Goal: Complete application form: Complete application form

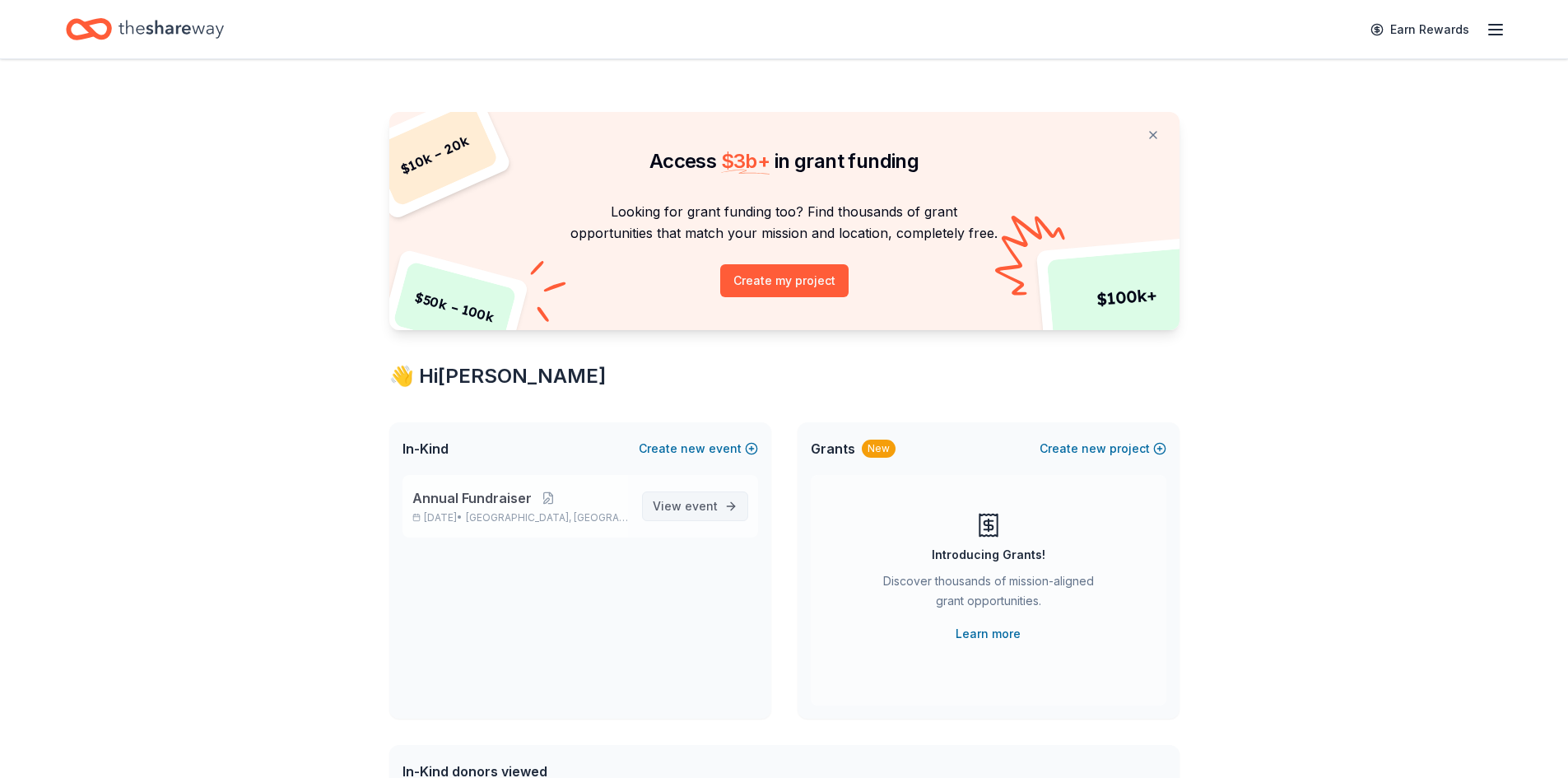
click at [685, 509] on span "View event" at bounding box center [686, 506] width 65 height 20
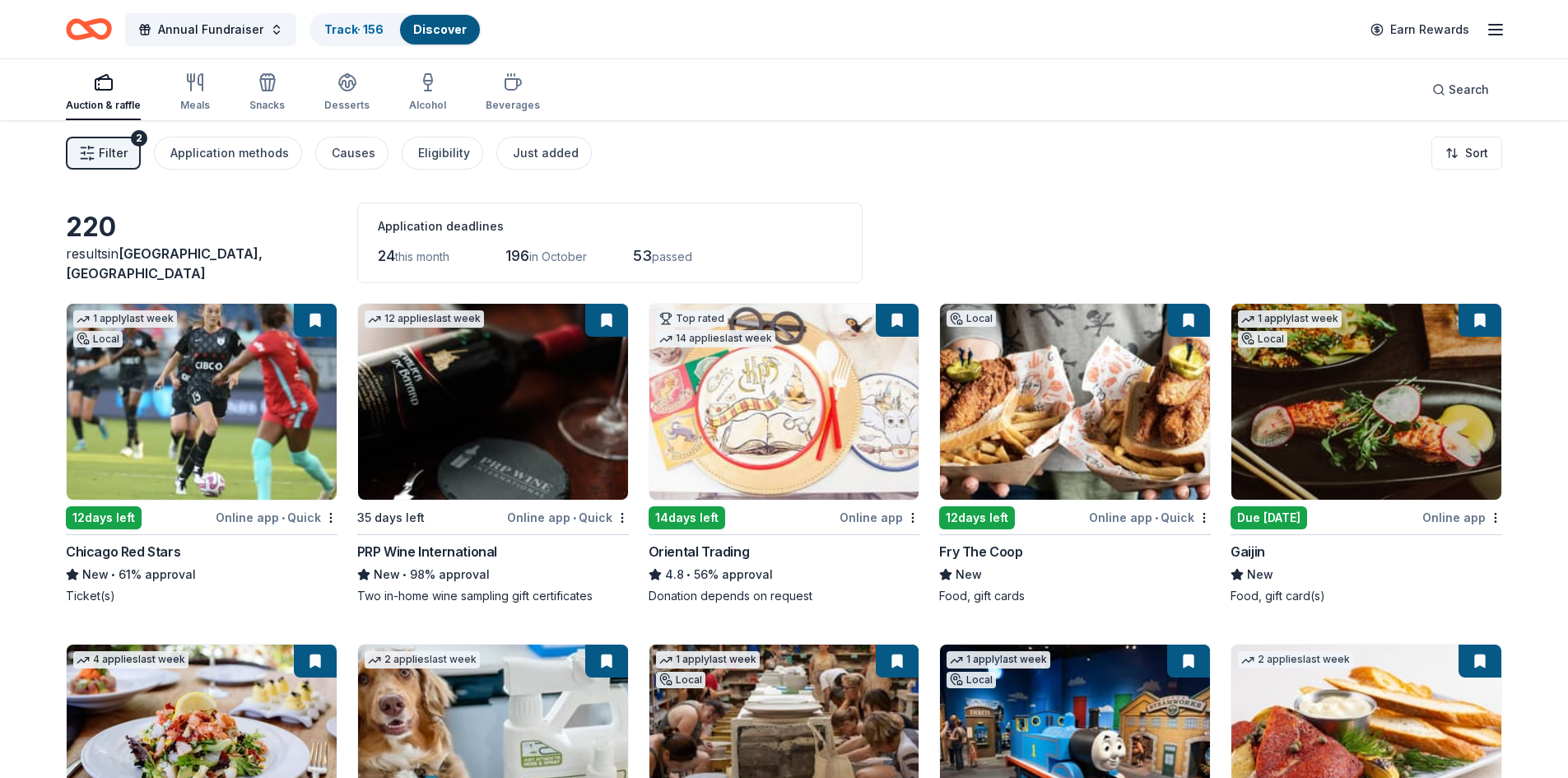
click at [113, 149] on span "Filter" at bounding box center [113, 153] width 29 height 20
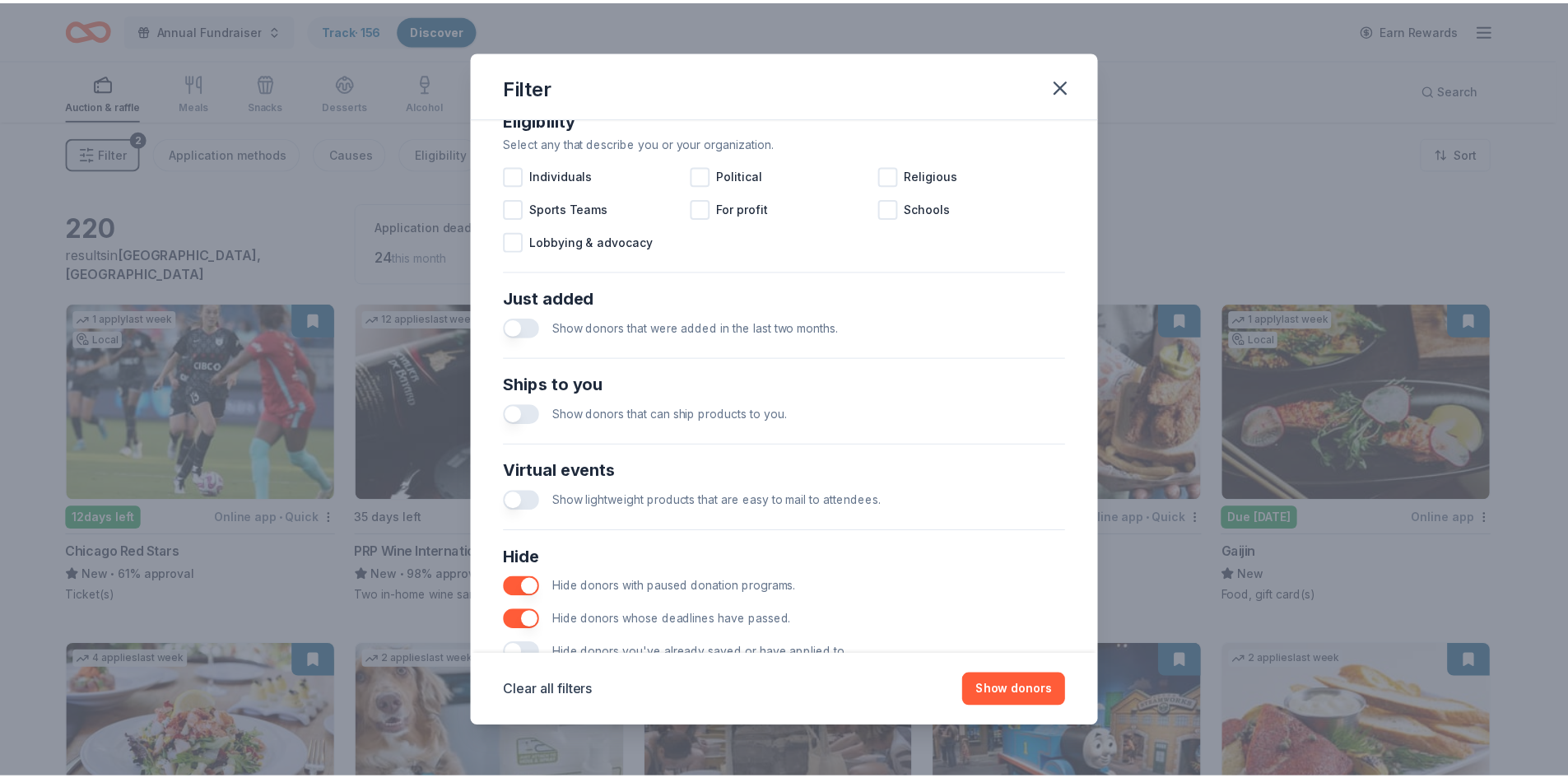
scroll to position [548, 0]
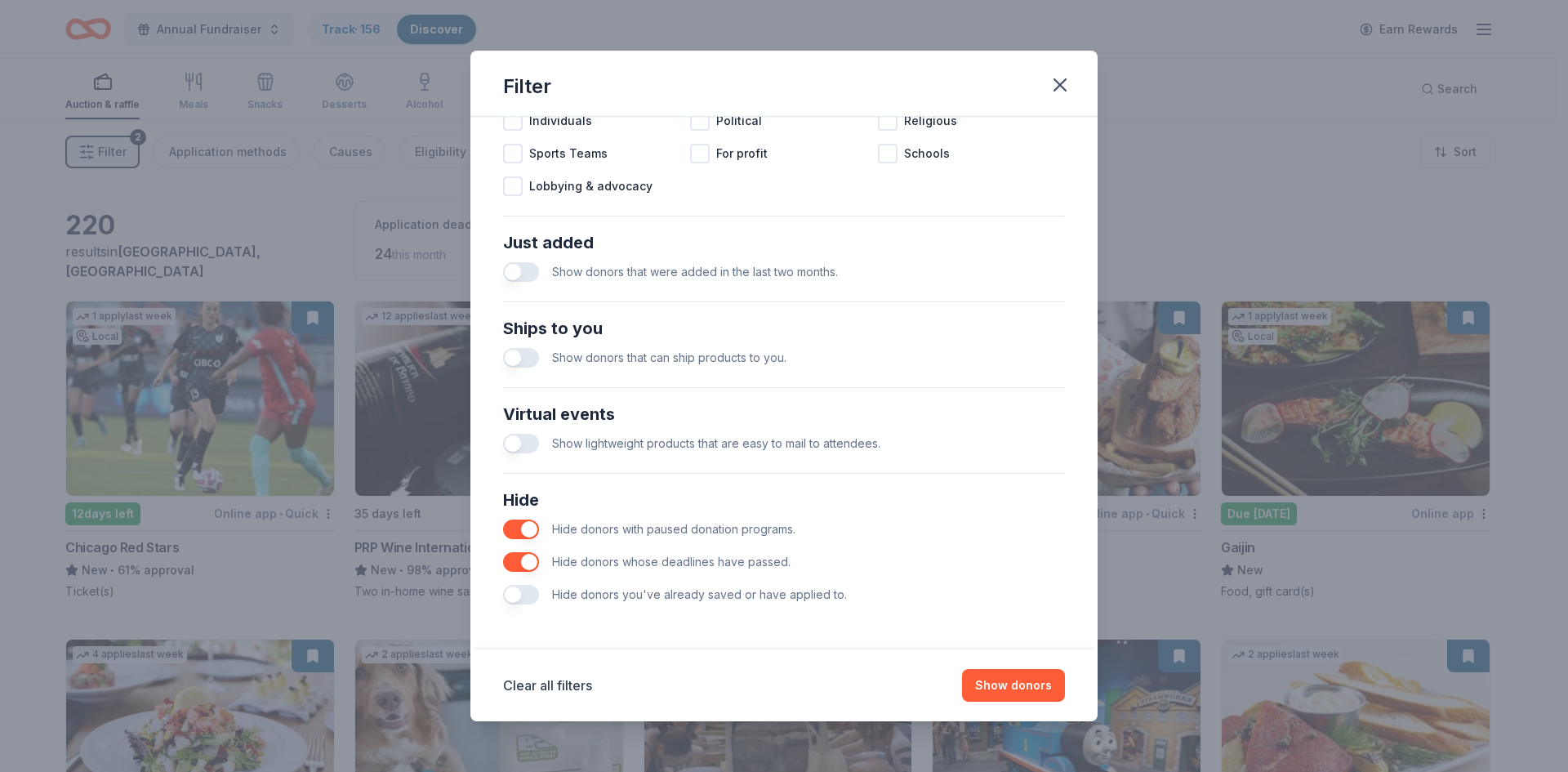
click at [518, 600] on button "button" at bounding box center [520, 594] width 36 height 19
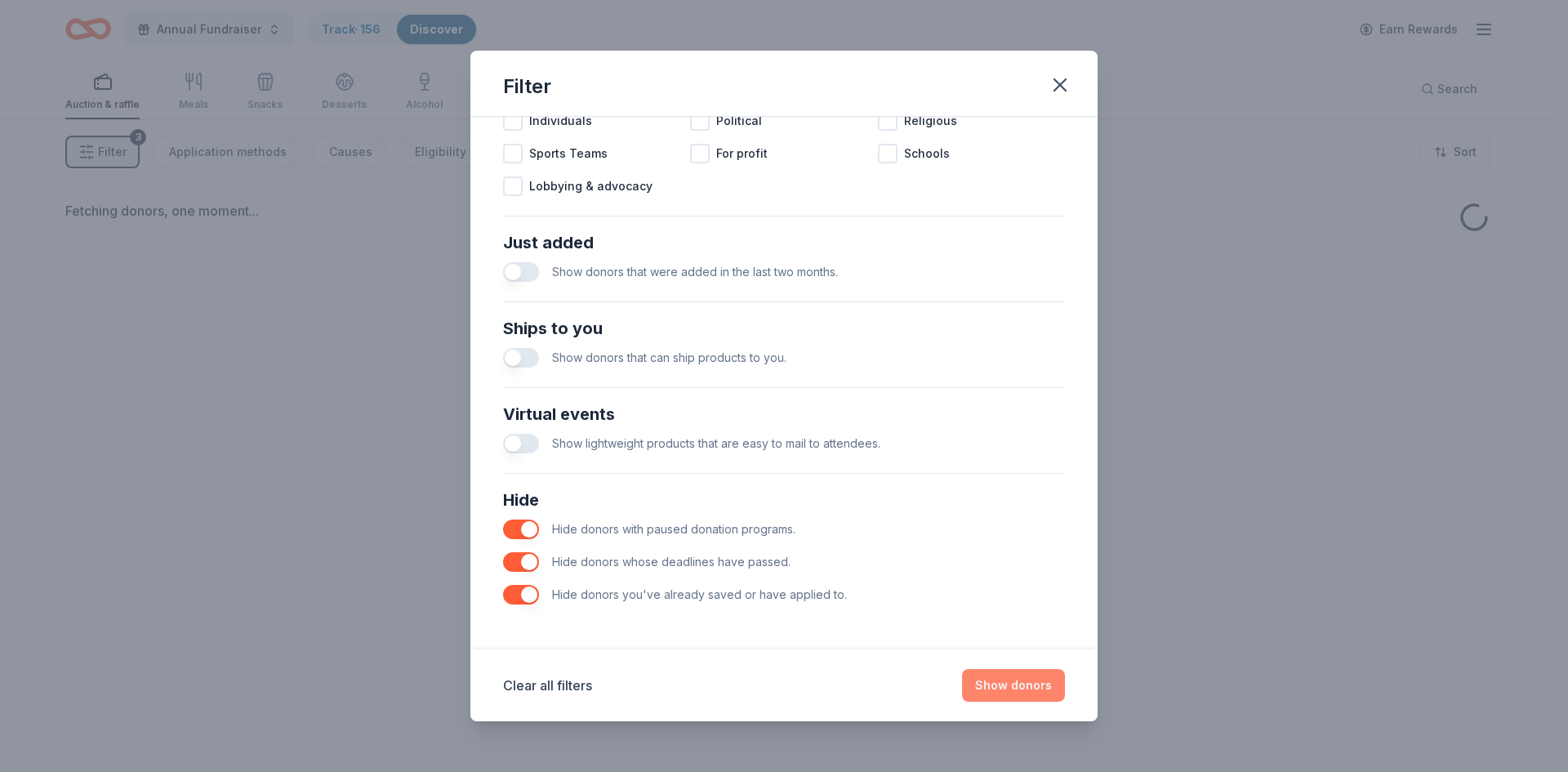
click at [1028, 681] on button "Show donors" at bounding box center [1013, 685] width 103 height 32
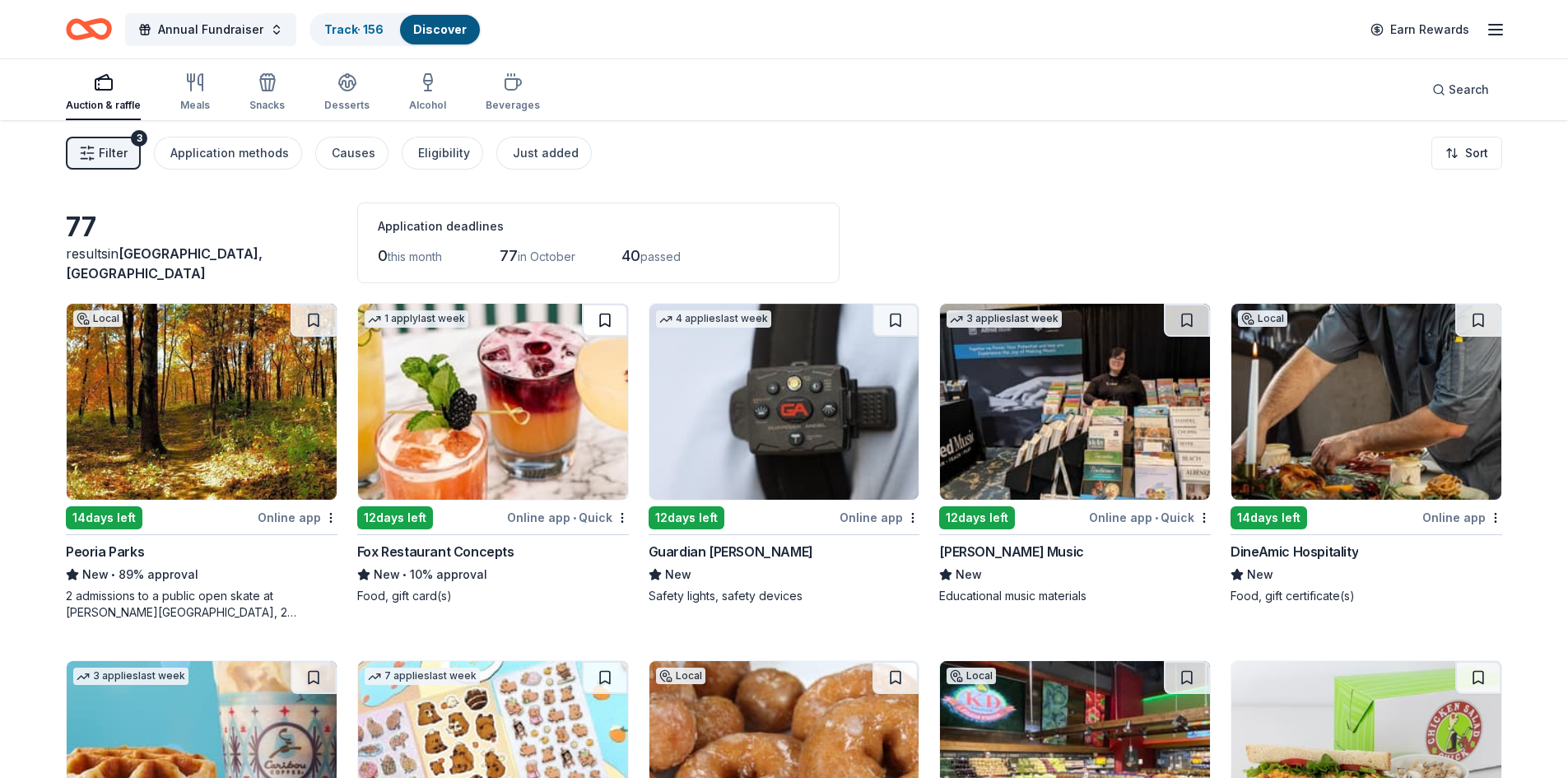
click at [604, 321] on button at bounding box center [605, 320] width 46 height 33
click at [900, 320] on button at bounding box center [895, 320] width 46 height 33
click at [1184, 315] on button at bounding box center [1186, 320] width 46 height 33
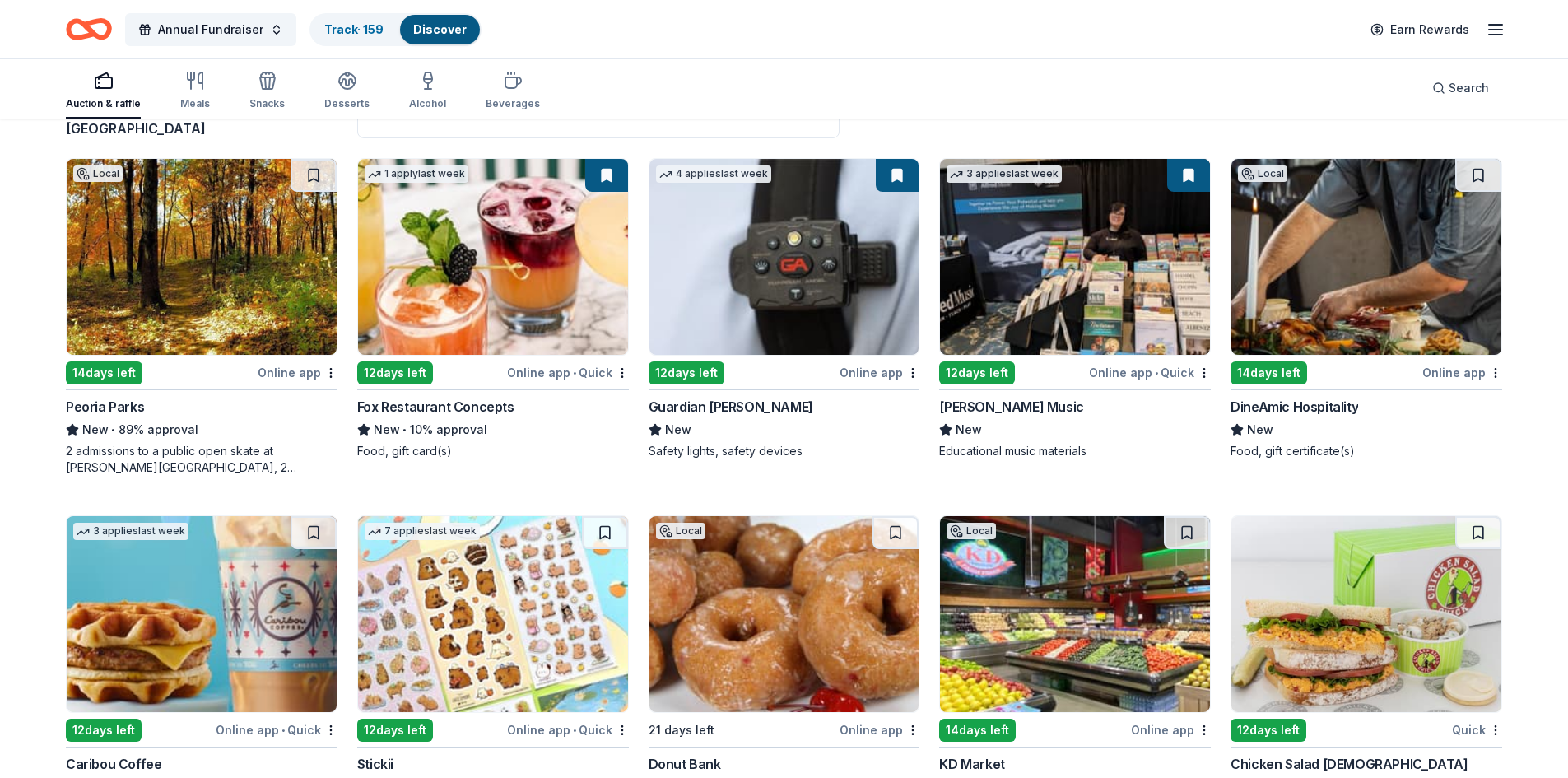
scroll to position [165, 0]
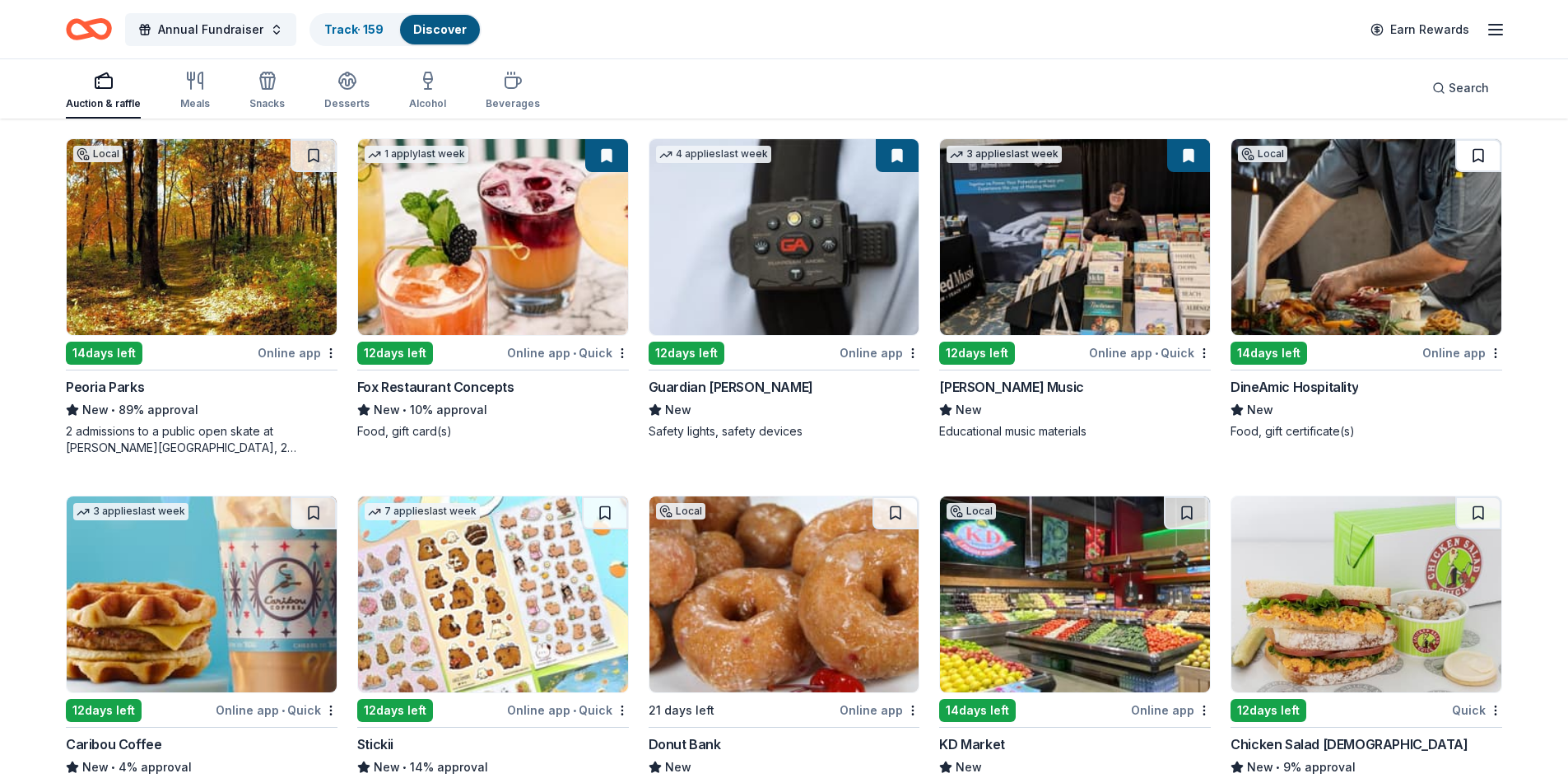
click at [1475, 154] on button at bounding box center [1478, 155] width 46 height 33
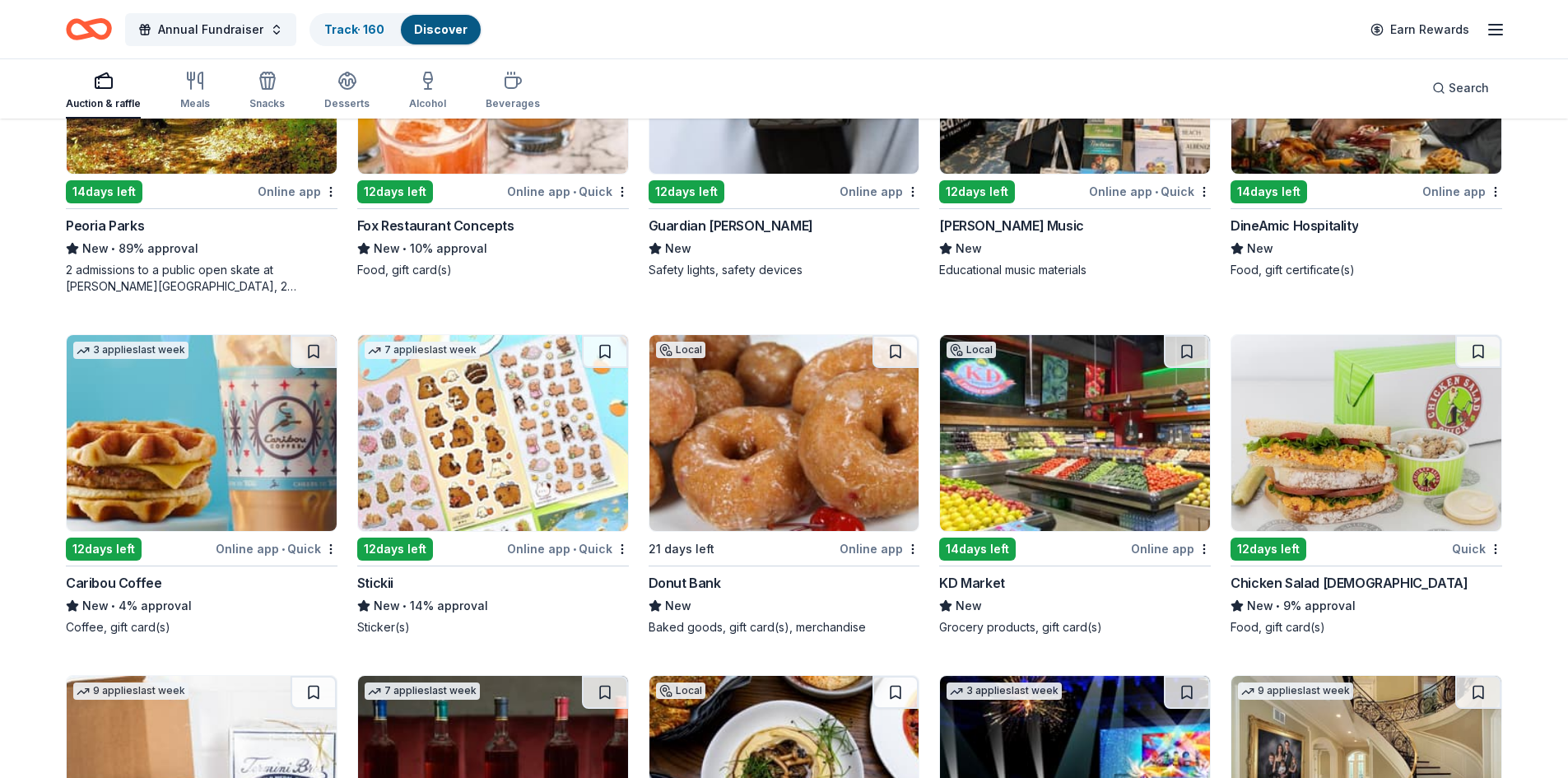
scroll to position [329, 0]
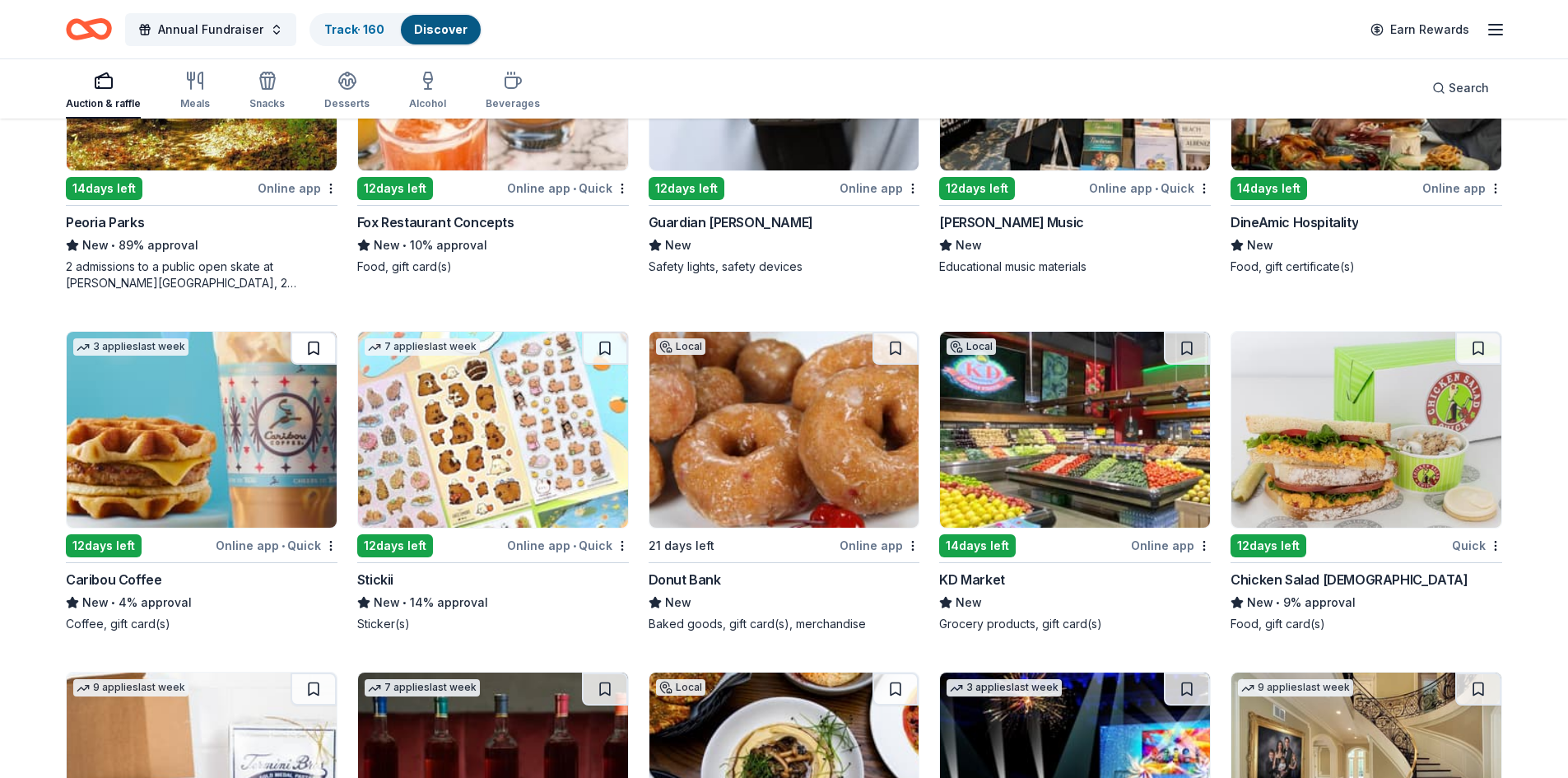
click at [307, 350] on button at bounding box center [313, 348] width 46 height 33
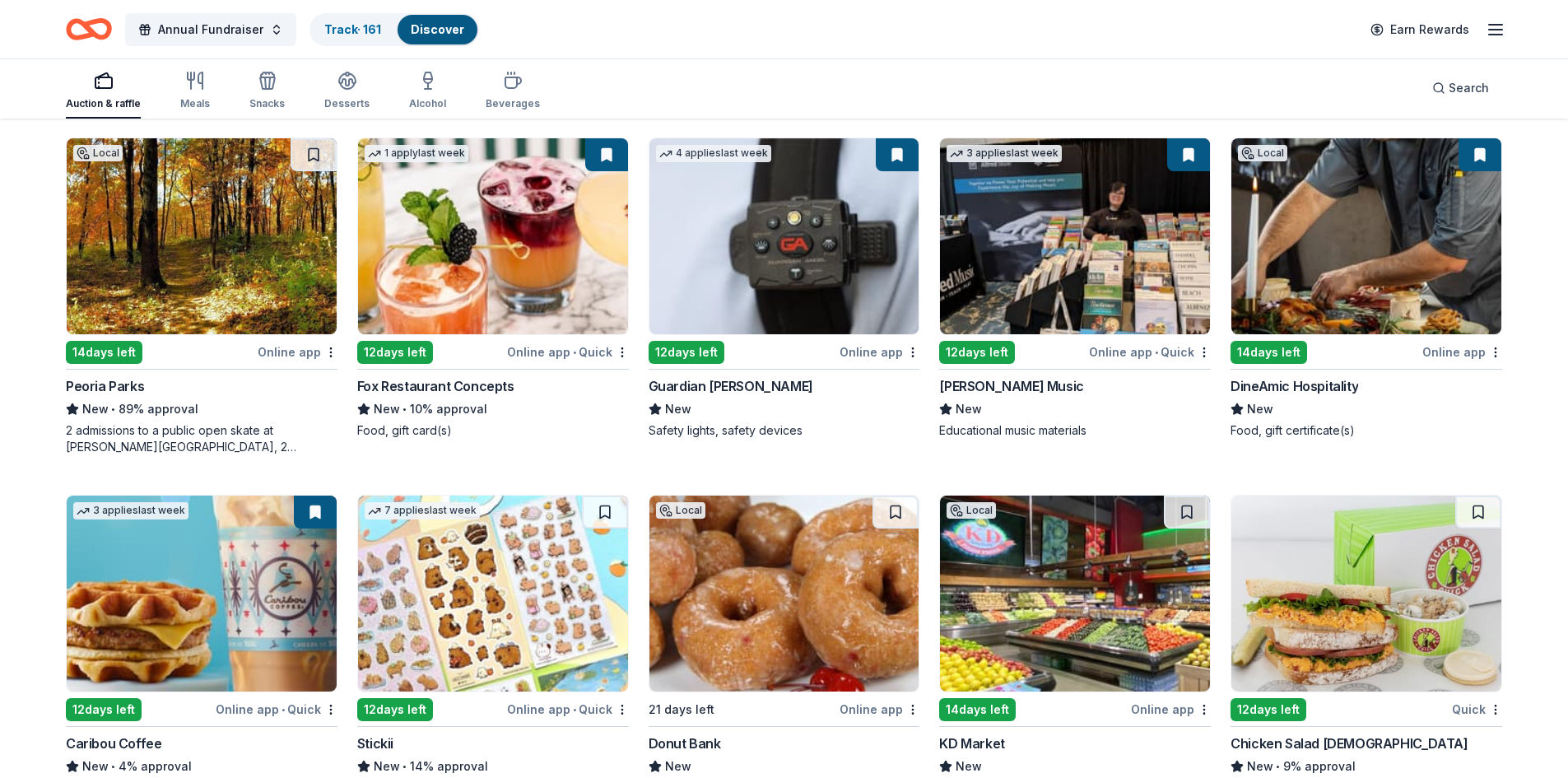
scroll to position [165, 0]
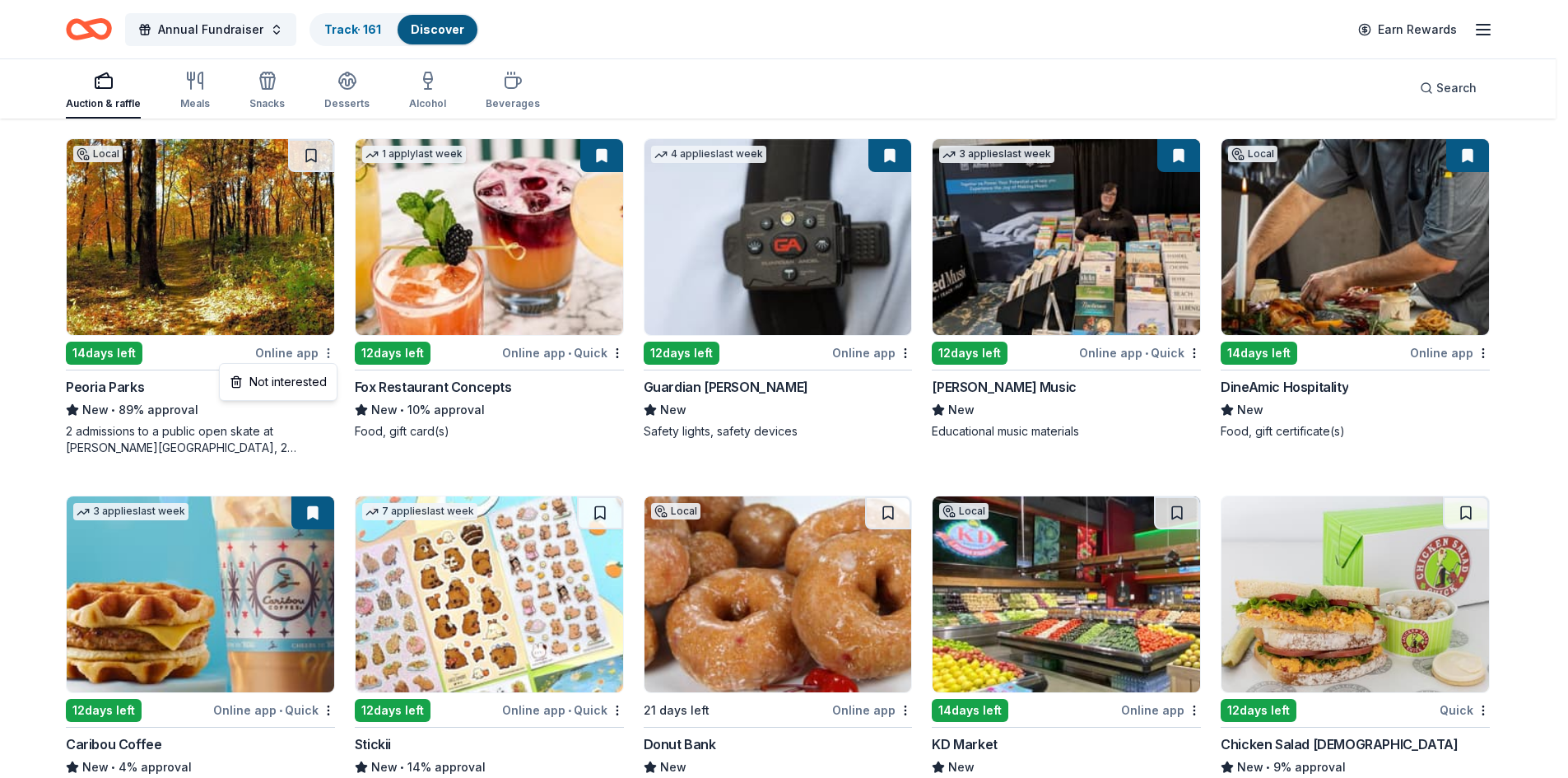
click at [328, 348] on html "Annual Fundraiser Track · 161 Discover Earn Rewards Auction & raffle Meals Snac…" at bounding box center [784, 224] width 1568 height 778
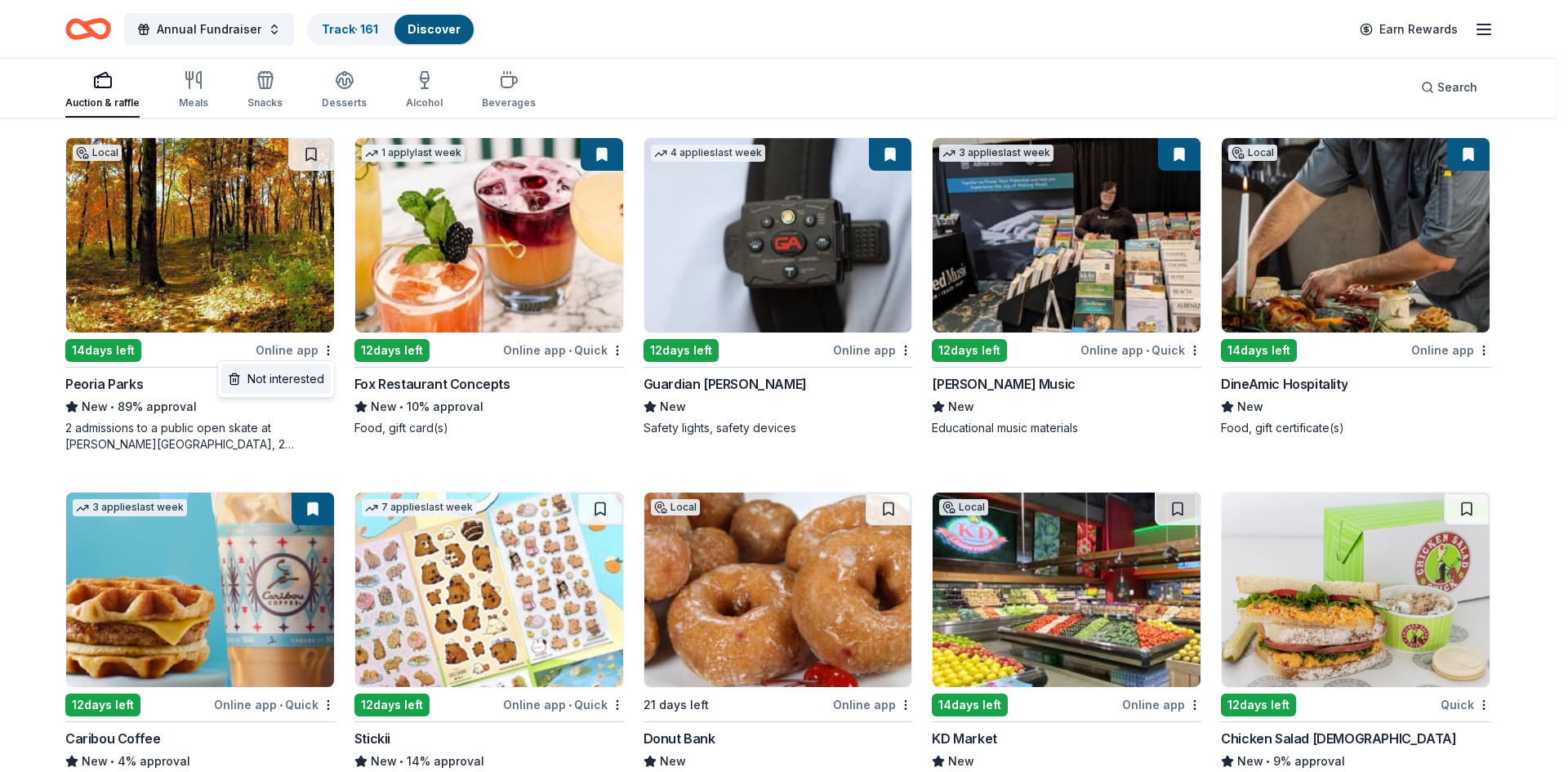
click at [296, 380] on div "Not interested" at bounding box center [275, 379] width 109 height 30
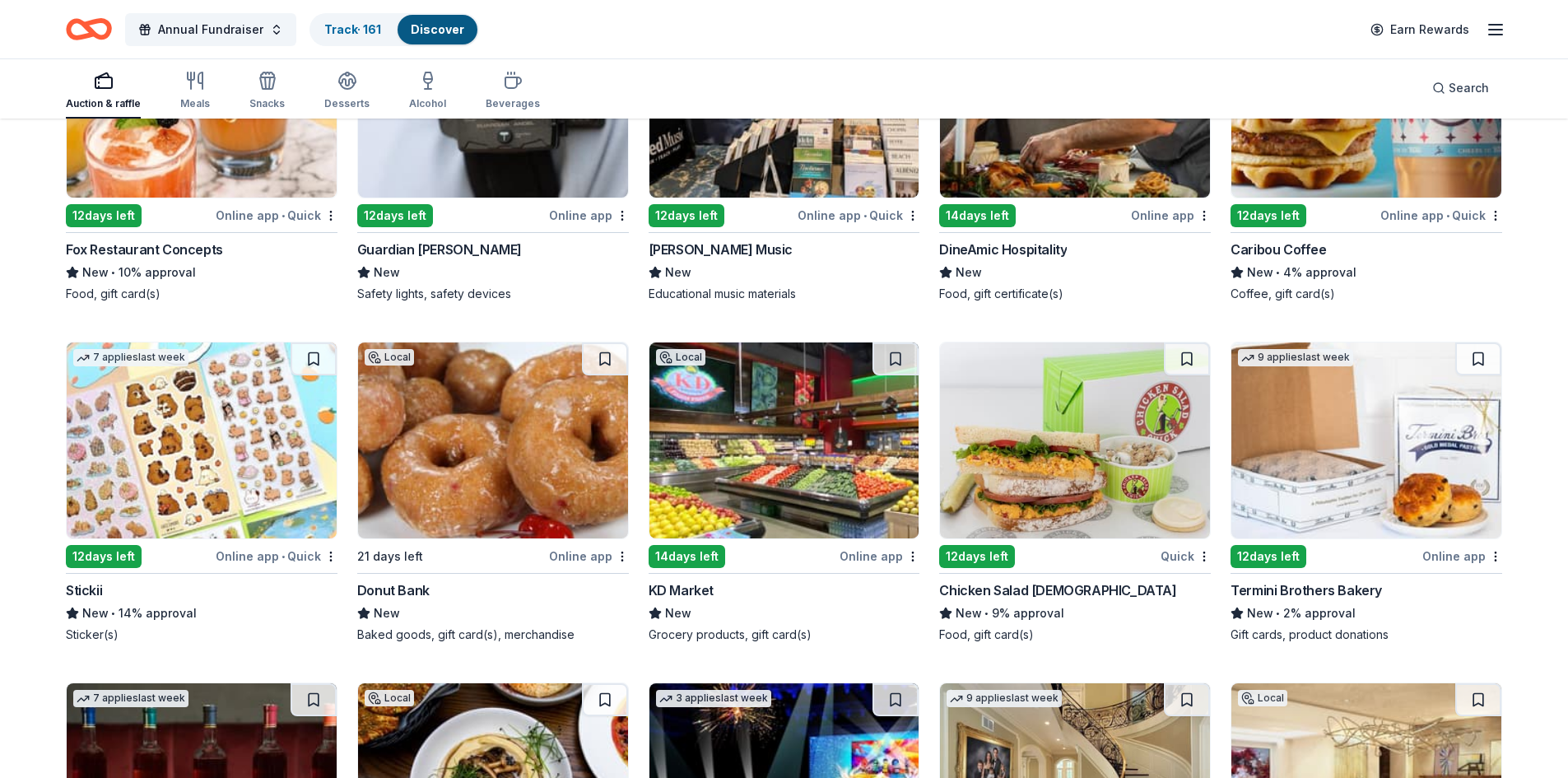
scroll to position [329, 0]
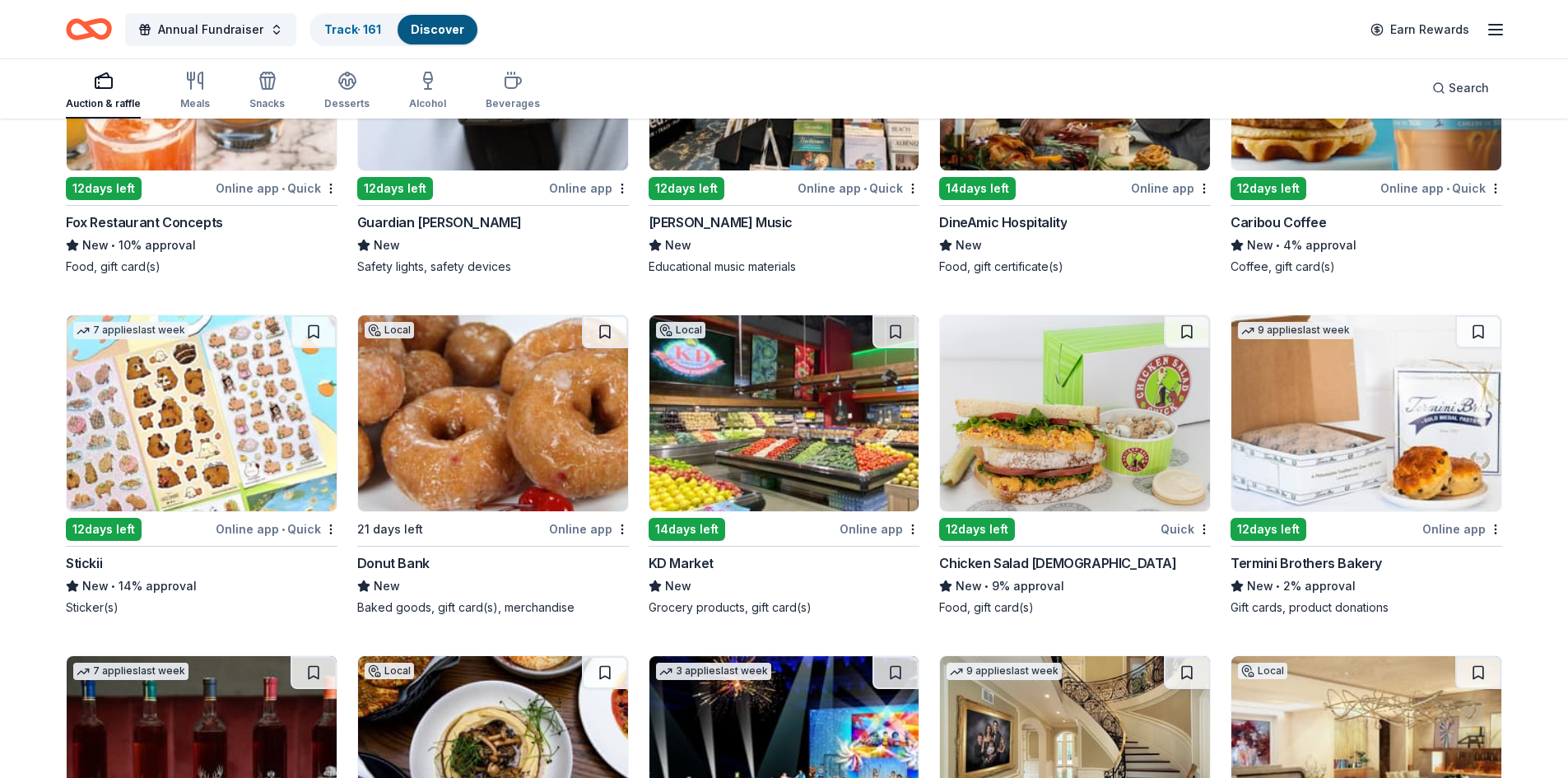
click at [321, 333] on button at bounding box center [313, 331] width 46 height 33
click at [479, 414] on img at bounding box center [493, 413] width 270 height 196
click at [623, 449] on html "Annual Fundraiser Track · 162 Discover Earn Rewards Auction & raffle Meals Snac…" at bounding box center [784, 60] width 1568 height 778
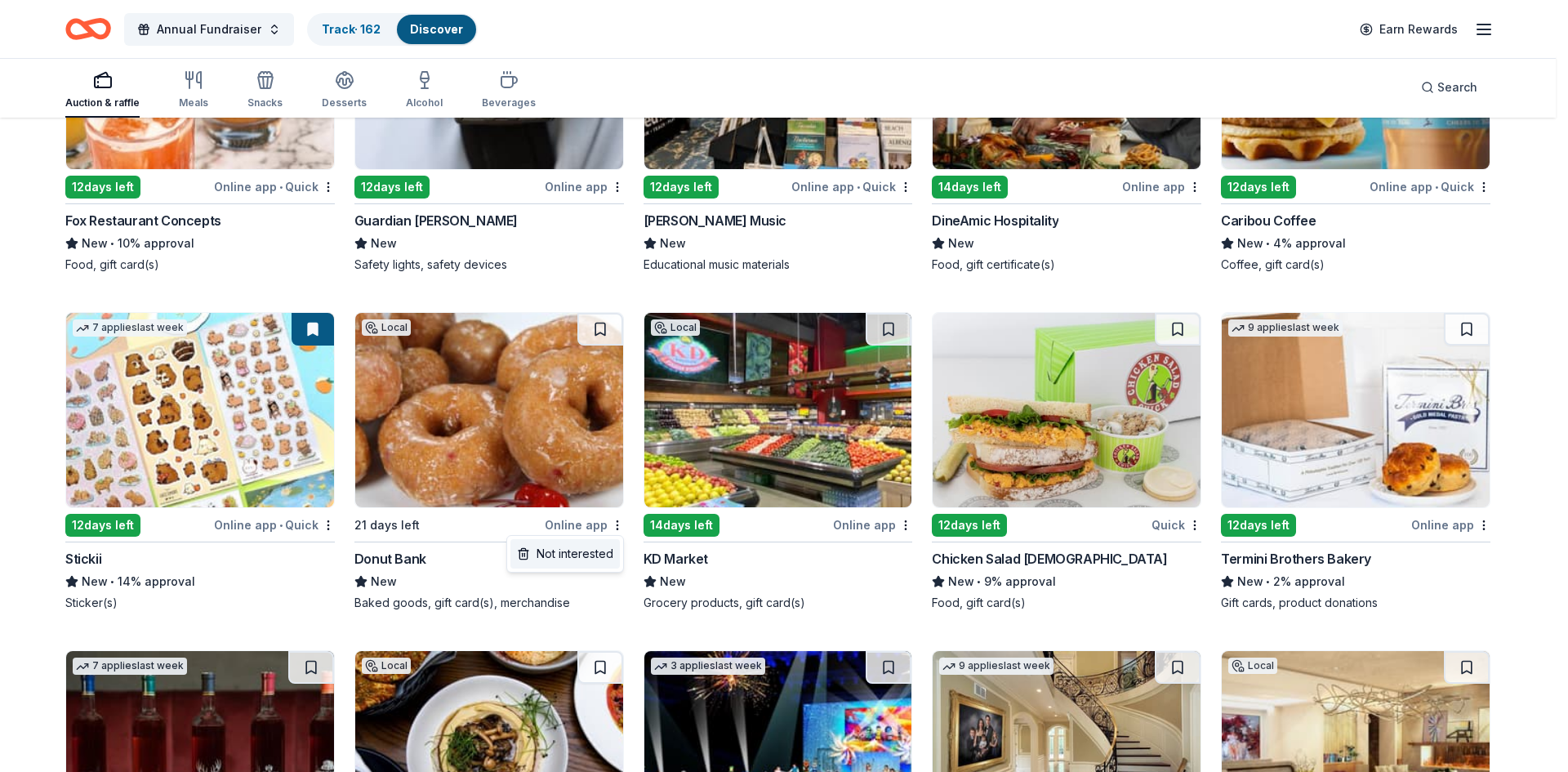
click at [557, 553] on div "Not interested" at bounding box center [565, 554] width 109 height 30
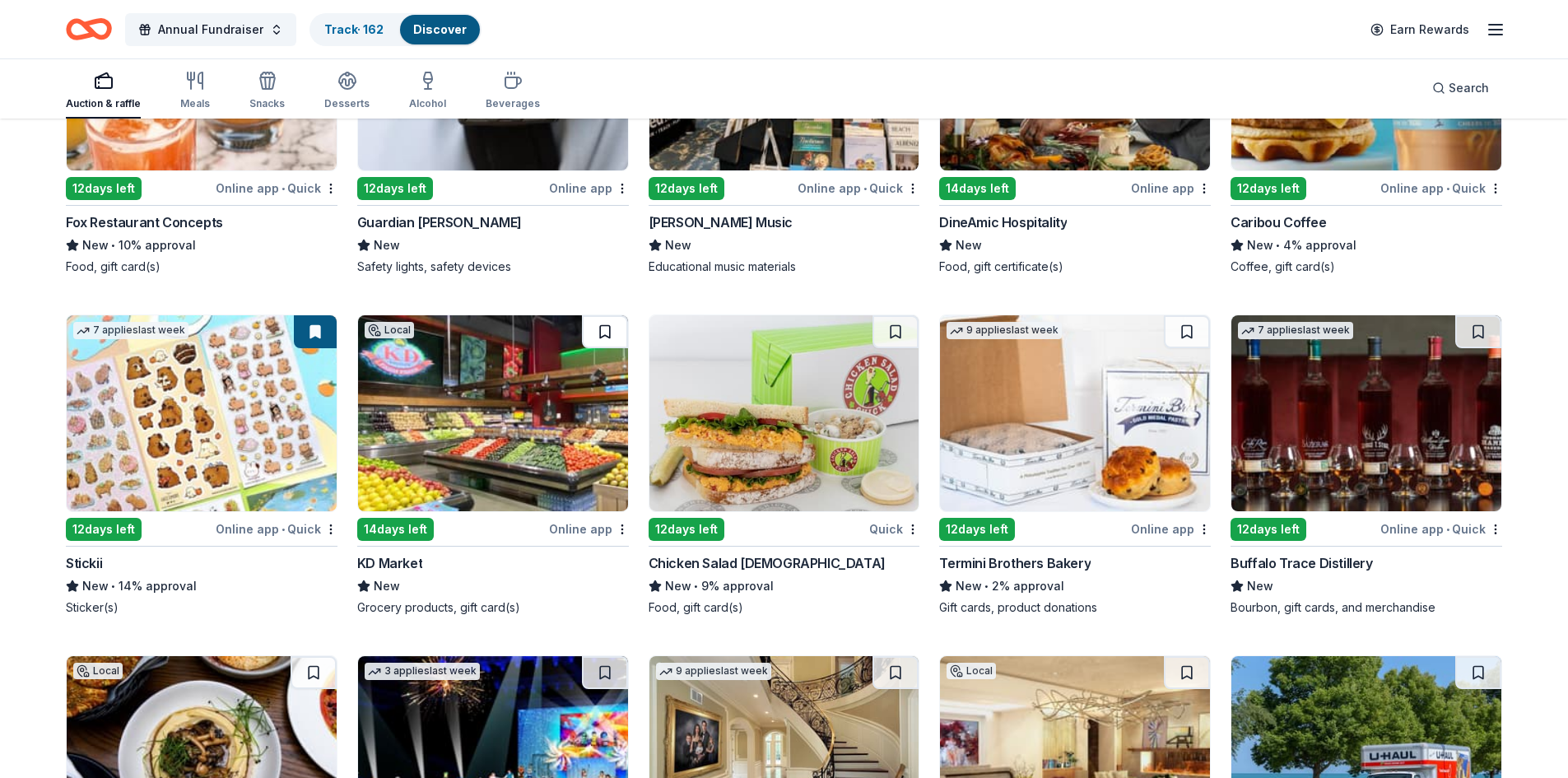
click at [607, 325] on button at bounding box center [605, 331] width 46 height 33
click at [911, 449] on html "Annual Fundraiser Track · 163 Discover Earn Rewards Auction & raffle Meals Snac…" at bounding box center [784, 60] width 1568 height 778
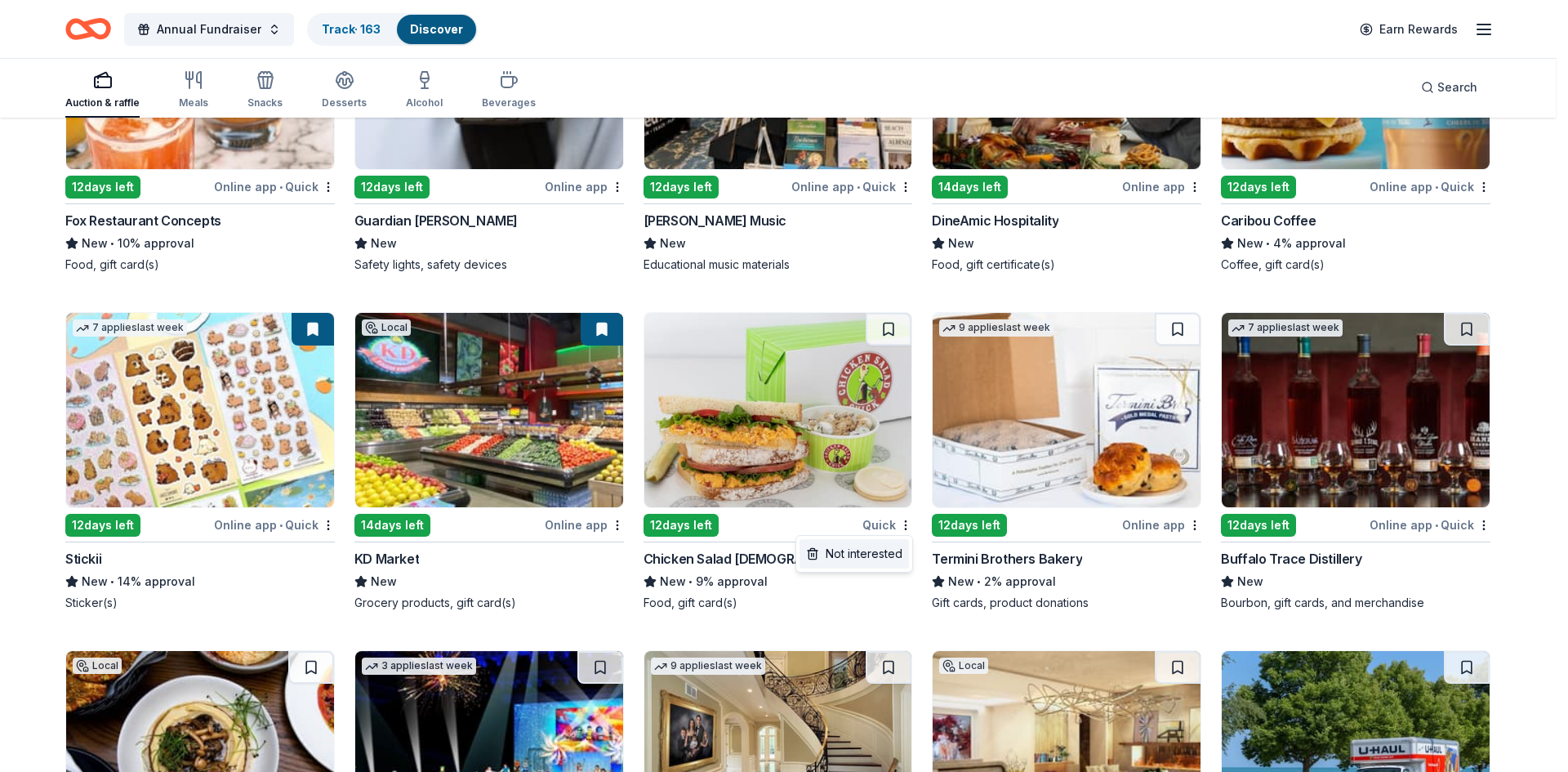
click at [871, 551] on div "Not interested" at bounding box center [854, 554] width 109 height 30
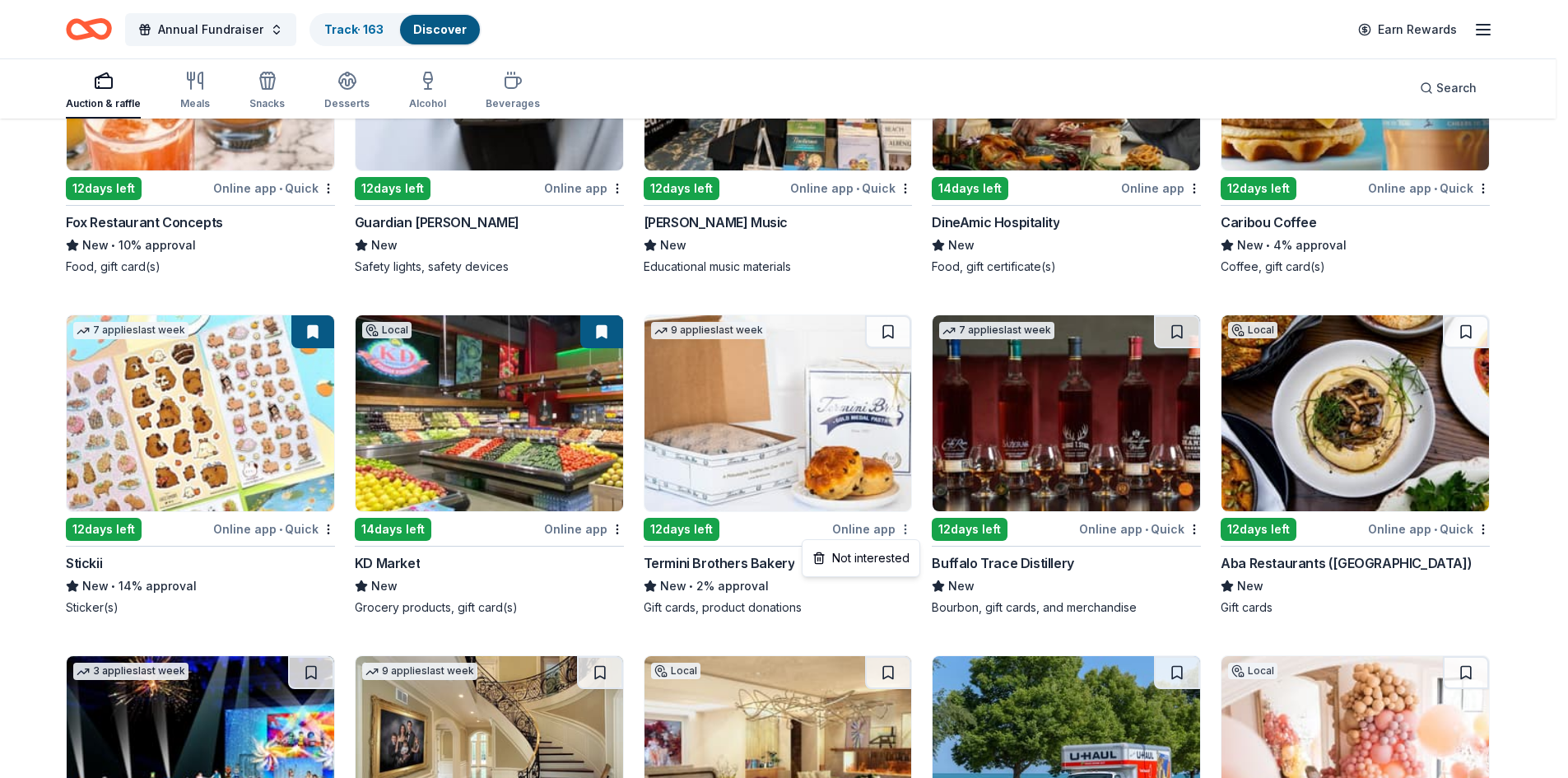
click at [916, 449] on html "Annual Fundraiser Track · 163 Discover Earn Rewards Auction & raffle Meals Snac…" at bounding box center [784, 60] width 1568 height 778
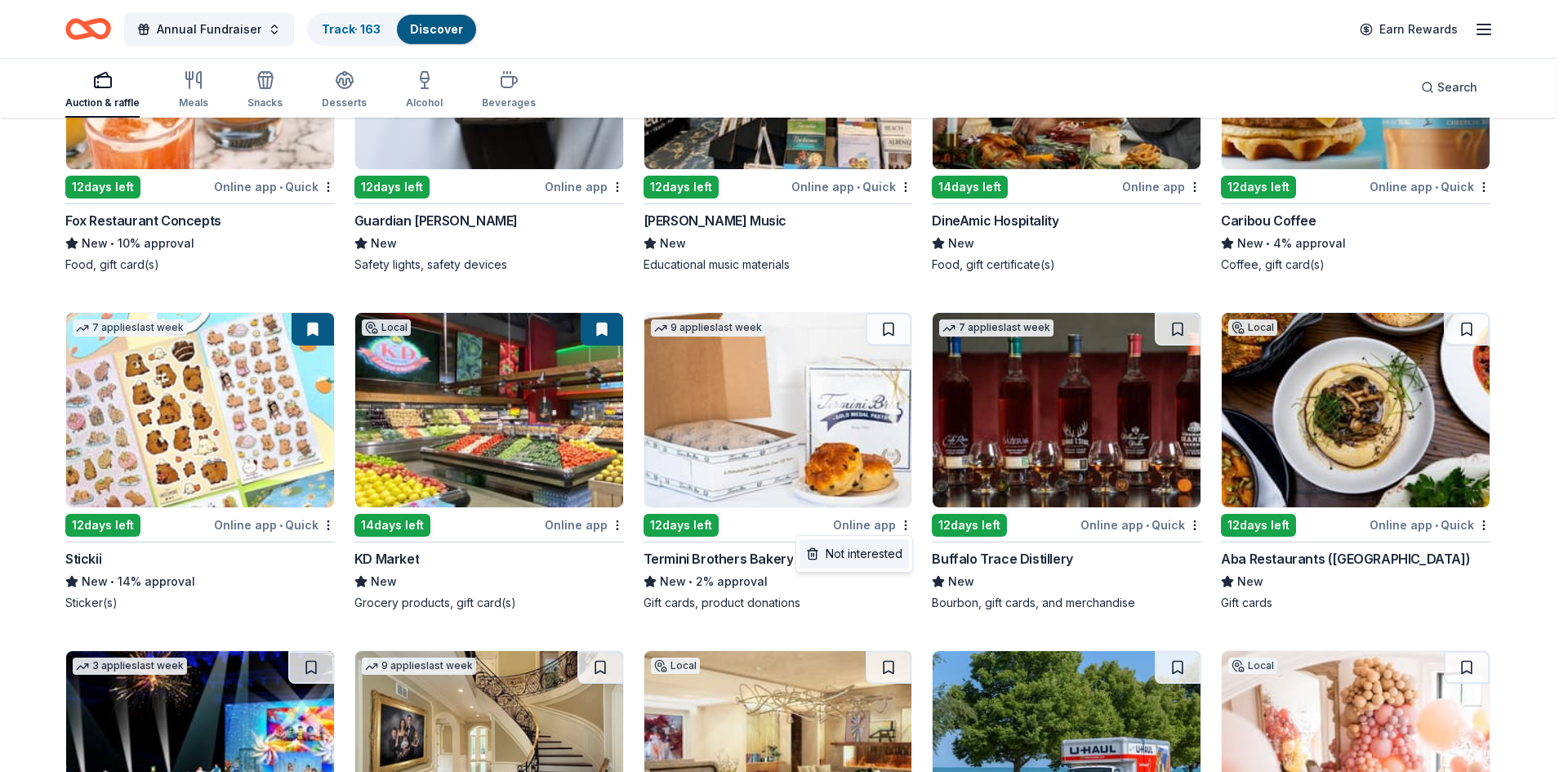
click at [867, 555] on div "Not interested" at bounding box center [854, 554] width 109 height 30
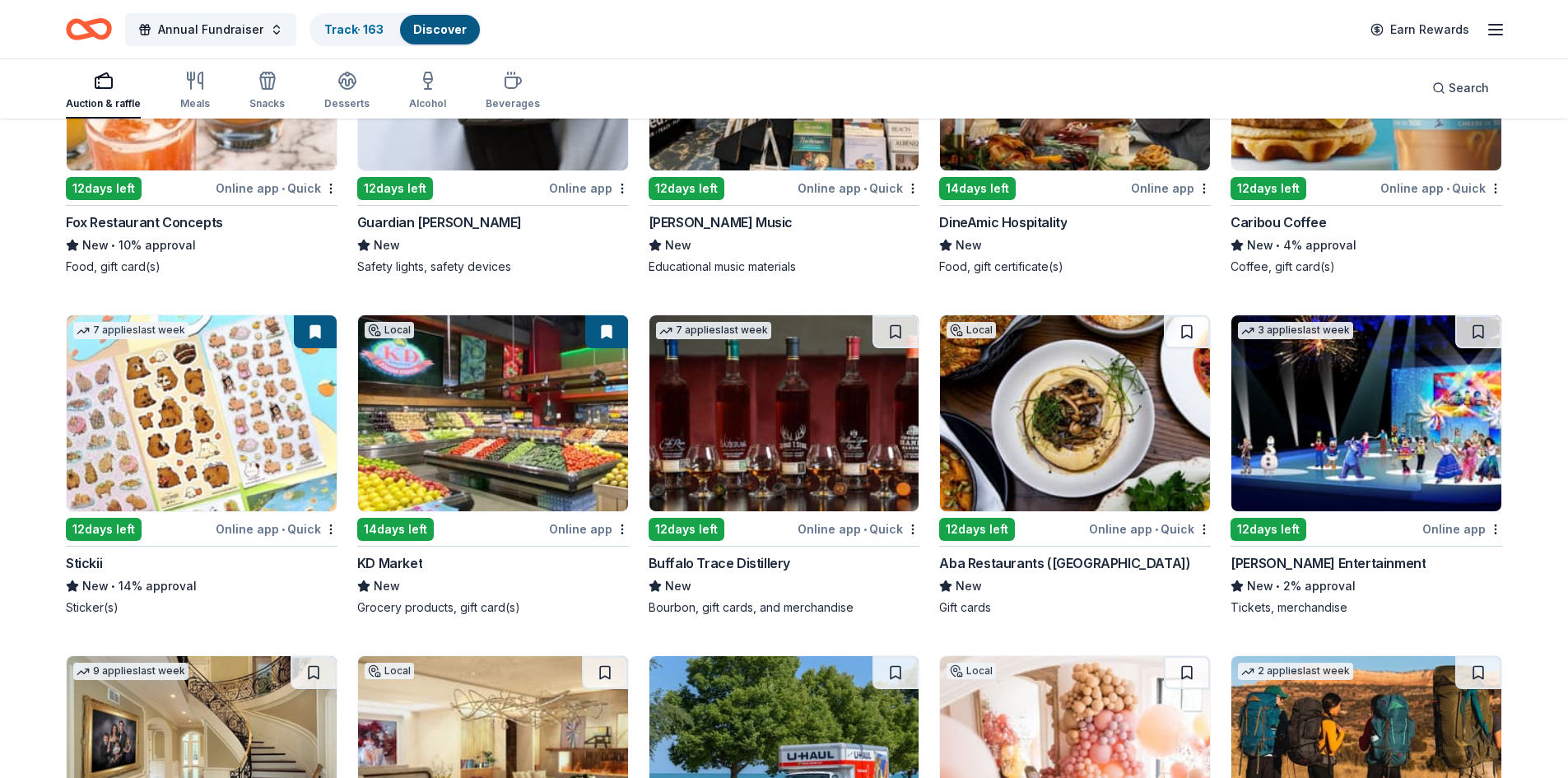
click at [777, 403] on img at bounding box center [784, 413] width 270 height 196
click at [894, 329] on button at bounding box center [895, 331] width 46 height 33
click at [1187, 331] on button at bounding box center [1186, 331] width 46 height 33
click at [1366, 407] on img at bounding box center [1367, 413] width 270 height 196
click at [1475, 330] on button at bounding box center [1478, 331] width 46 height 33
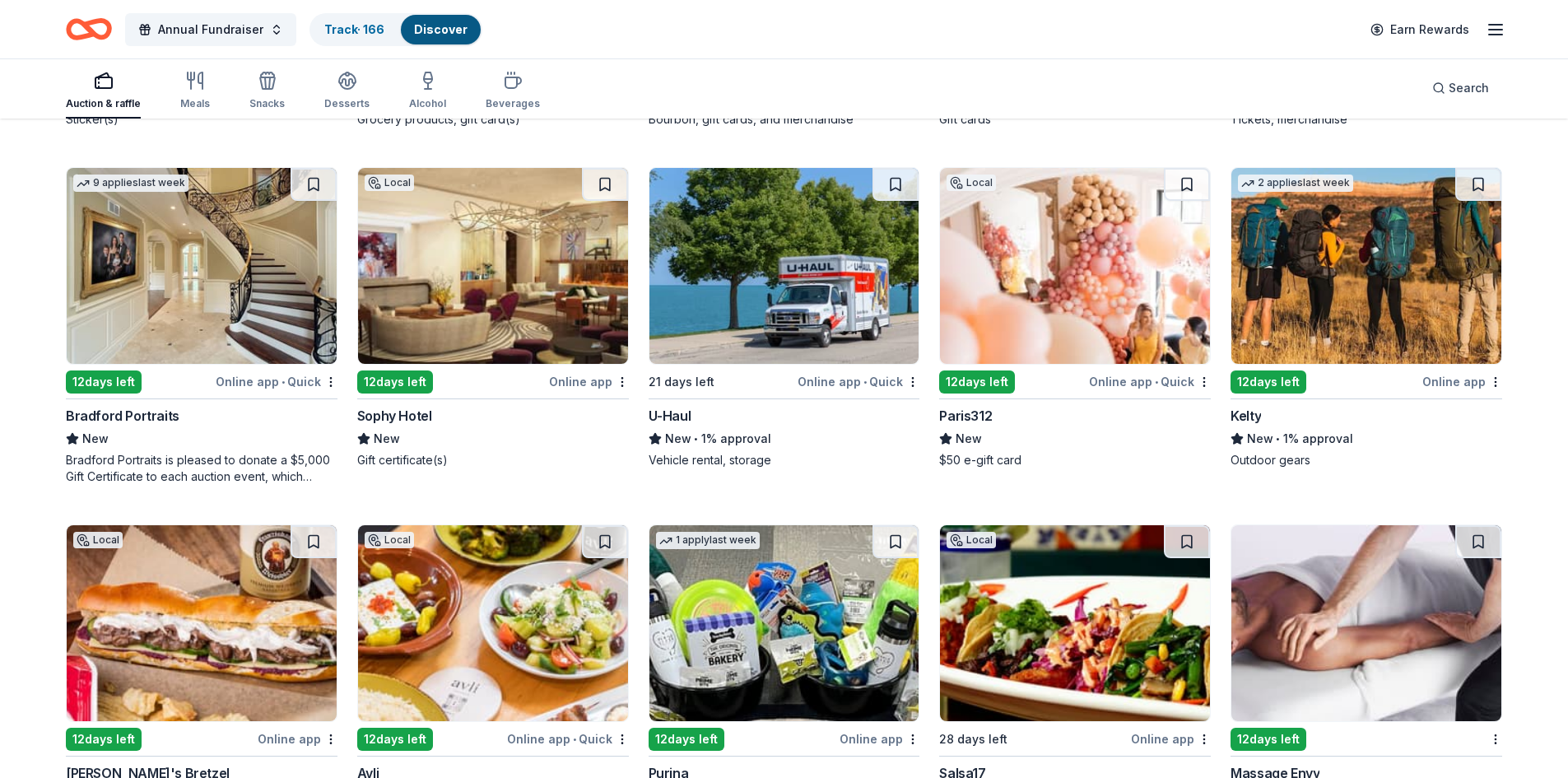
scroll to position [824, 0]
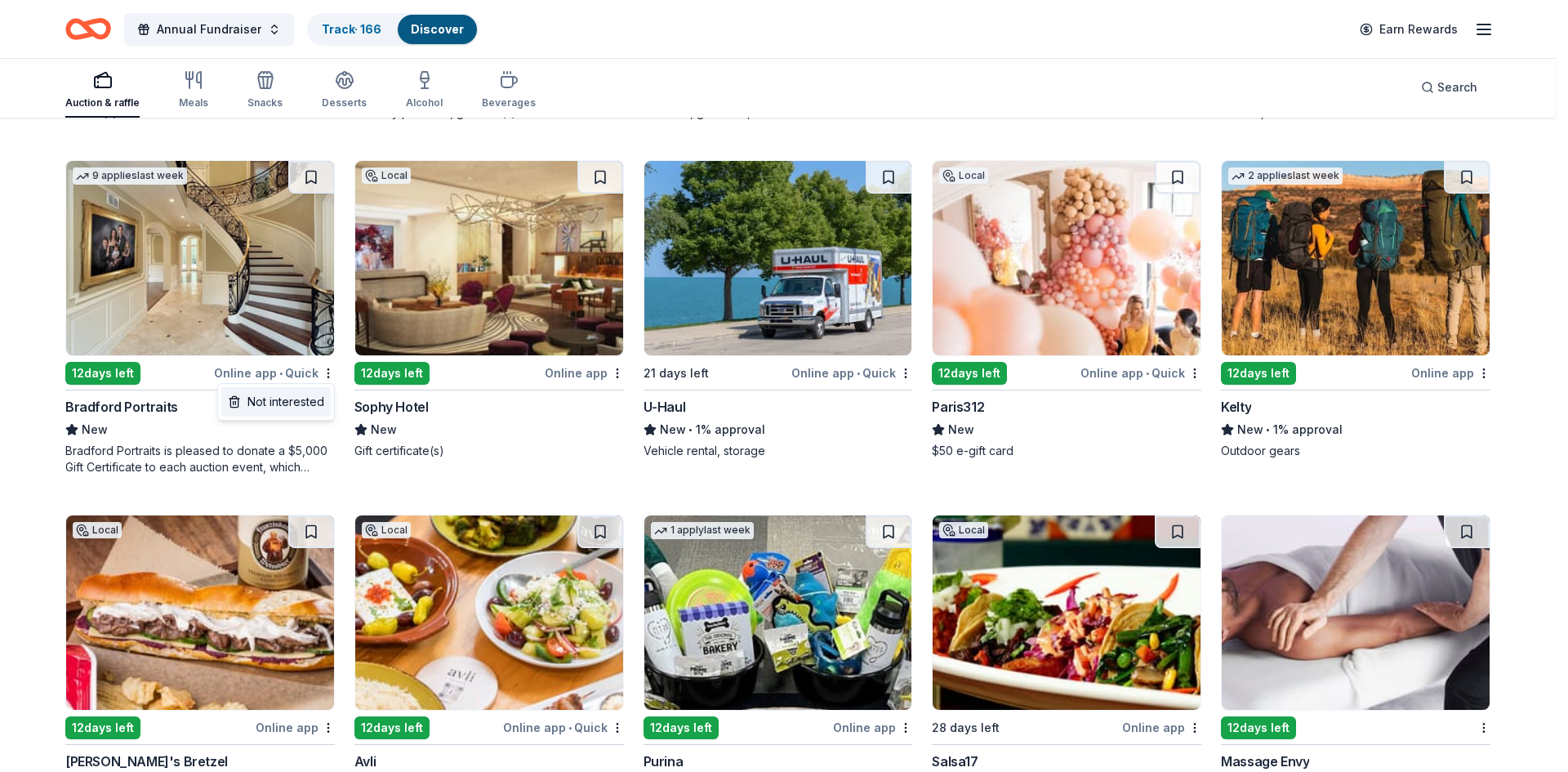
click at [292, 408] on div "Not interested" at bounding box center [275, 402] width 109 height 30
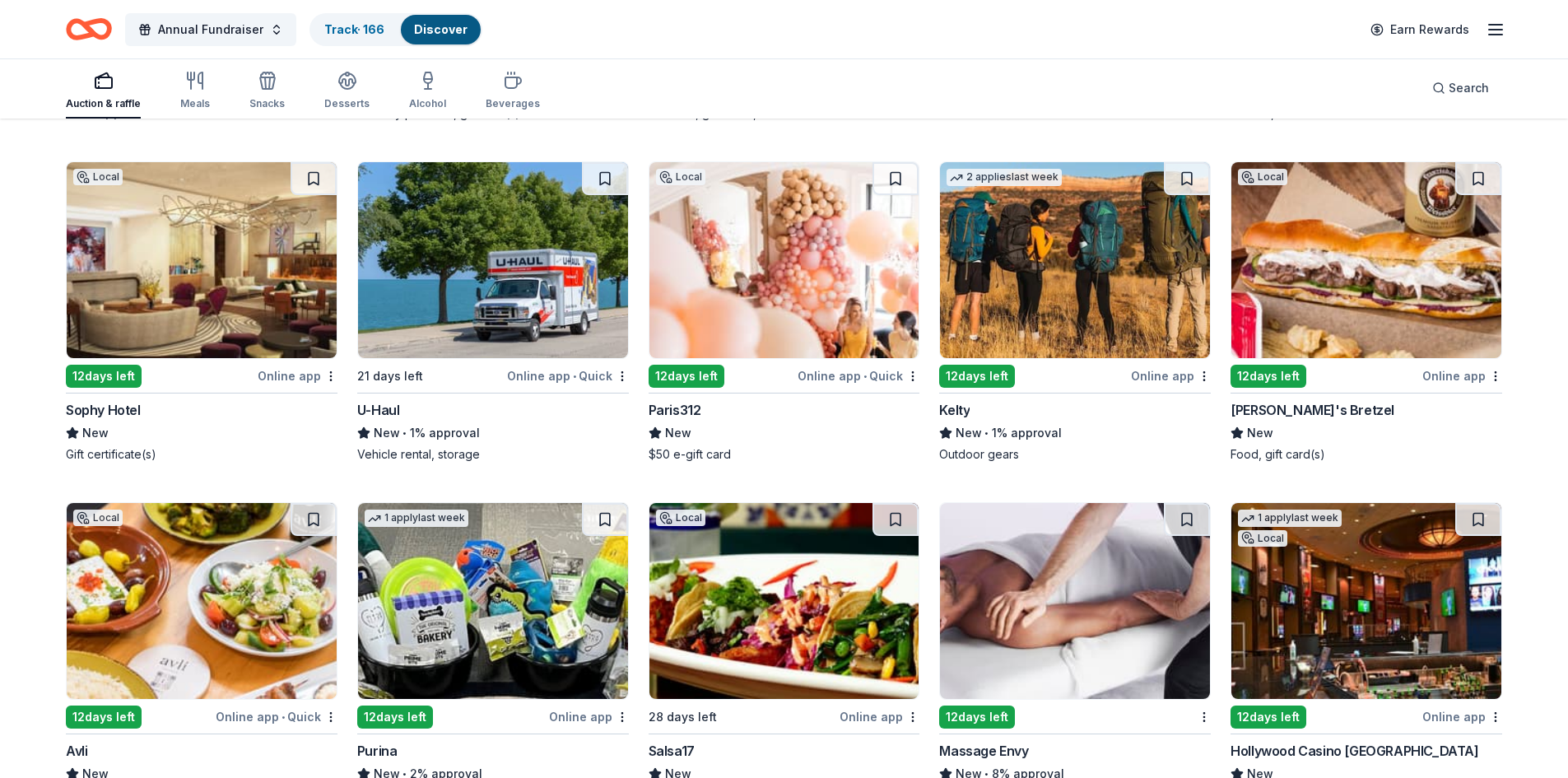
click at [315, 181] on button at bounding box center [313, 178] width 46 height 33
click at [451, 321] on img at bounding box center [493, 260] width 270 height 196
click at [607, 172] on button at bounding box center [605, 178] width 46 height 33
click at [761, 301] on img at bounding box center [784, 260] width 270 height 196
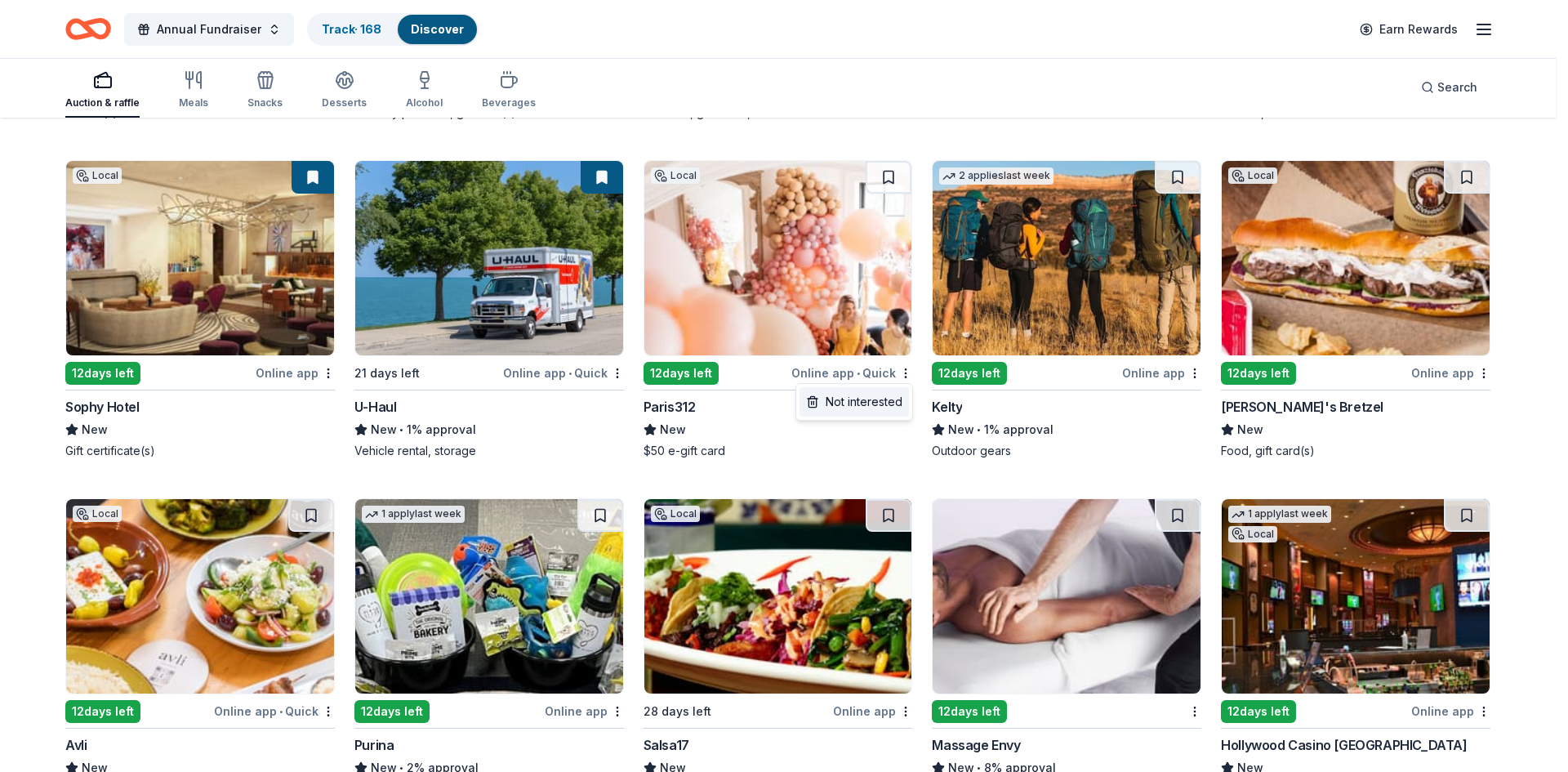
click at [866, 396] on div "Not interested" at bounding box center [854, 402] width 109 height 30
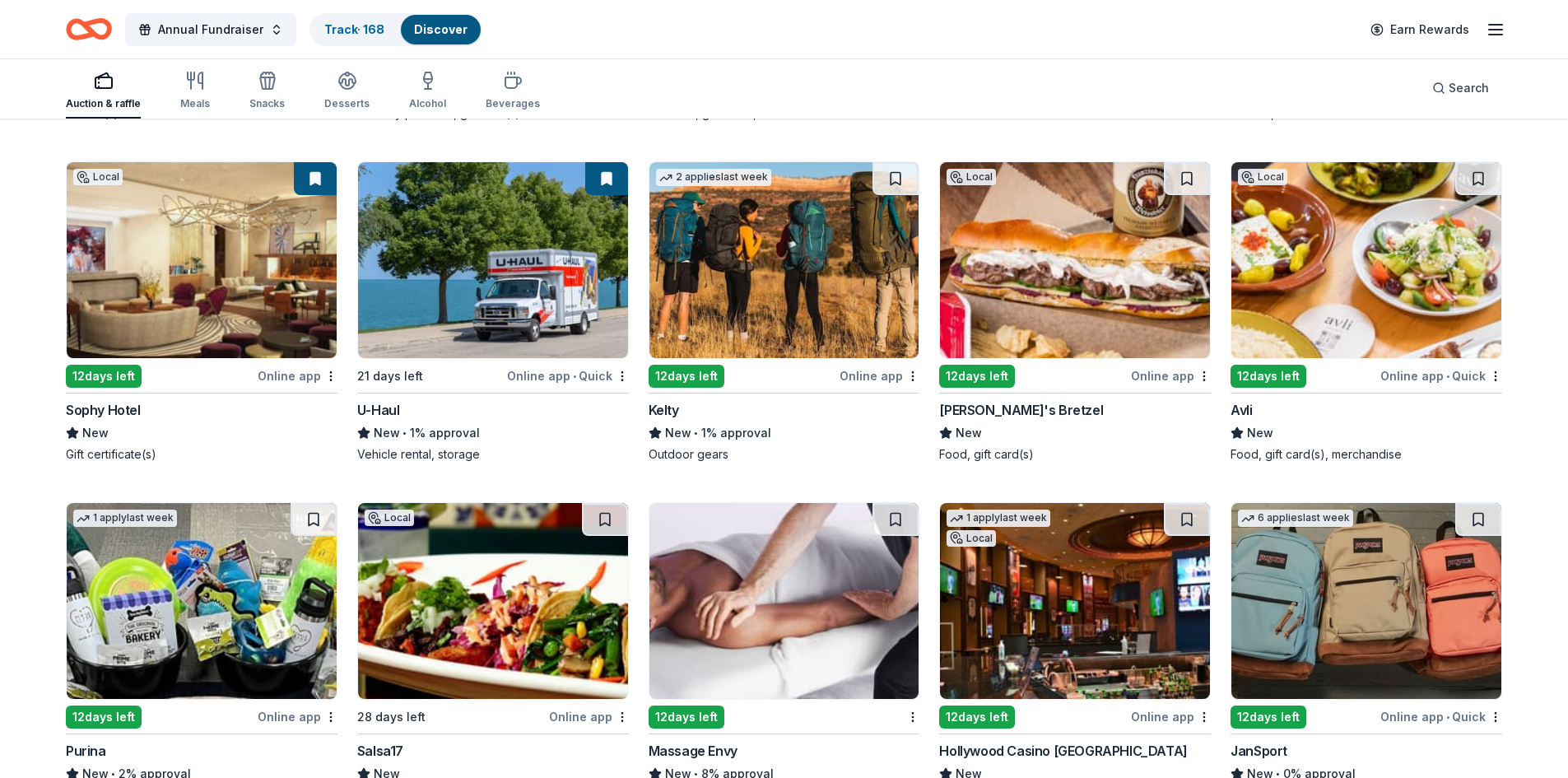
click at [774, 309] on img at bounding box center [784, 260] width 270 height 196
click at [898, 174] on button at bounding box center [895, 178] width 46 height 33
click at [1181, 174] on button at bounding box center [1186, 178] width 46 height 33
click at [1329, 266] on img at bounding box center [1367, 260] width 270 height 196
click at [1482, 177] on button at bounding box center [1478, 178] width 46 height 33
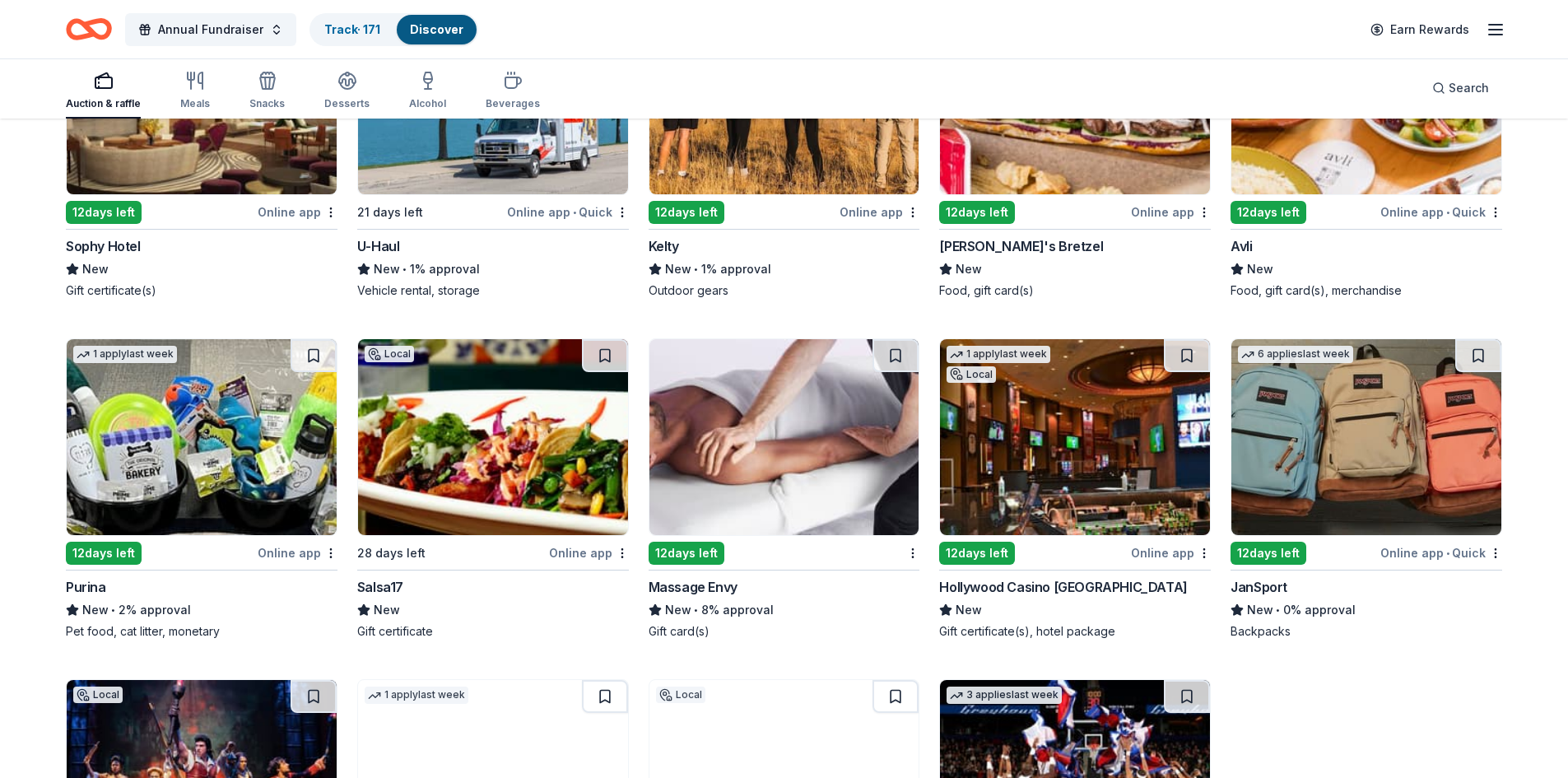
scroll to position [988, 0]
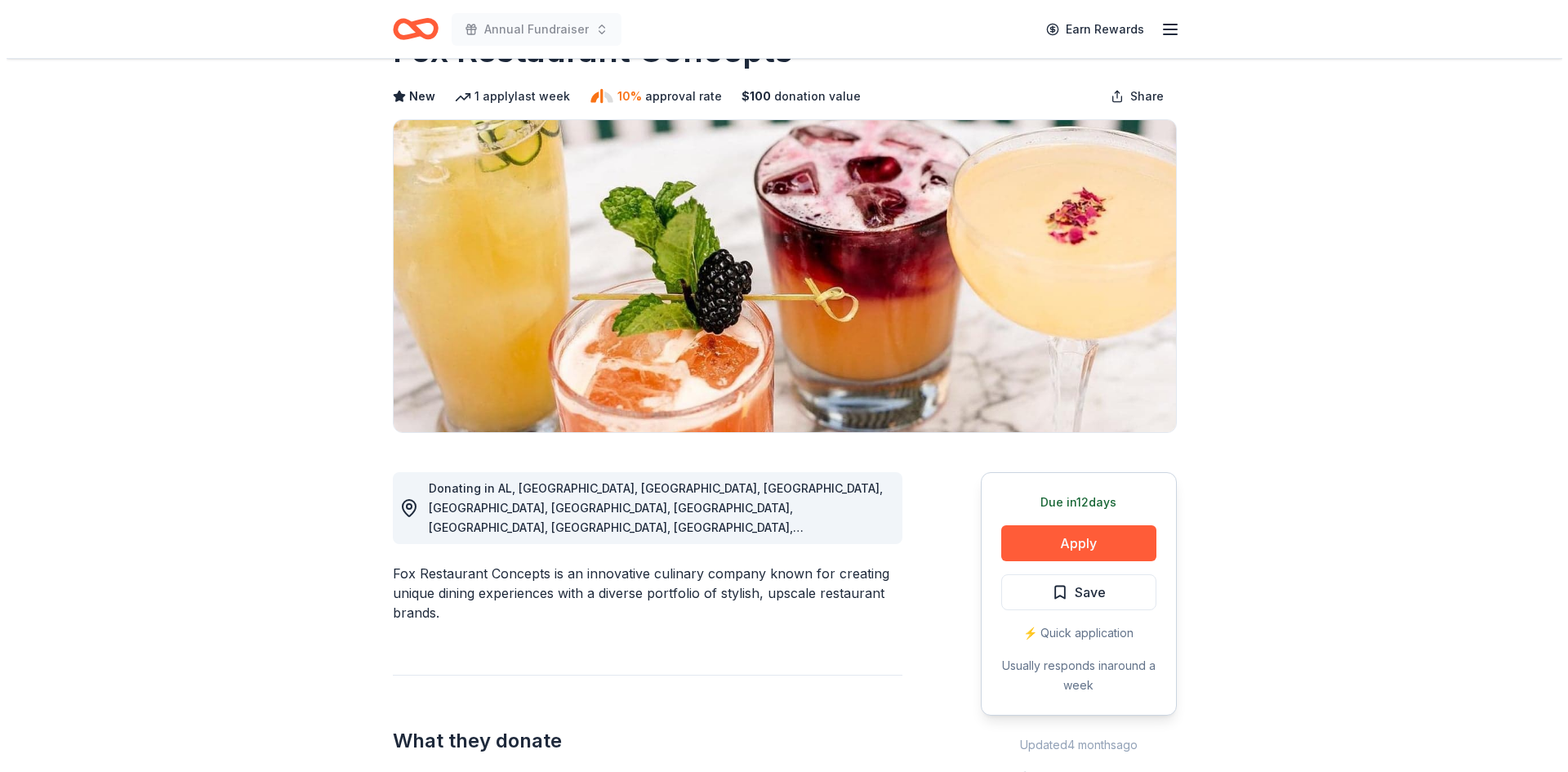
scroll to position [81, 0]
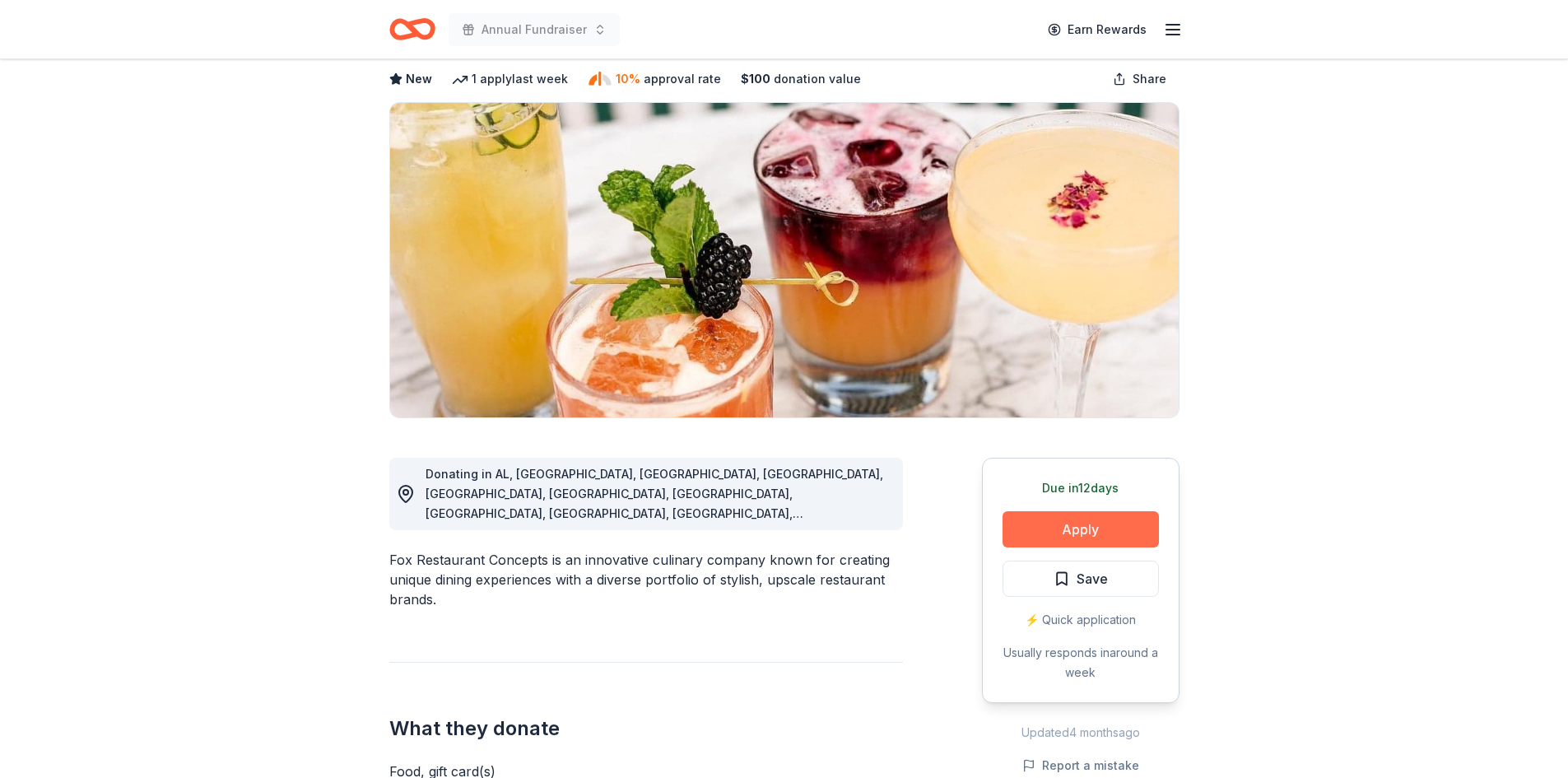
click at [1066, 520] on button "Apply" at bounding box center [1081, 529] width 157 height 36
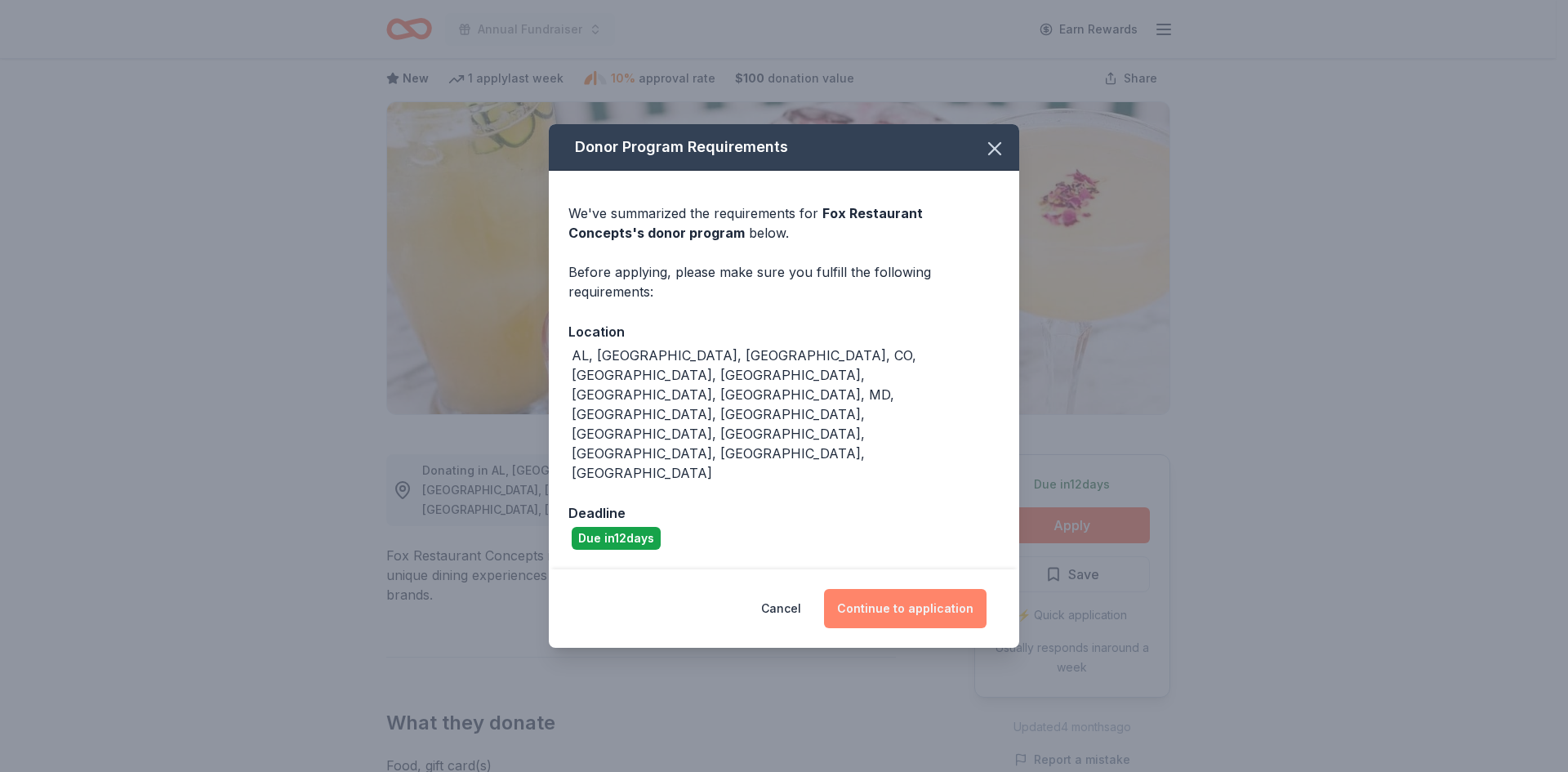
click at [913, 589] on button "Continue to application" at bounding box center [906, 608] width 163 height 39
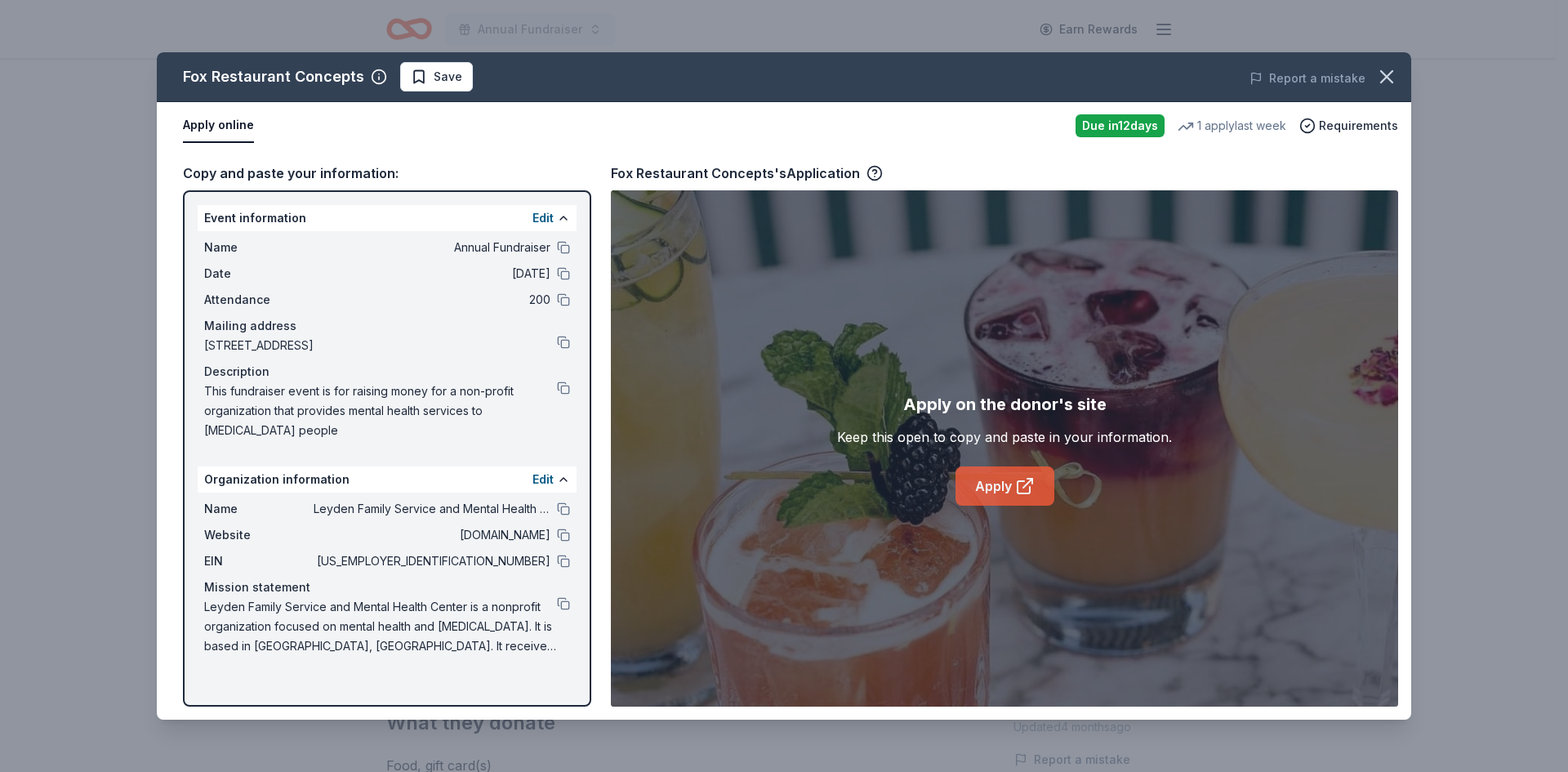
click at [1010, 487] on link "Apply" at bounding box center [1004, 486] width 99 height 39
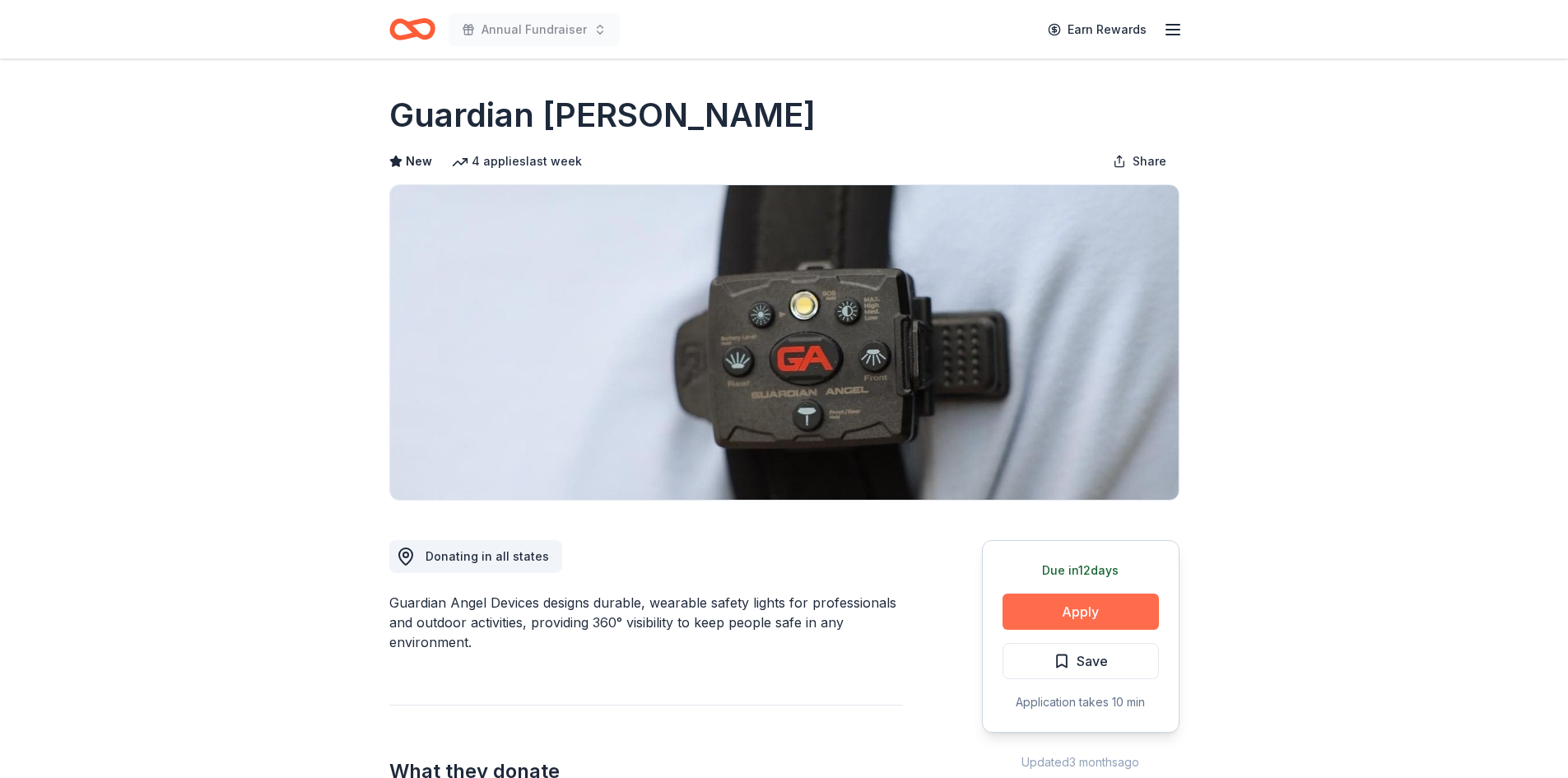
click at [1118, 612] on button "Apply" at bounding box center [1081, 611] width 157 height 36
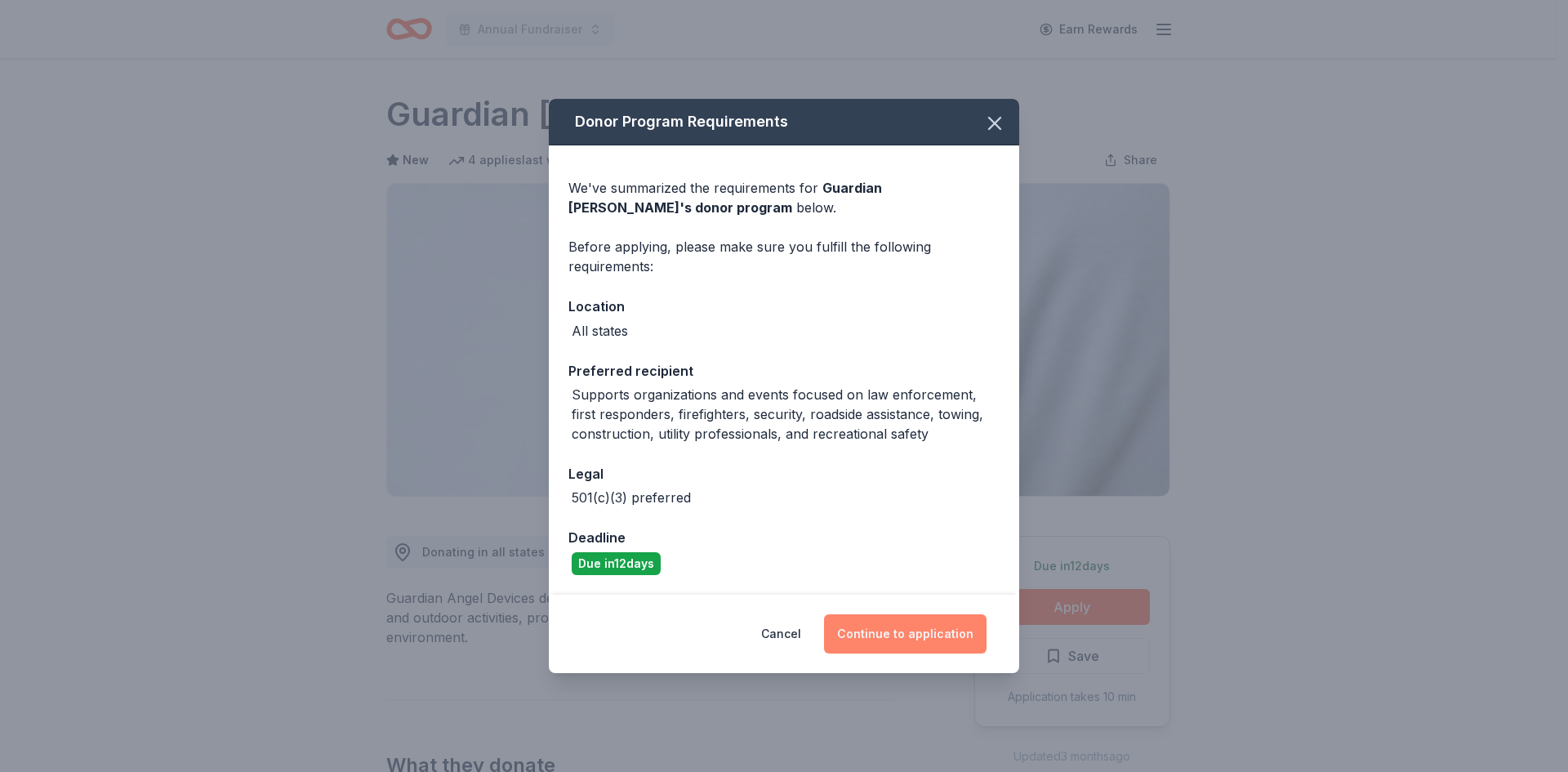
click at [909, 633] on button "Continue to application" at bounding box center [906, 633] width 163 height 39
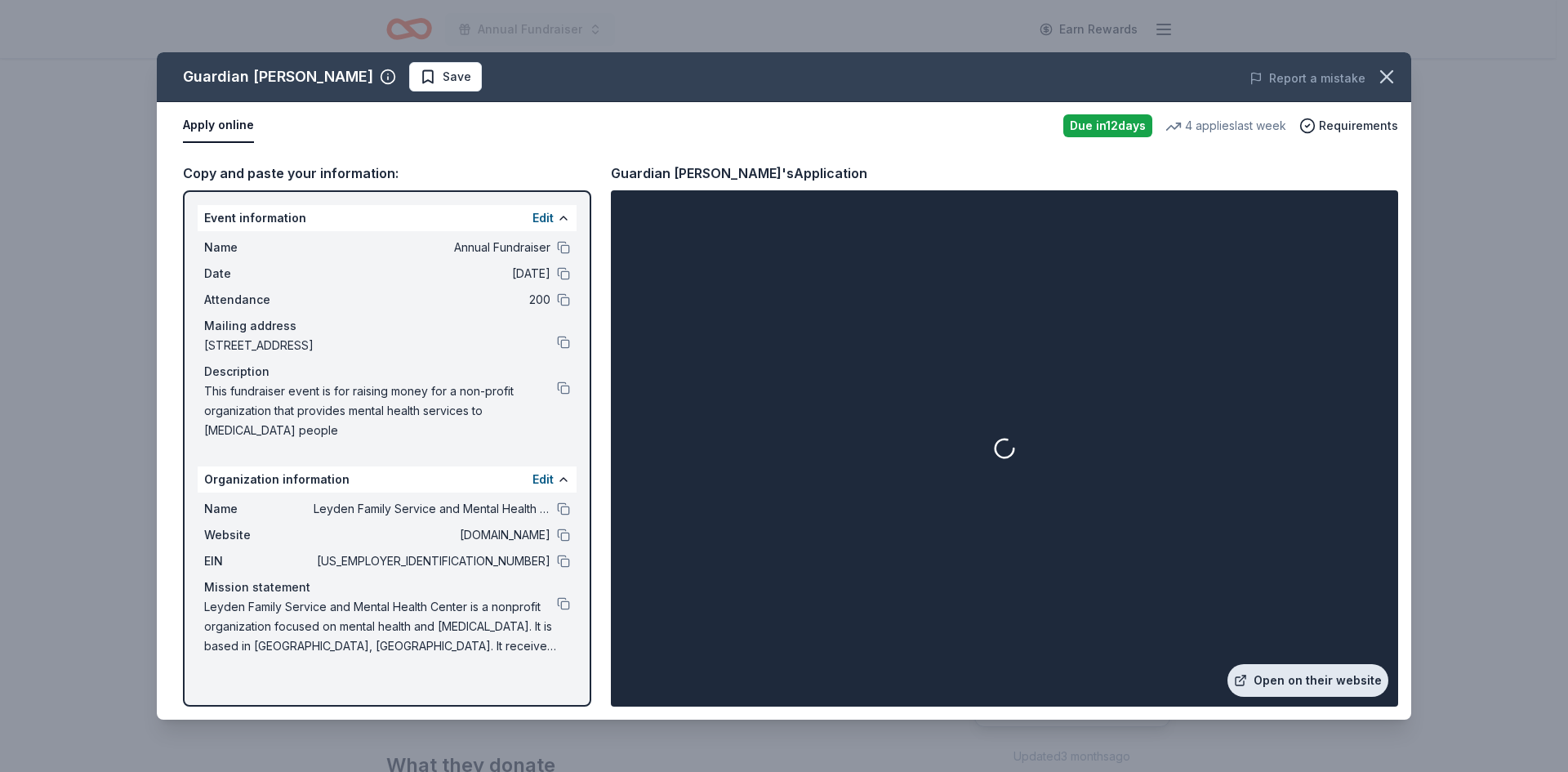
click at [1355, 676] on link "Open on their website" at bounding box center [1307, 680] width 161 height 32
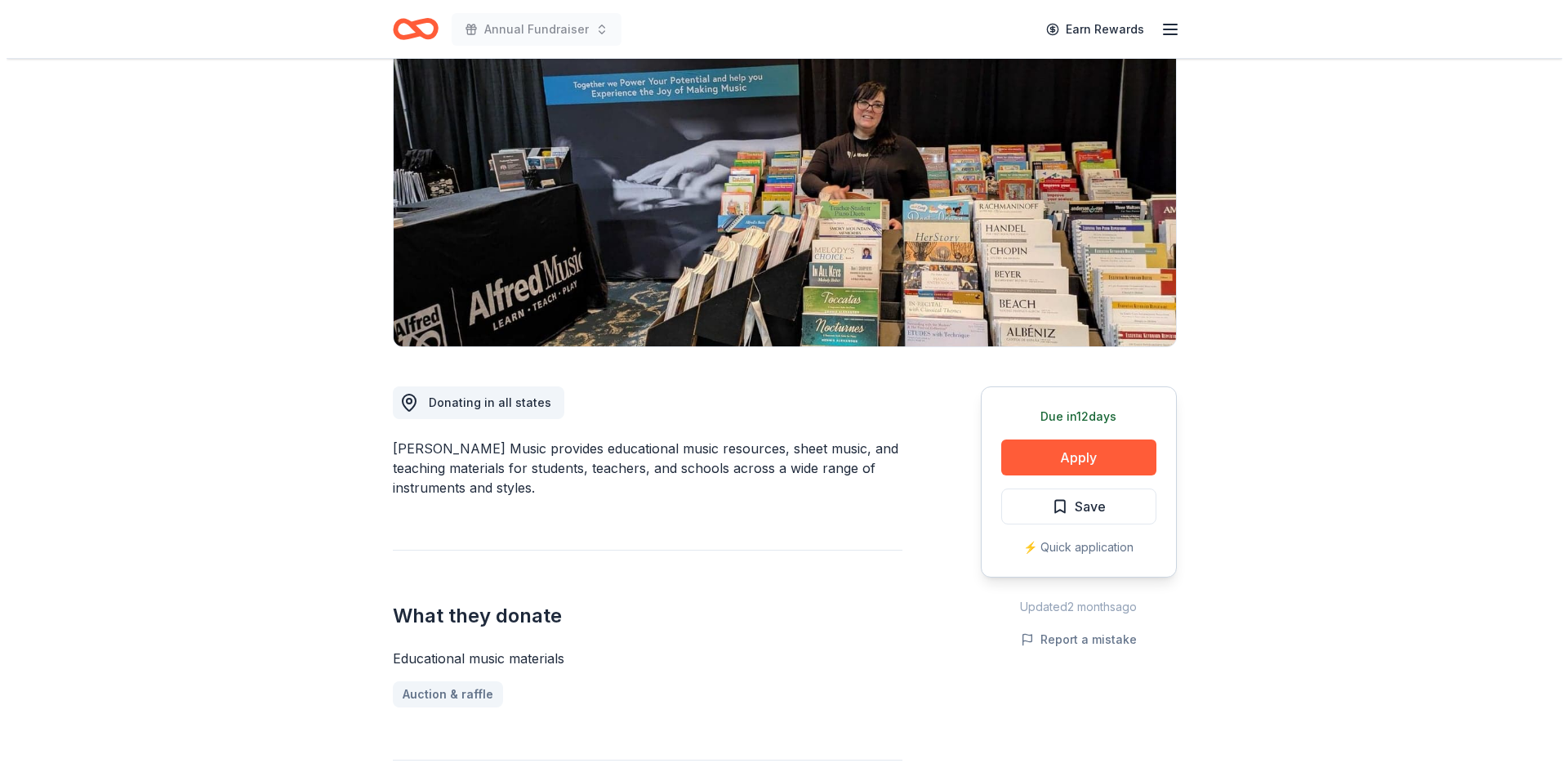
scroll to position [164, 0]
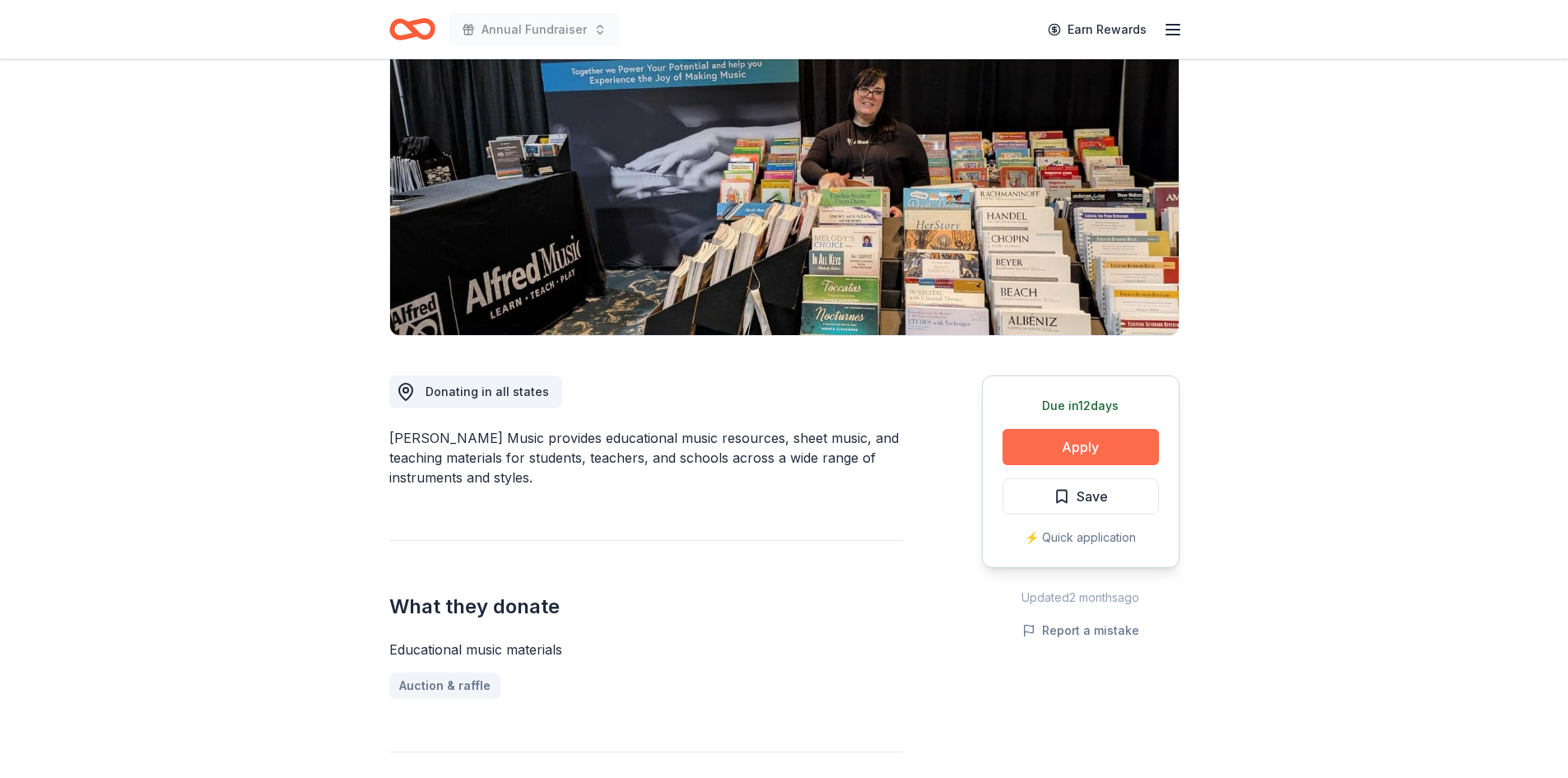
click at [1035, 437] on button "Apply" at bounding box center [1081, 446] width 157 height 36
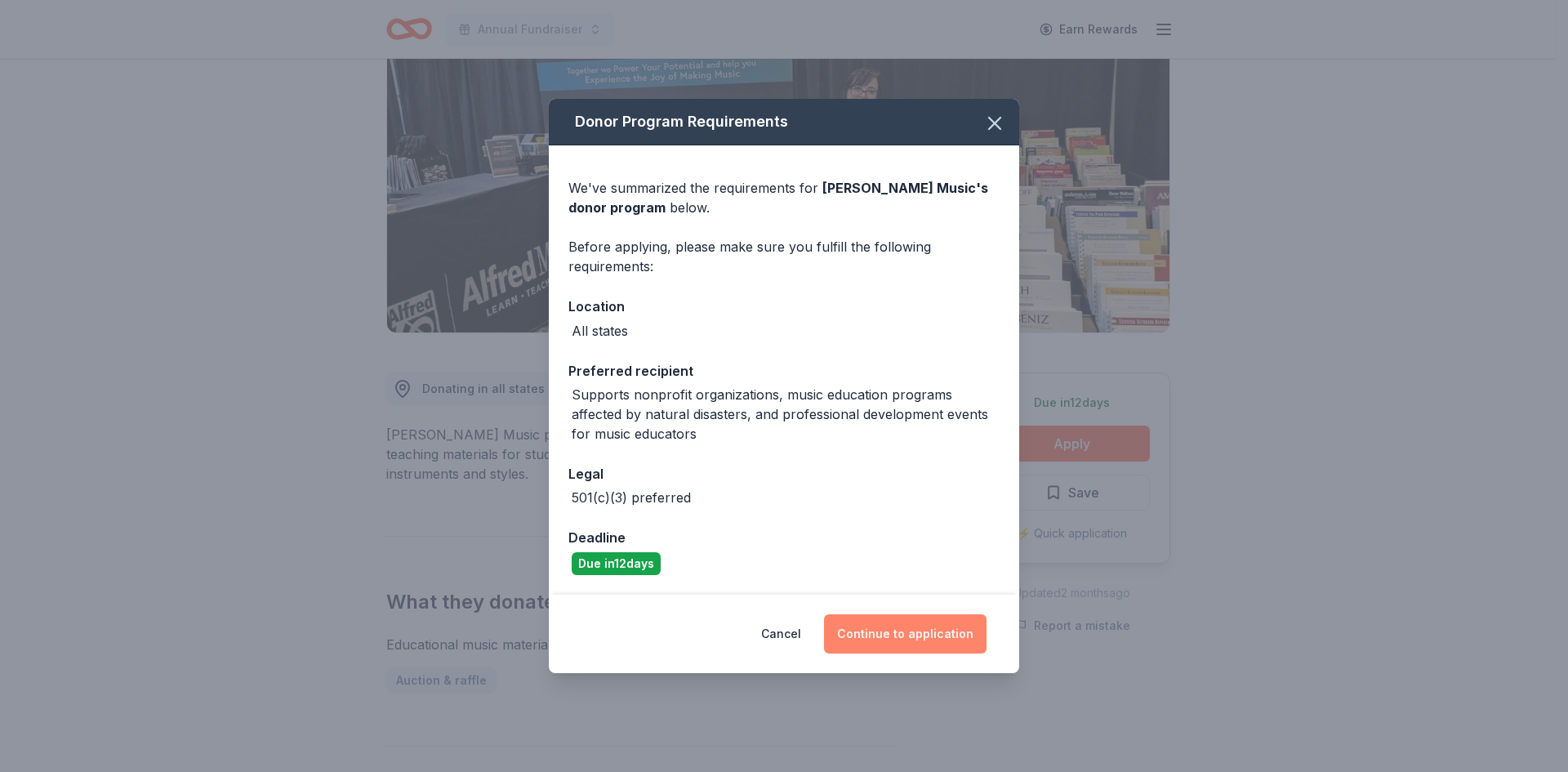
click at [903, 645] on button "Continue to application" at bounding box center [906, 633] width 163 height 39
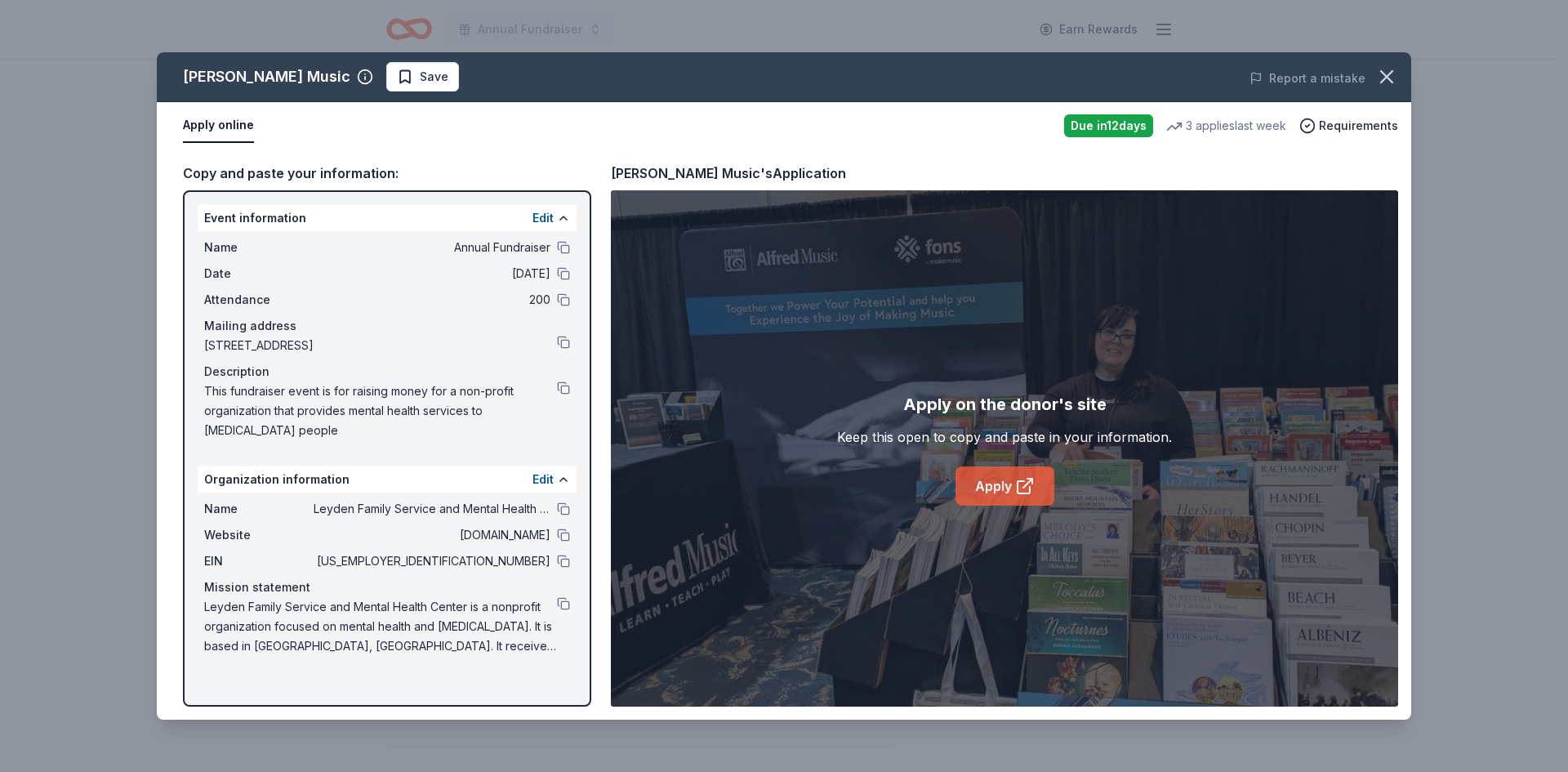
click at [986, 487] on link "Apply" at bounding box center [1004, 486] width 99 height 39
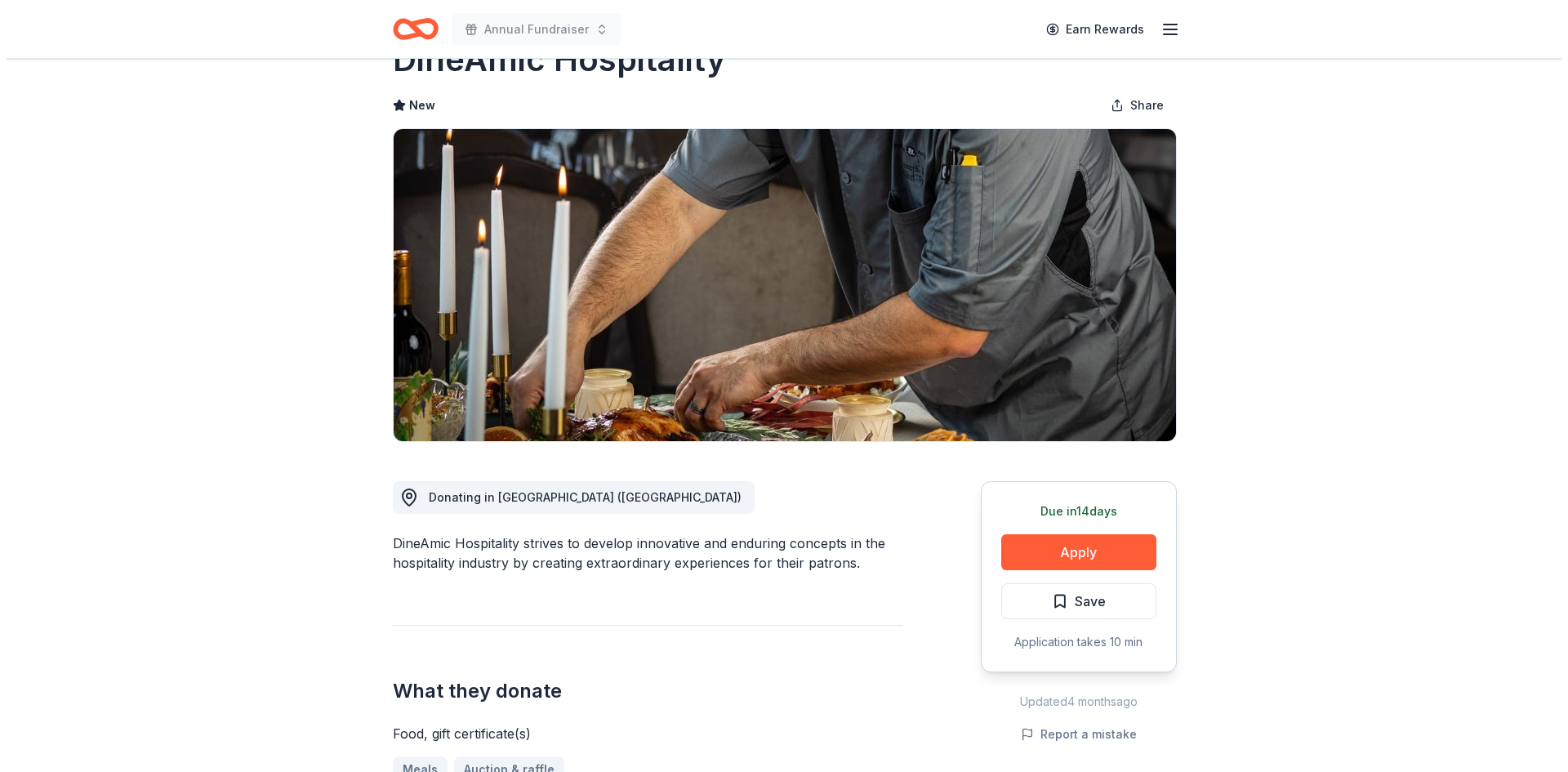
scroll to position [164, 0]
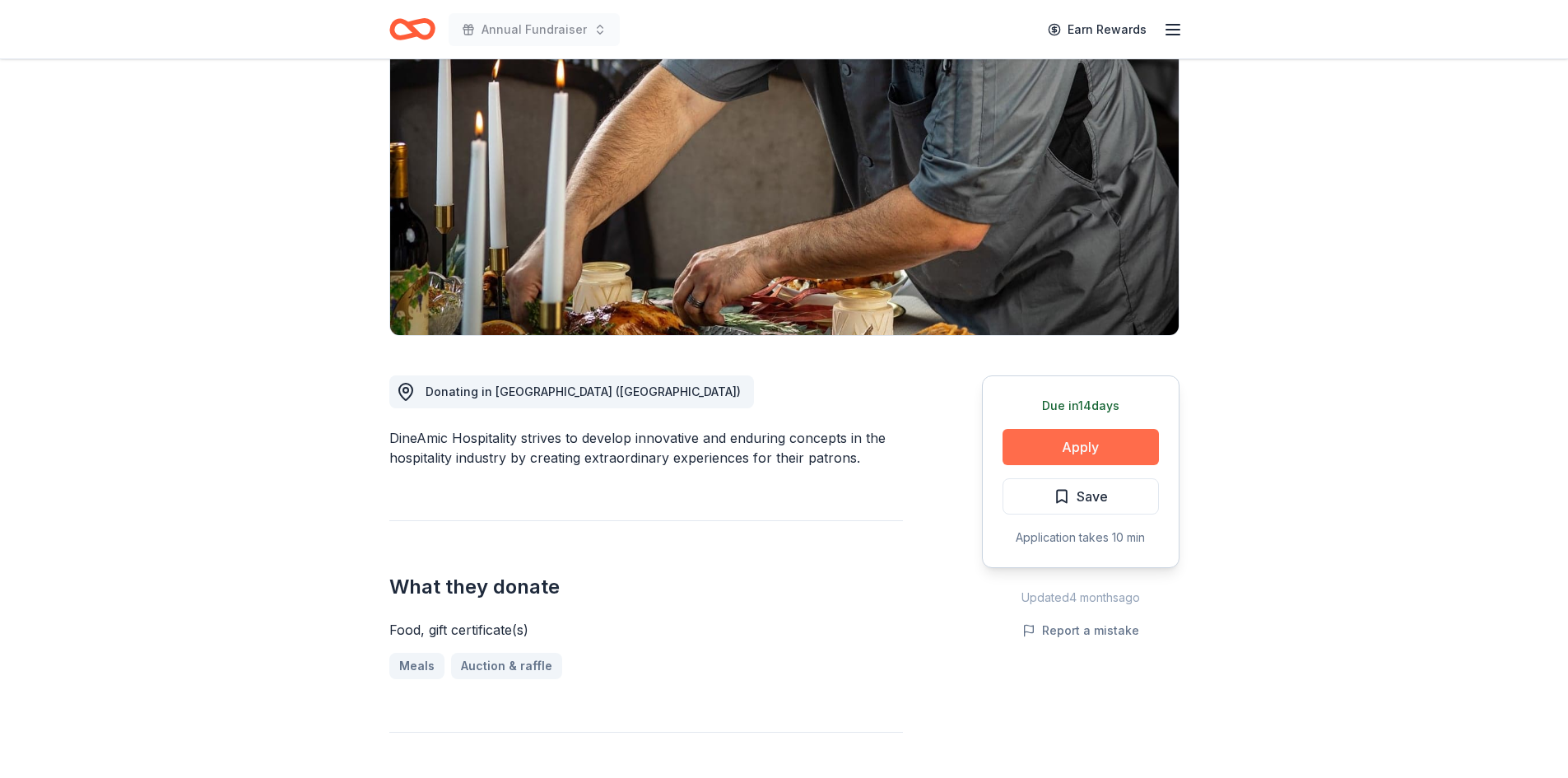
click at [1086, 444] on button "Apply" at bounding box center [1081, 446] width 157 height 36
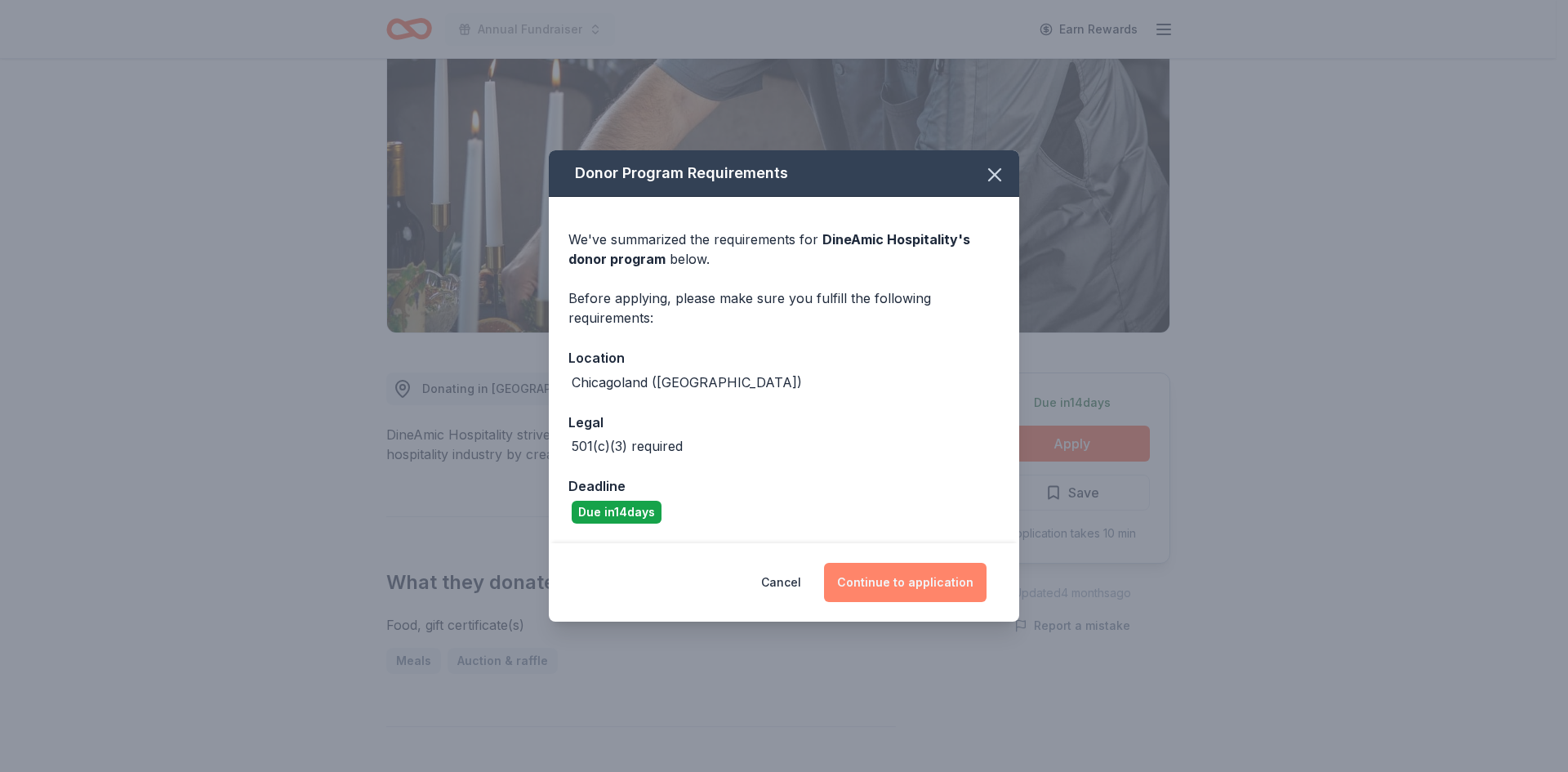
click at [912, 585] on button "Continue to application" at bounding box center [906, 582] width 163 height 39
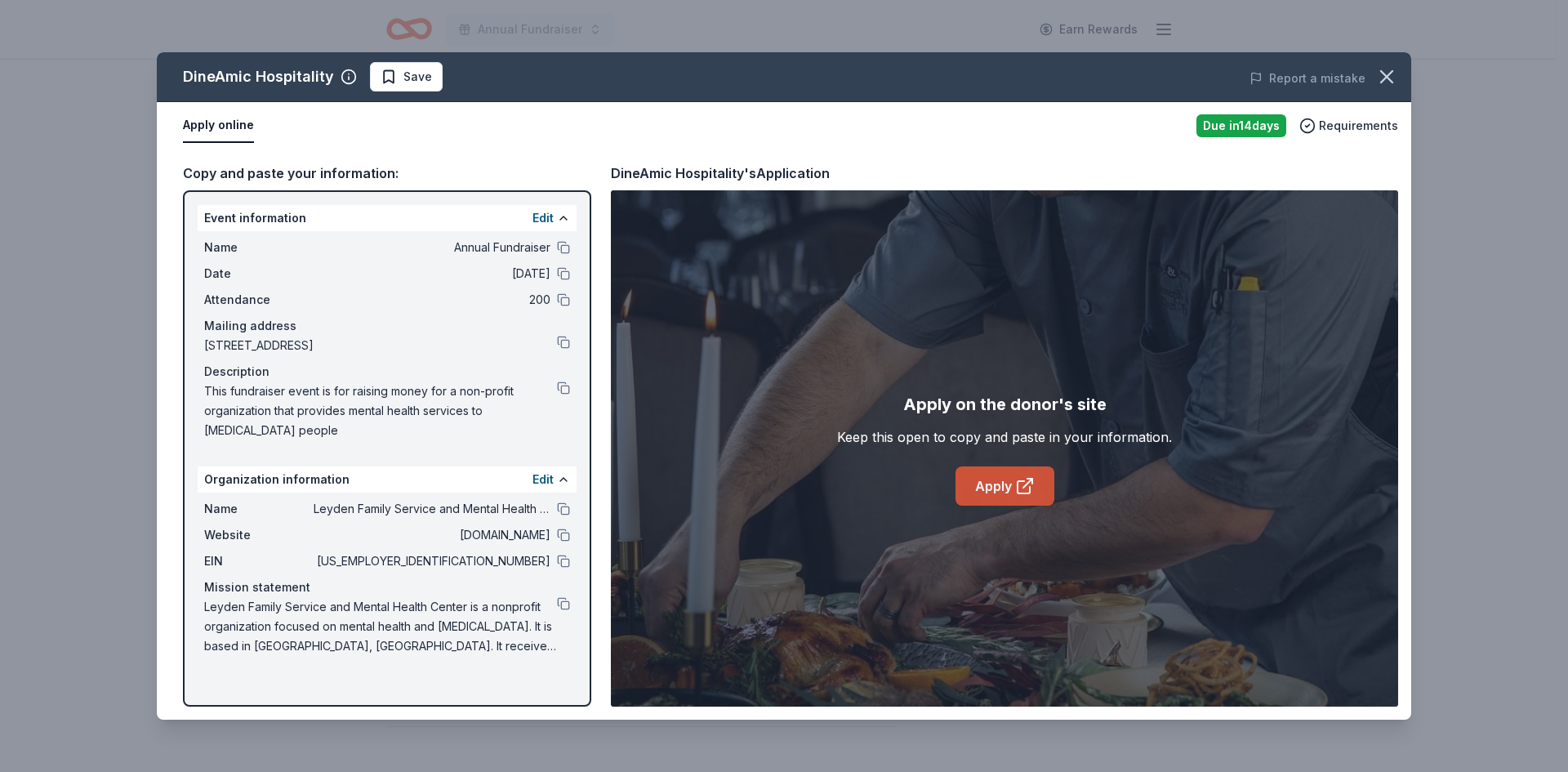
click at [992, 490] on link "Apply" at bounding box center [1004, 486] width 99 height 39
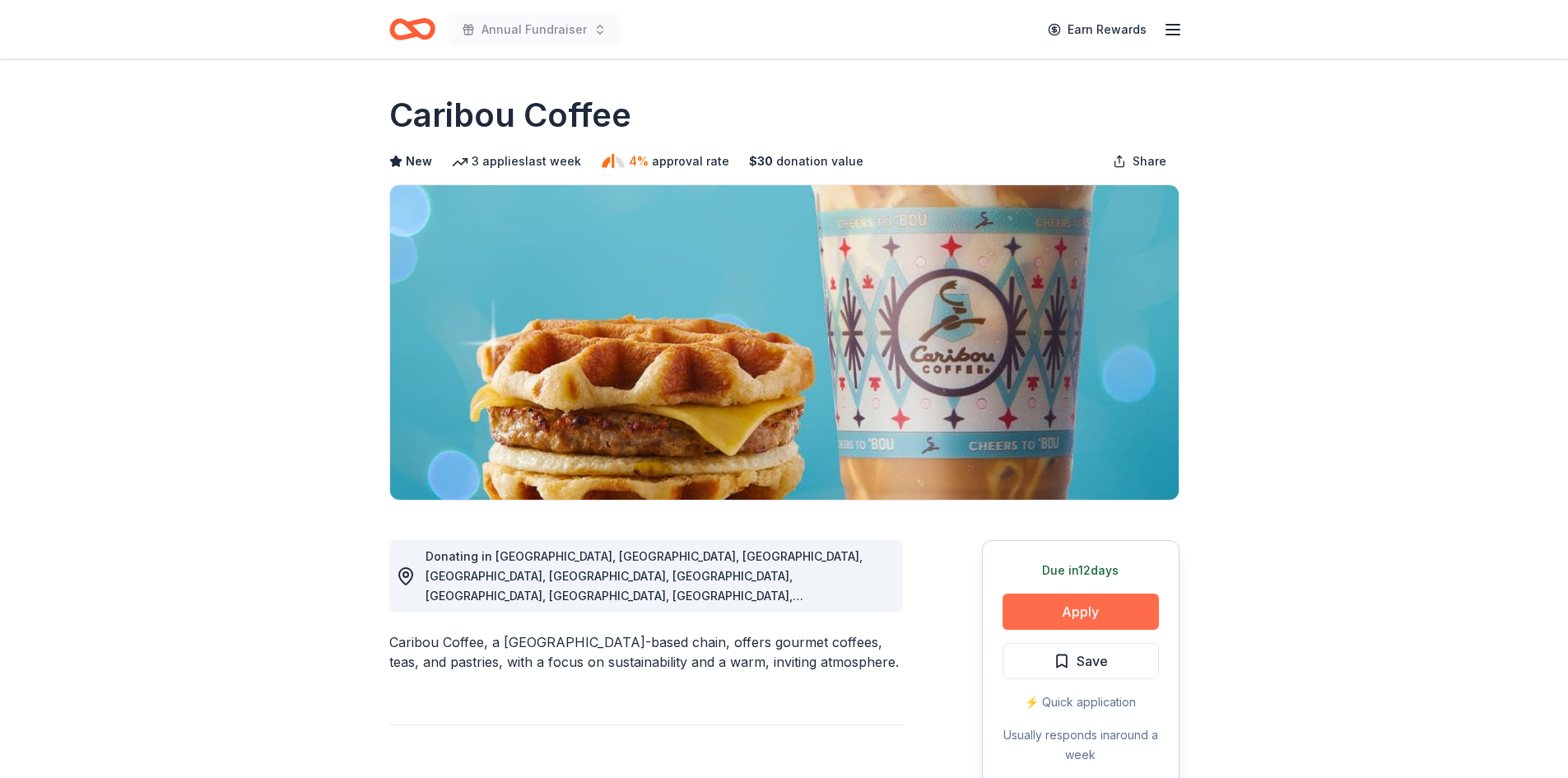
click at [1041, 605] on button "Apply" at bounding box center [1081, 611] width 157 height 36
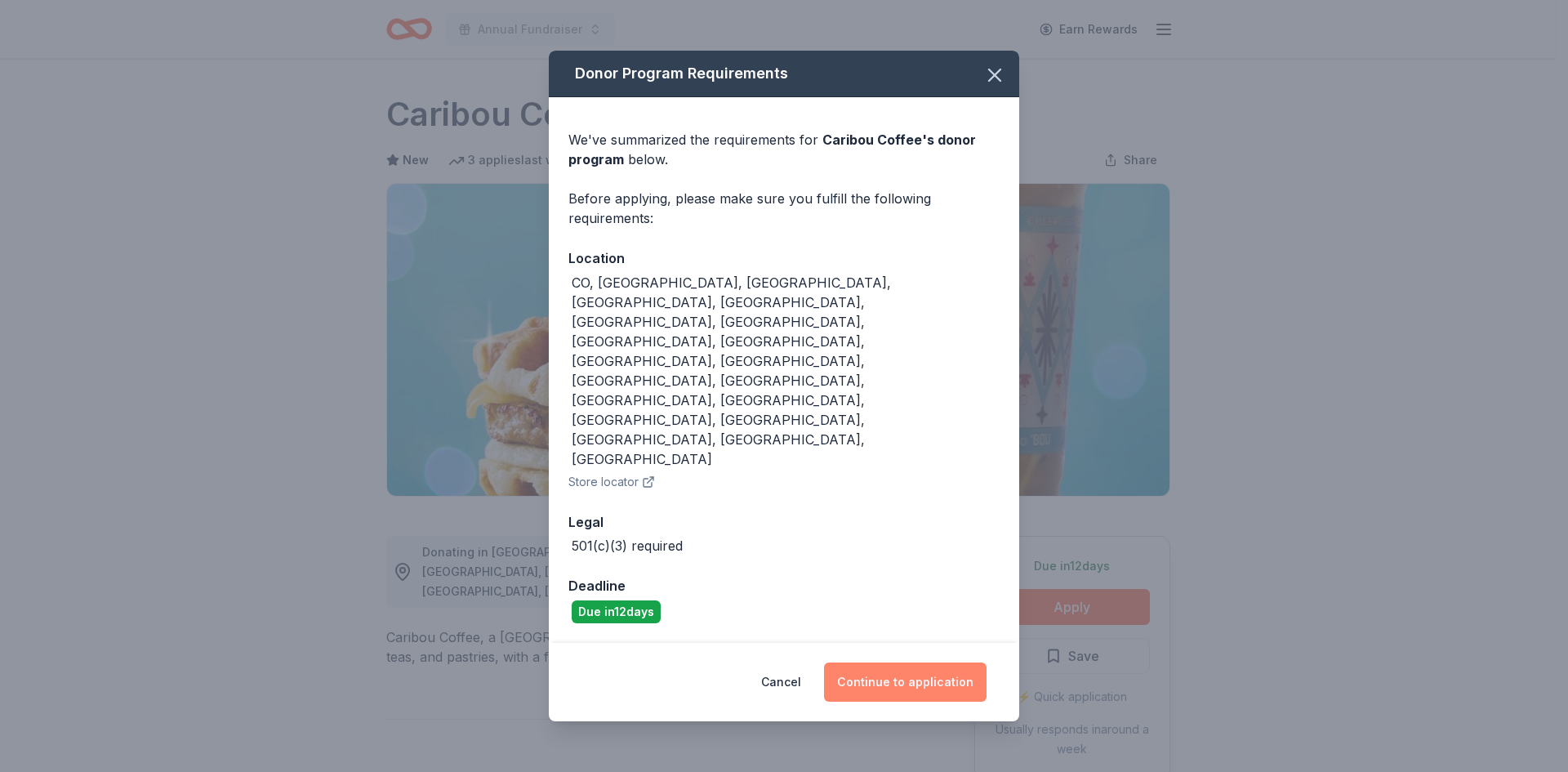
click at [890, 663] on button "Continue to application" at bounding box center [906, 682] width 163 height 39
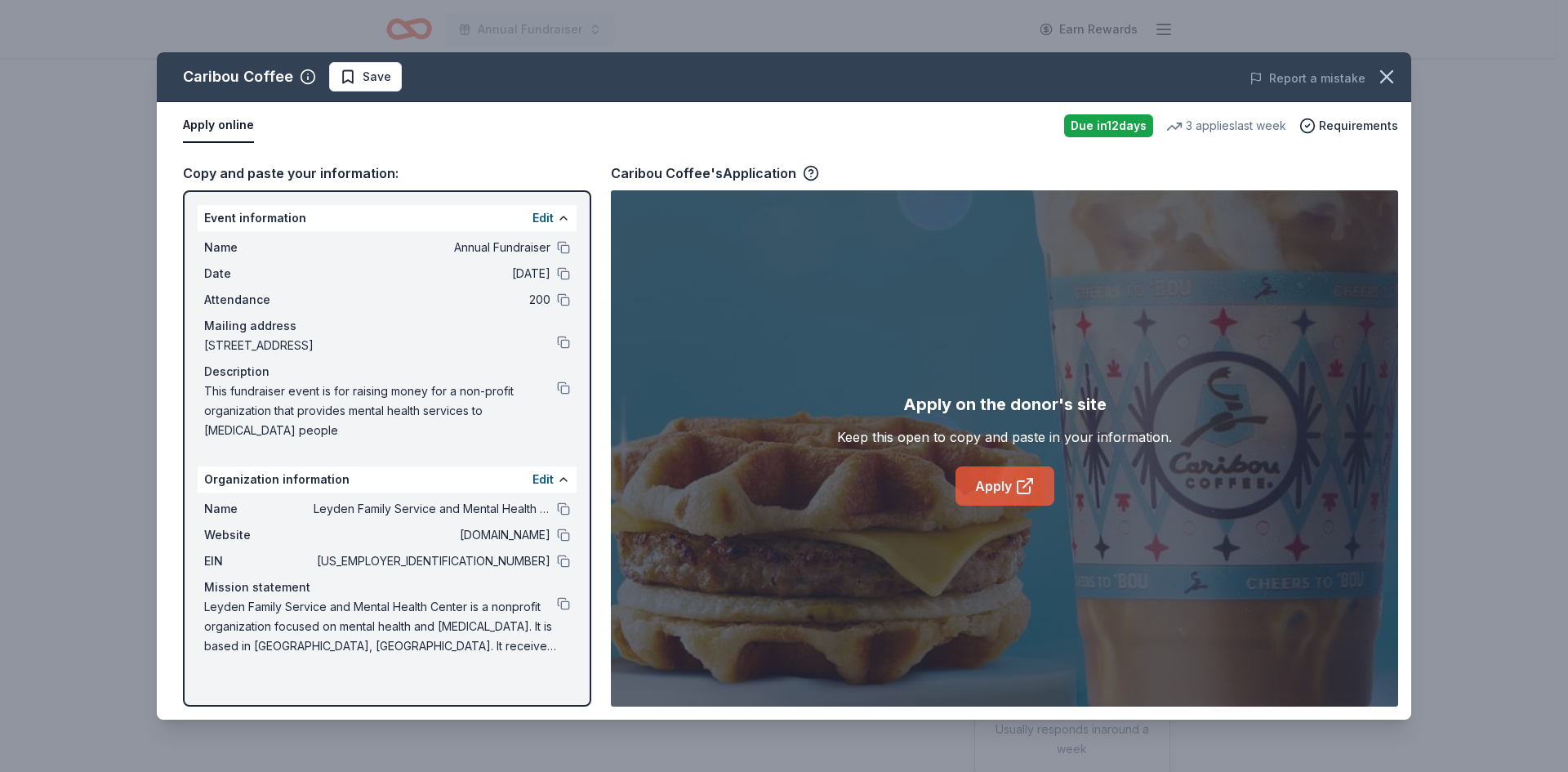
click at [975, 483] on link "Apply" at bounding box center [1004, 486] width 99 height 39
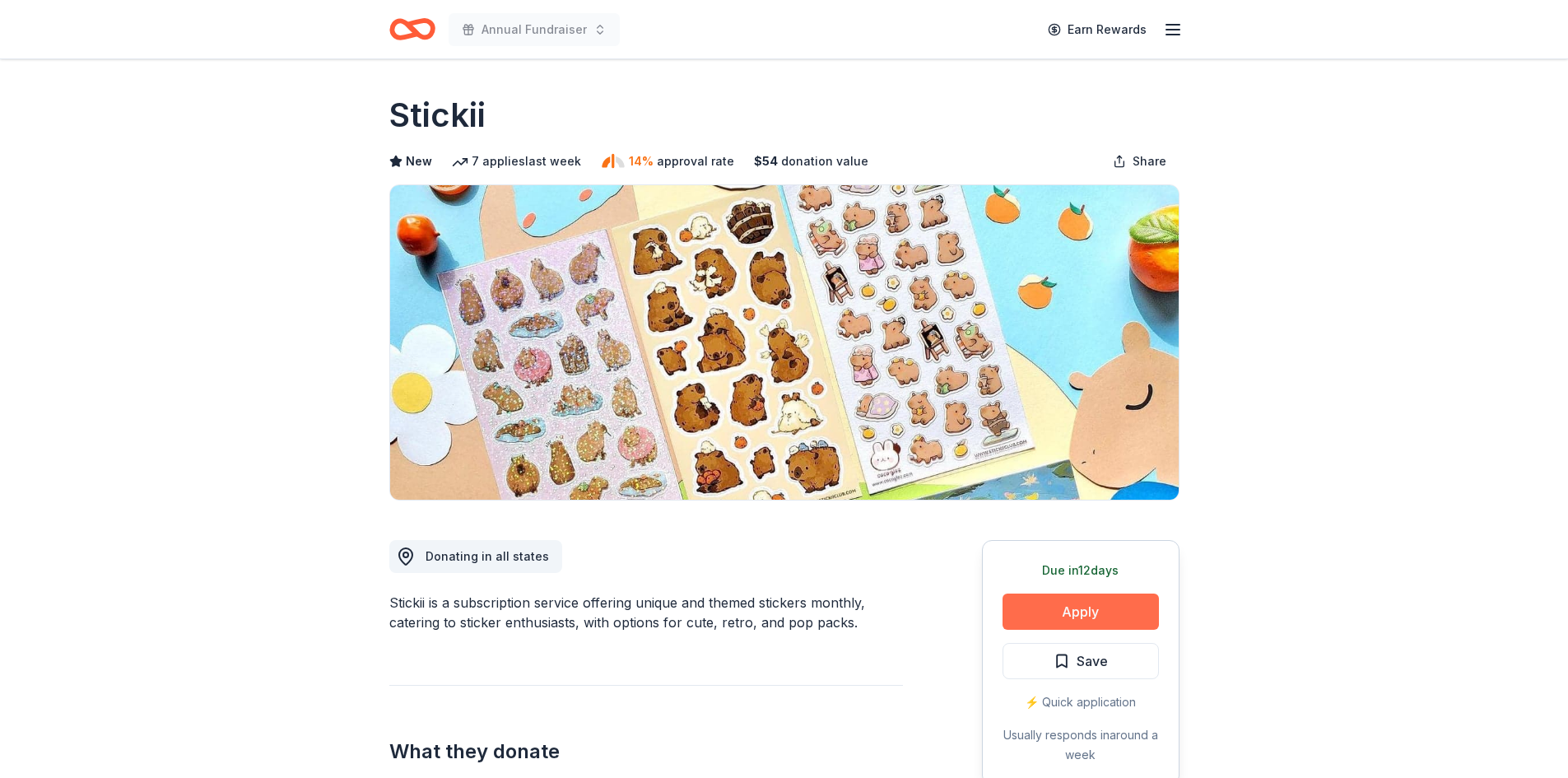
click at [1136, 612] on button "Apply" at bounding box center [1081, 611] width 157 height 36
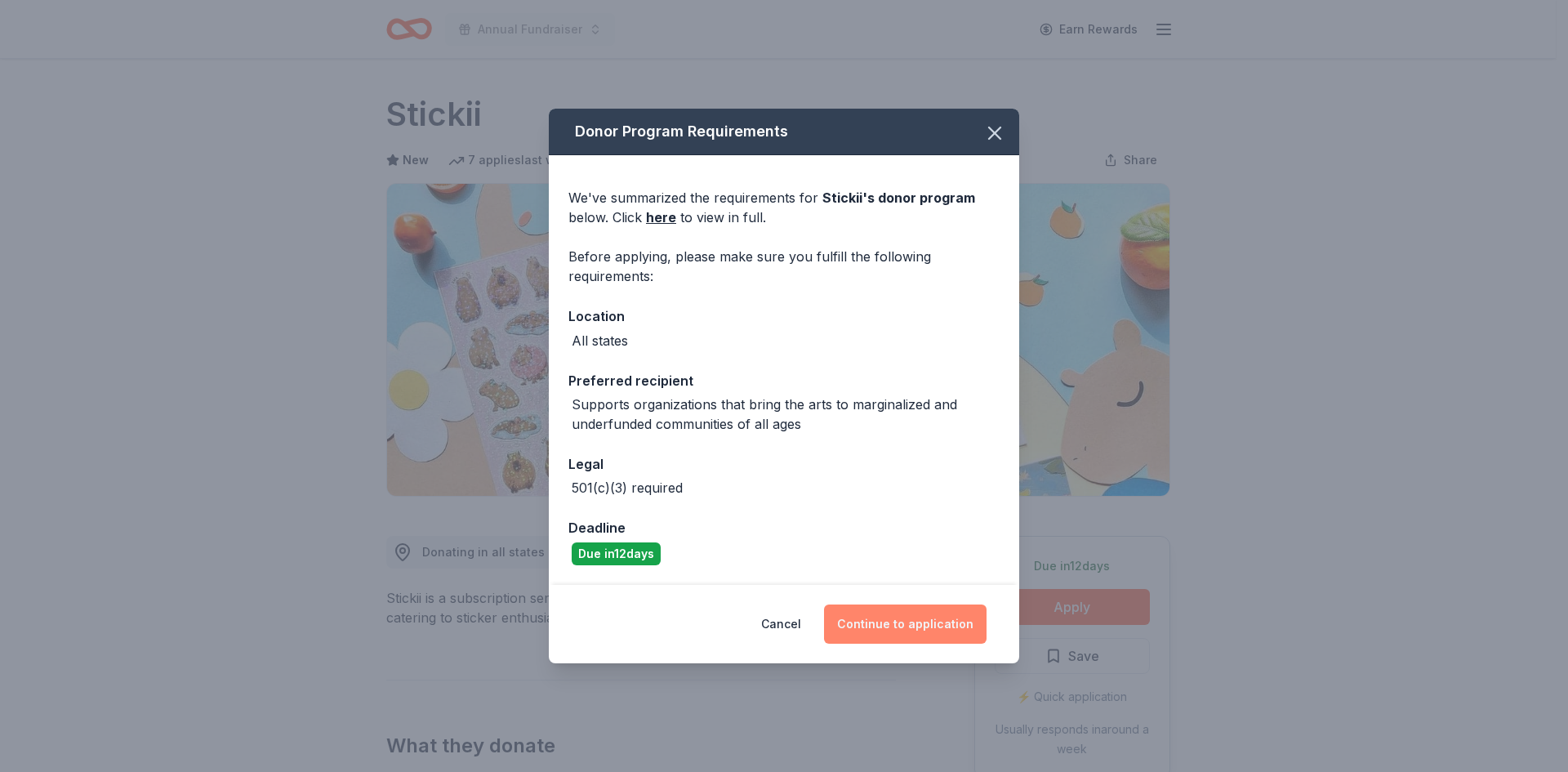
click at [930, 622] on button "Continue to application" at bounding box center [906, 624] width 163 height 39
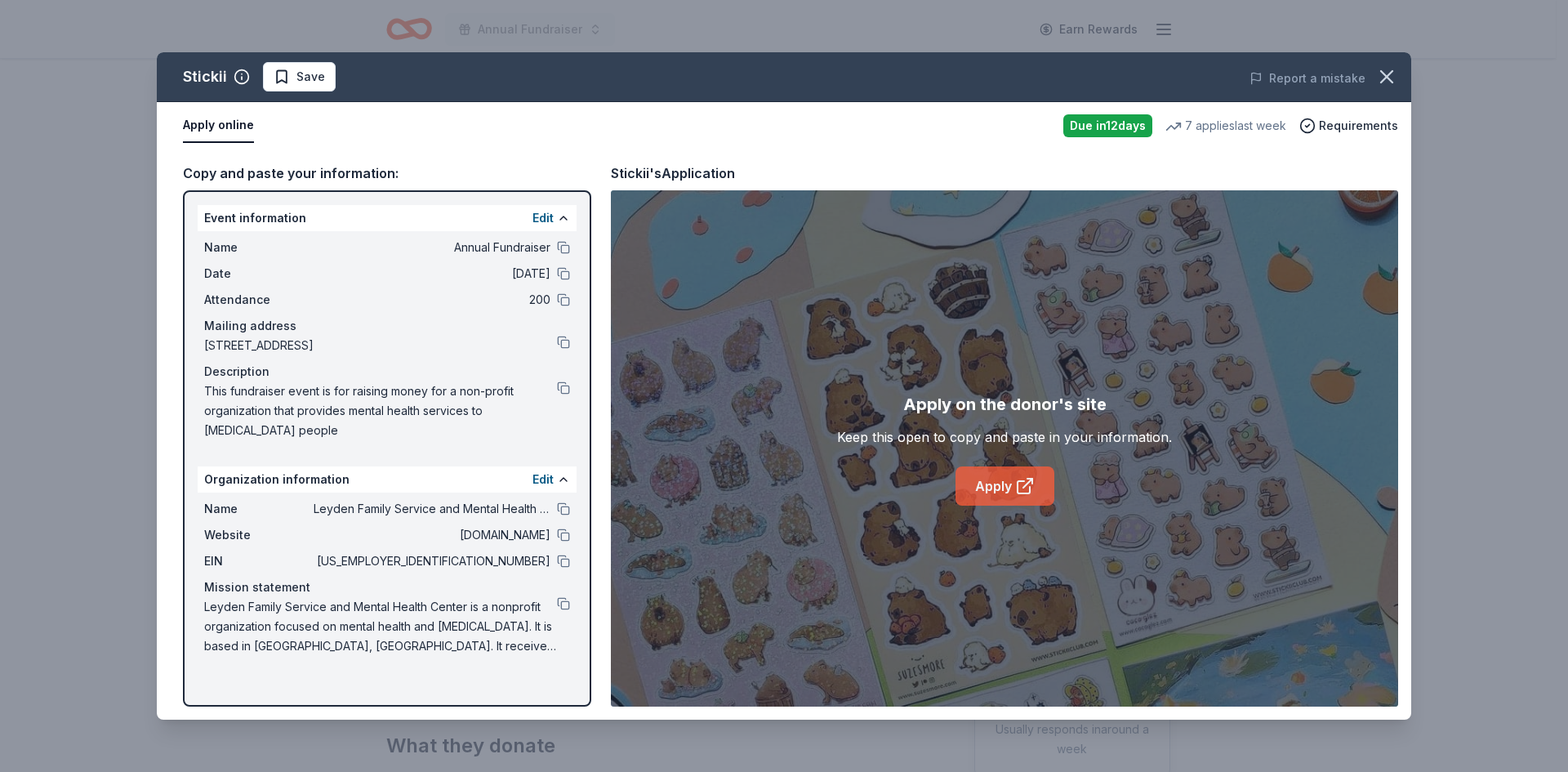
click at [1036, 483] on link "Apply" at bounding box center [1004, 486] width 99 height 39
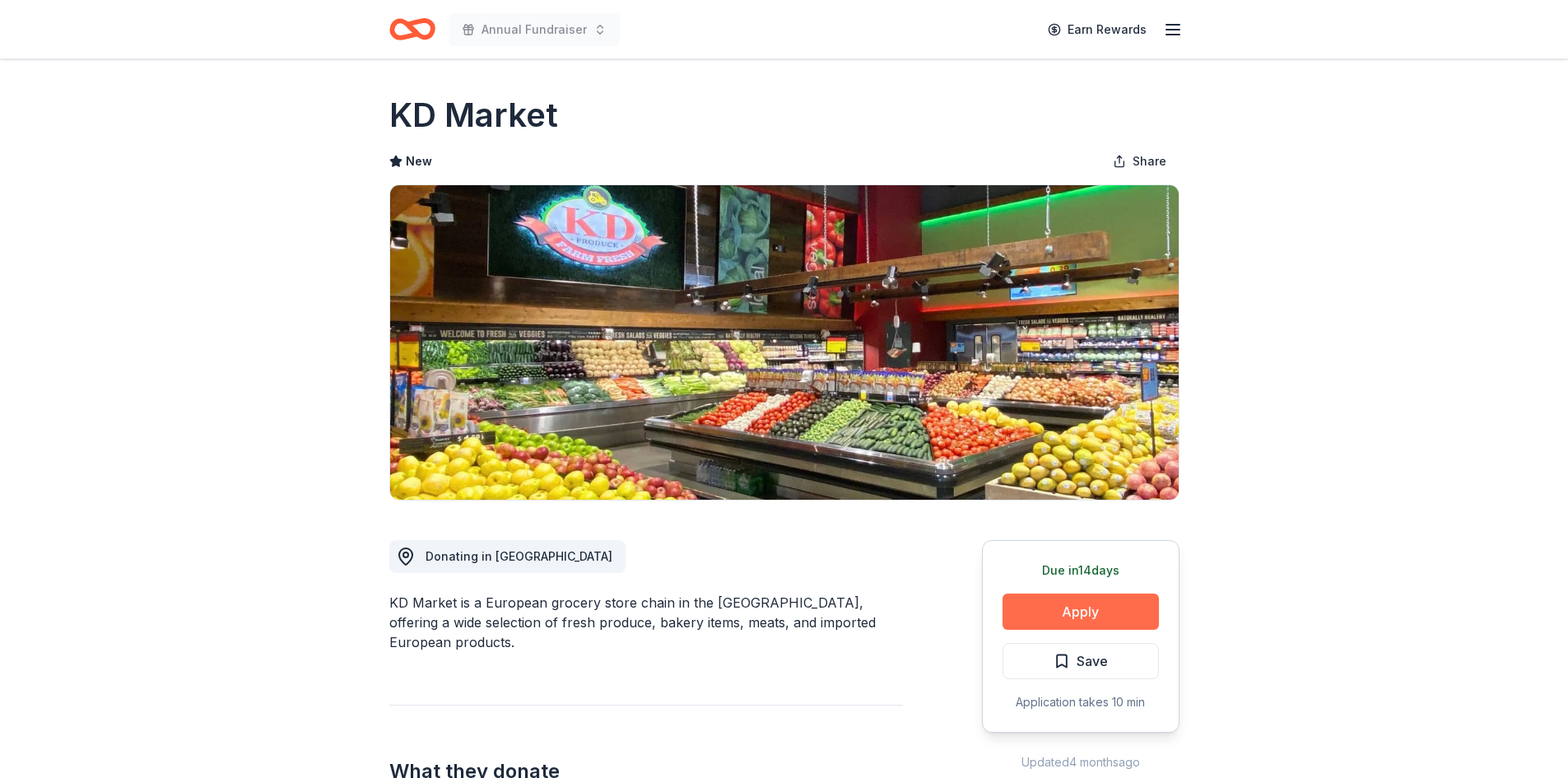
click at [1074, 607] on button "Apply" at bounding box center [1081, 611] width 157 height 36
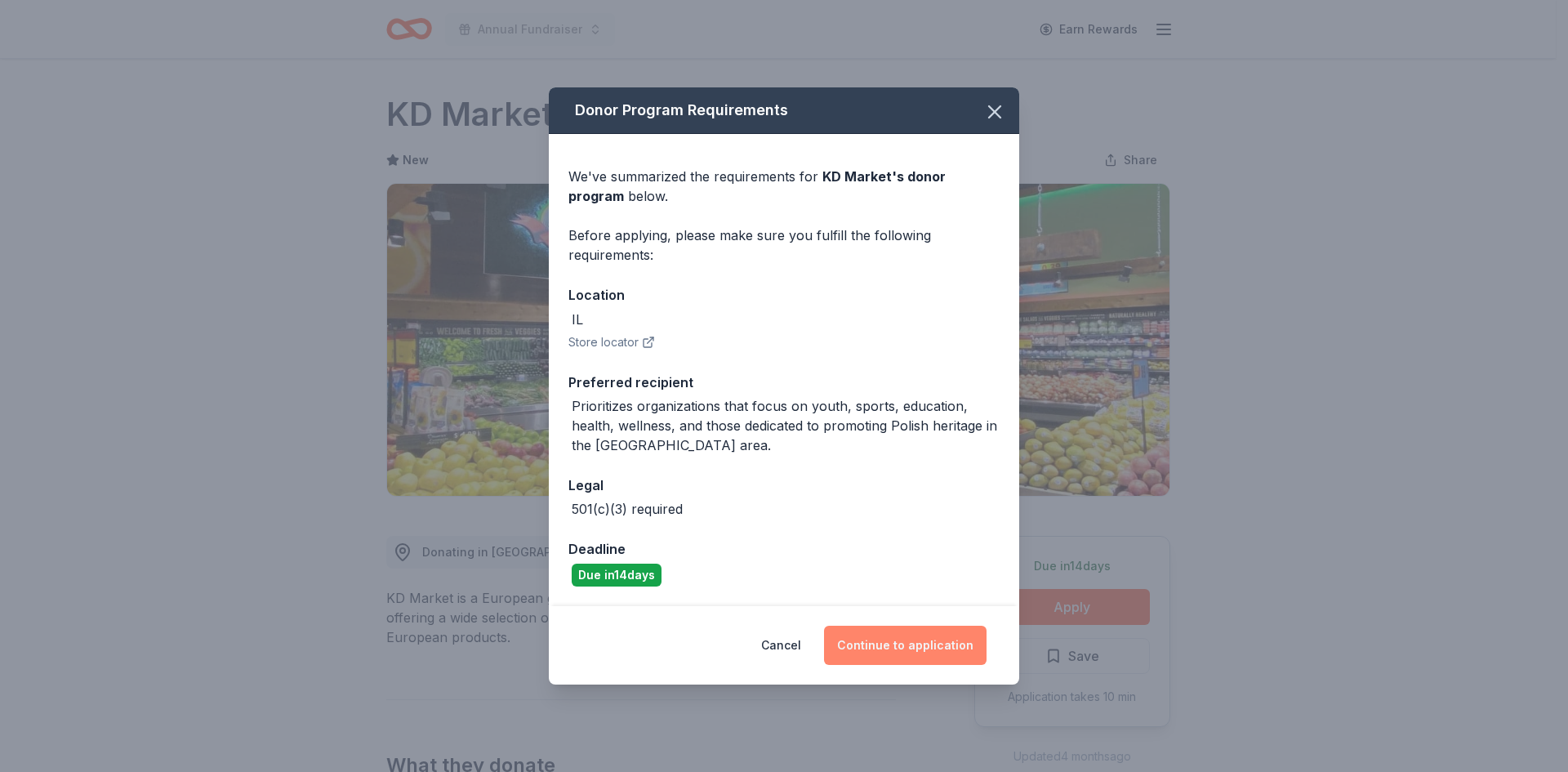
click at [902, 631] on button "Continue to application" at bounding box center [906, 645] width 163 height 39
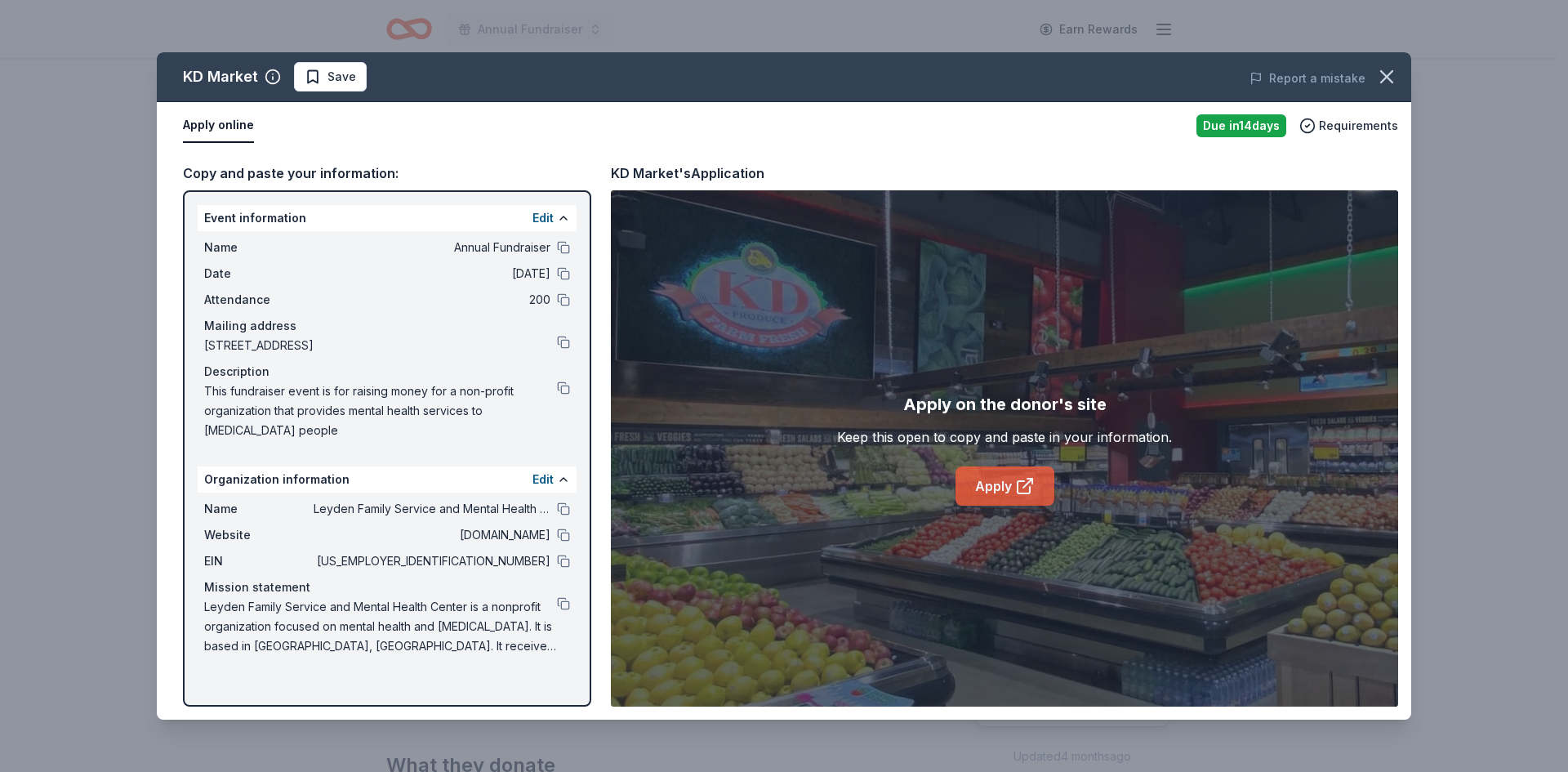
click at [1006, 485] on link "Apply" at bounding box center [1004, 486] width 99 height 39
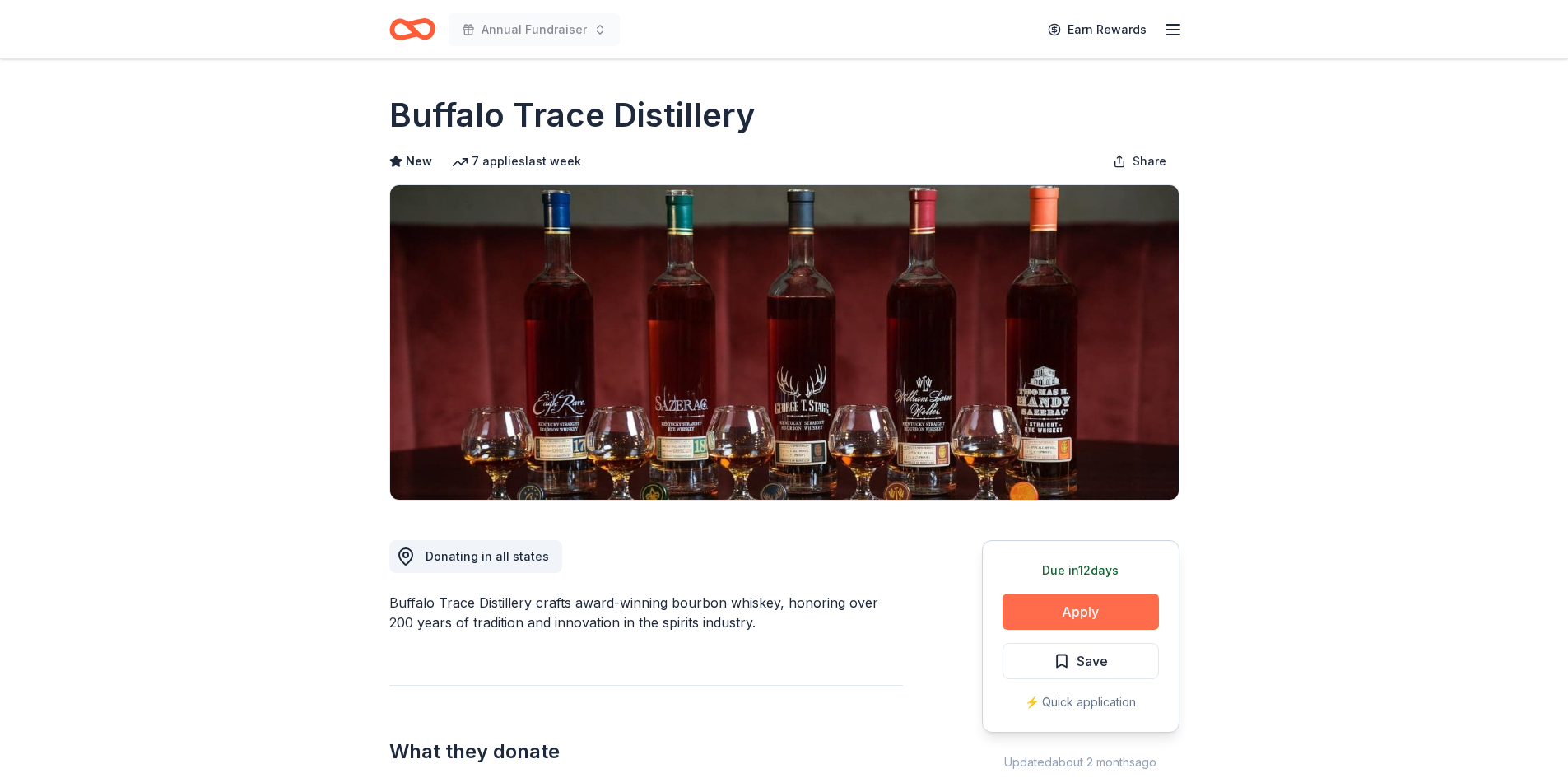
click at [1068, 615] on button "Apply" at bounding box center [1081, 611] width 157 height 36
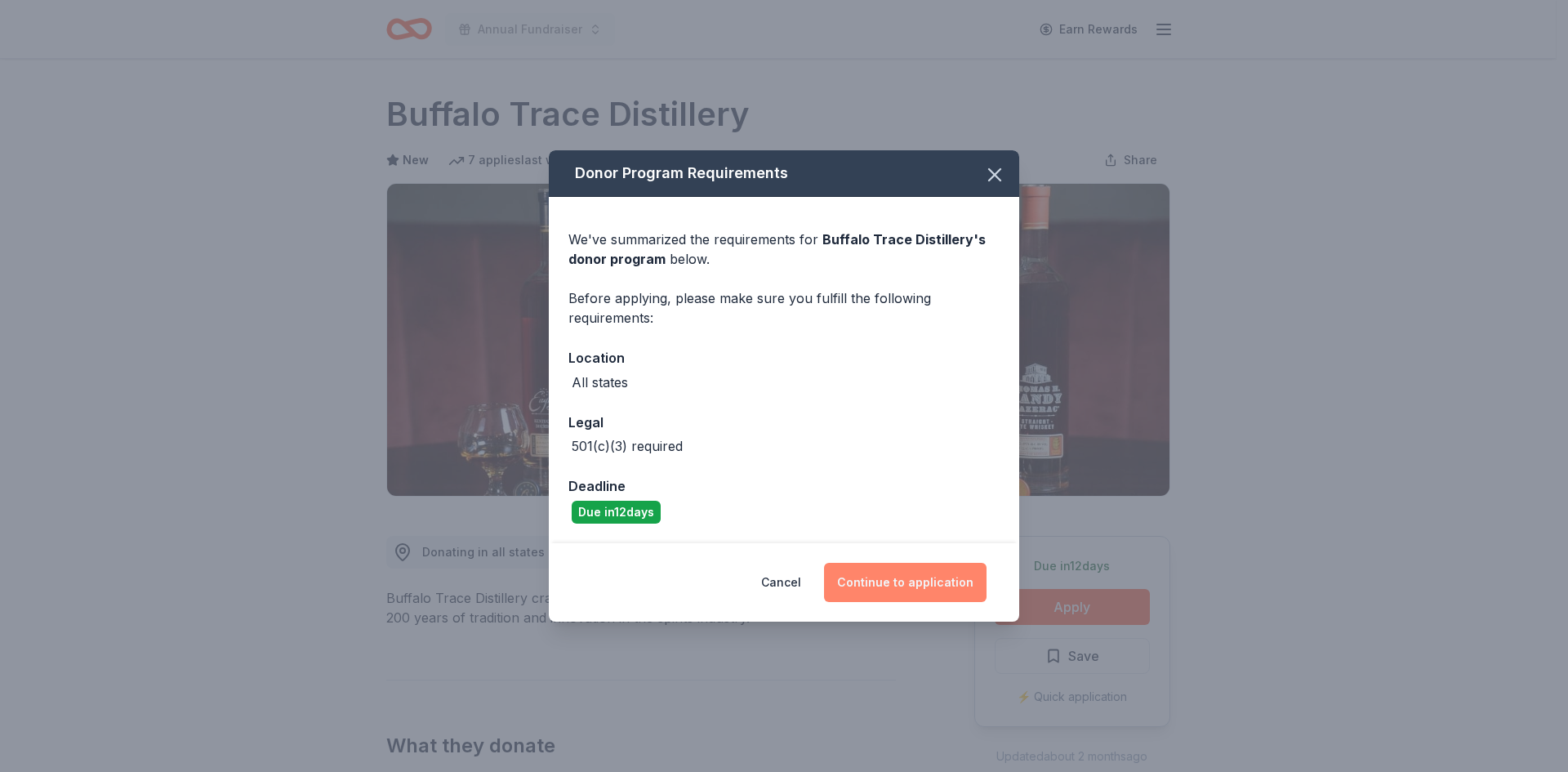
click at [904, 579] on button "Continue to application" at bounding box center [906, 582] width 163 height 39
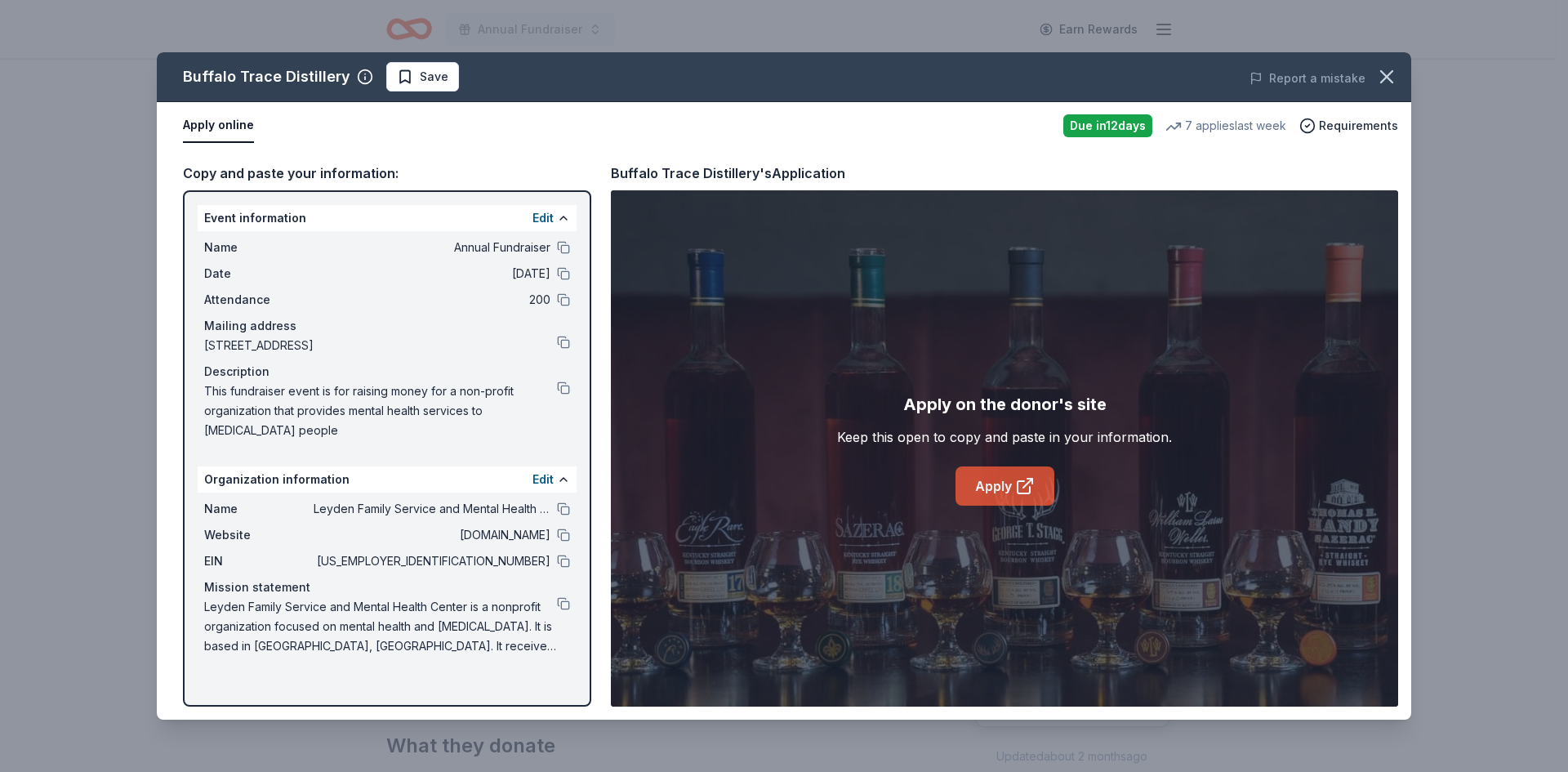
click at [1002, 482] on link "Apply" at bounding box center [1004, 486] width 99 height 39
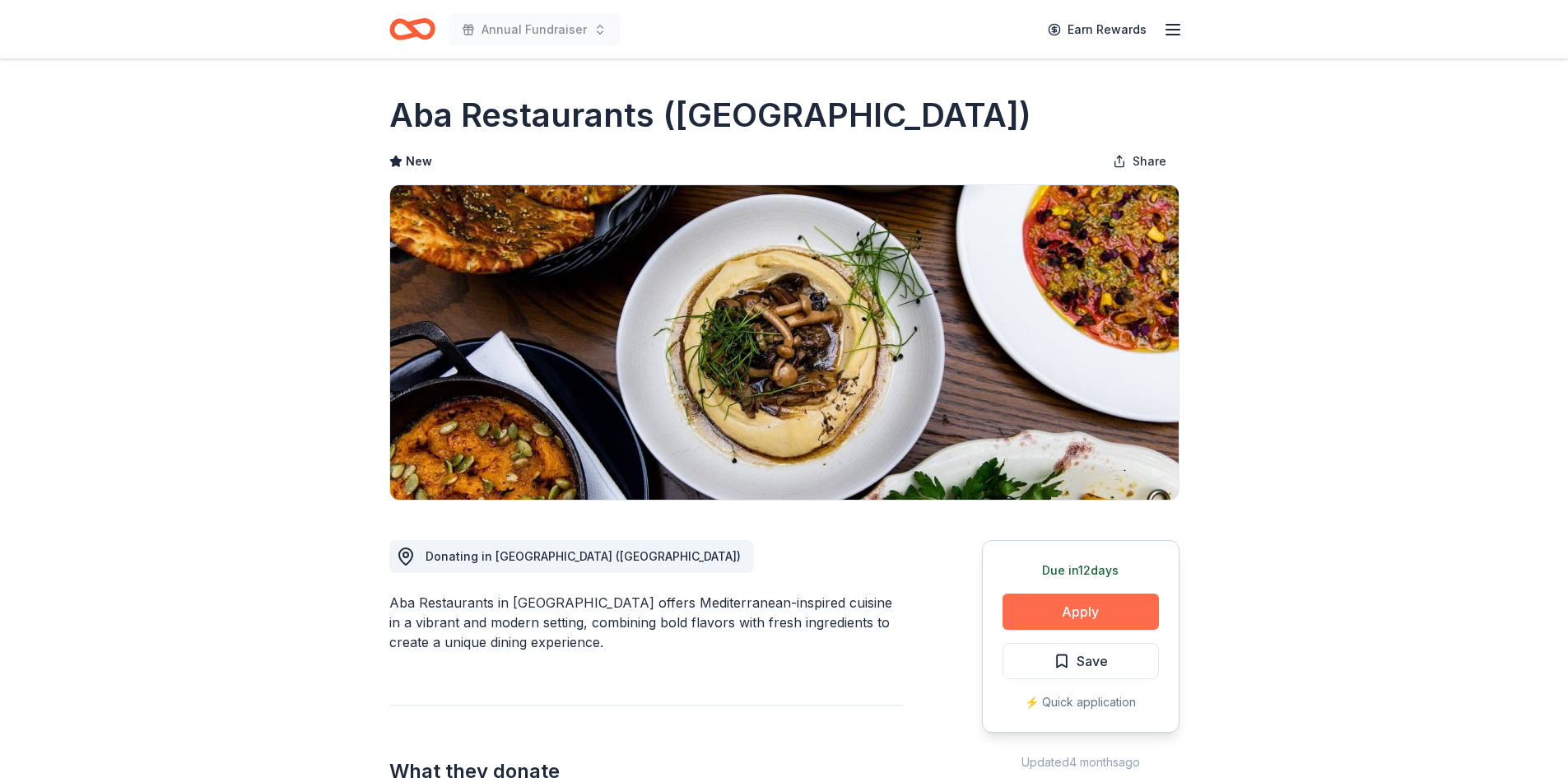
click at [1064, 606] on button "Apply" at bounding box center [1081, 611] width 157 height 36
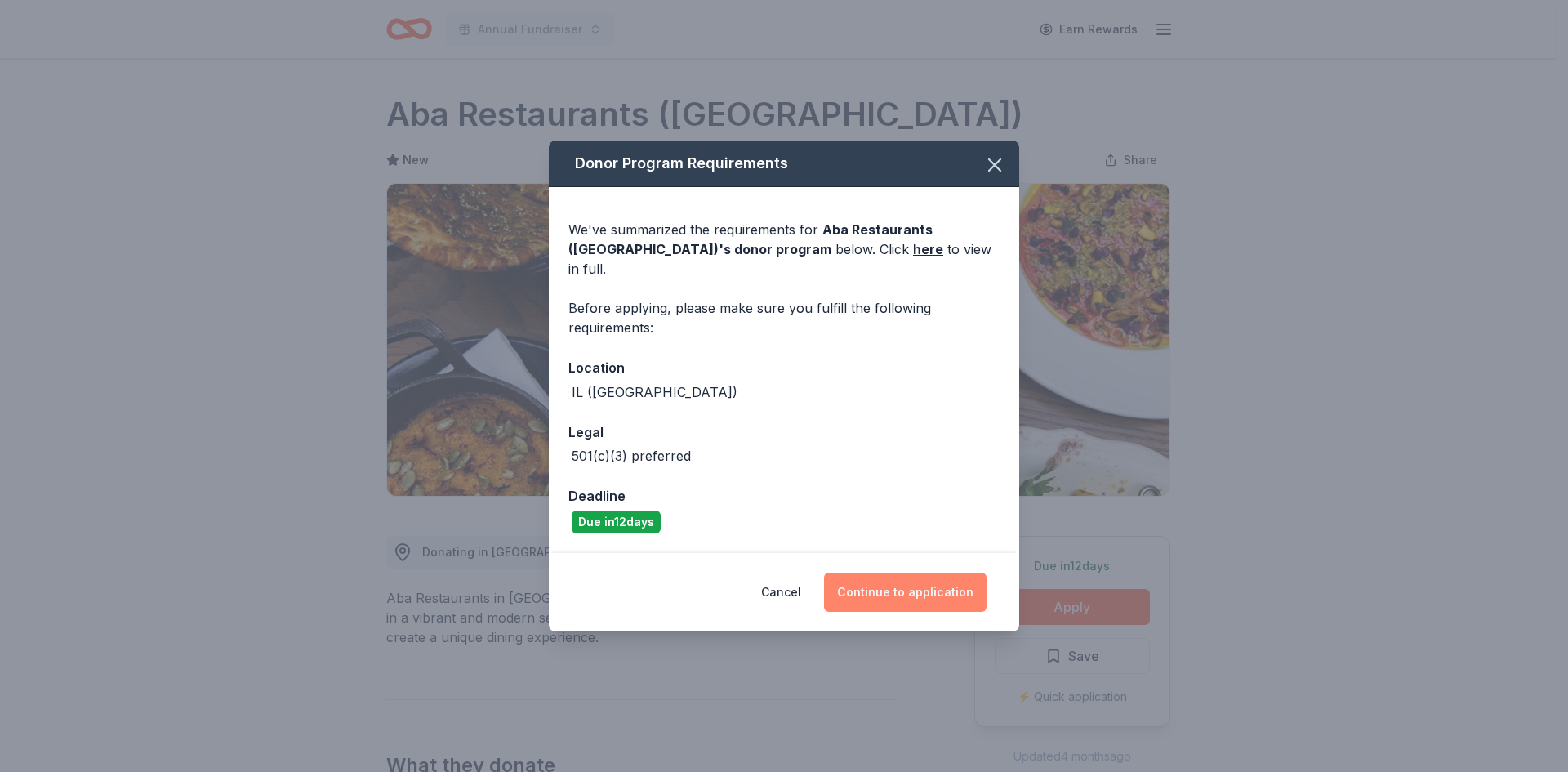
click at [937, 583] on button "Continue to application" at bounding box center [906, 592] width 163 height 39
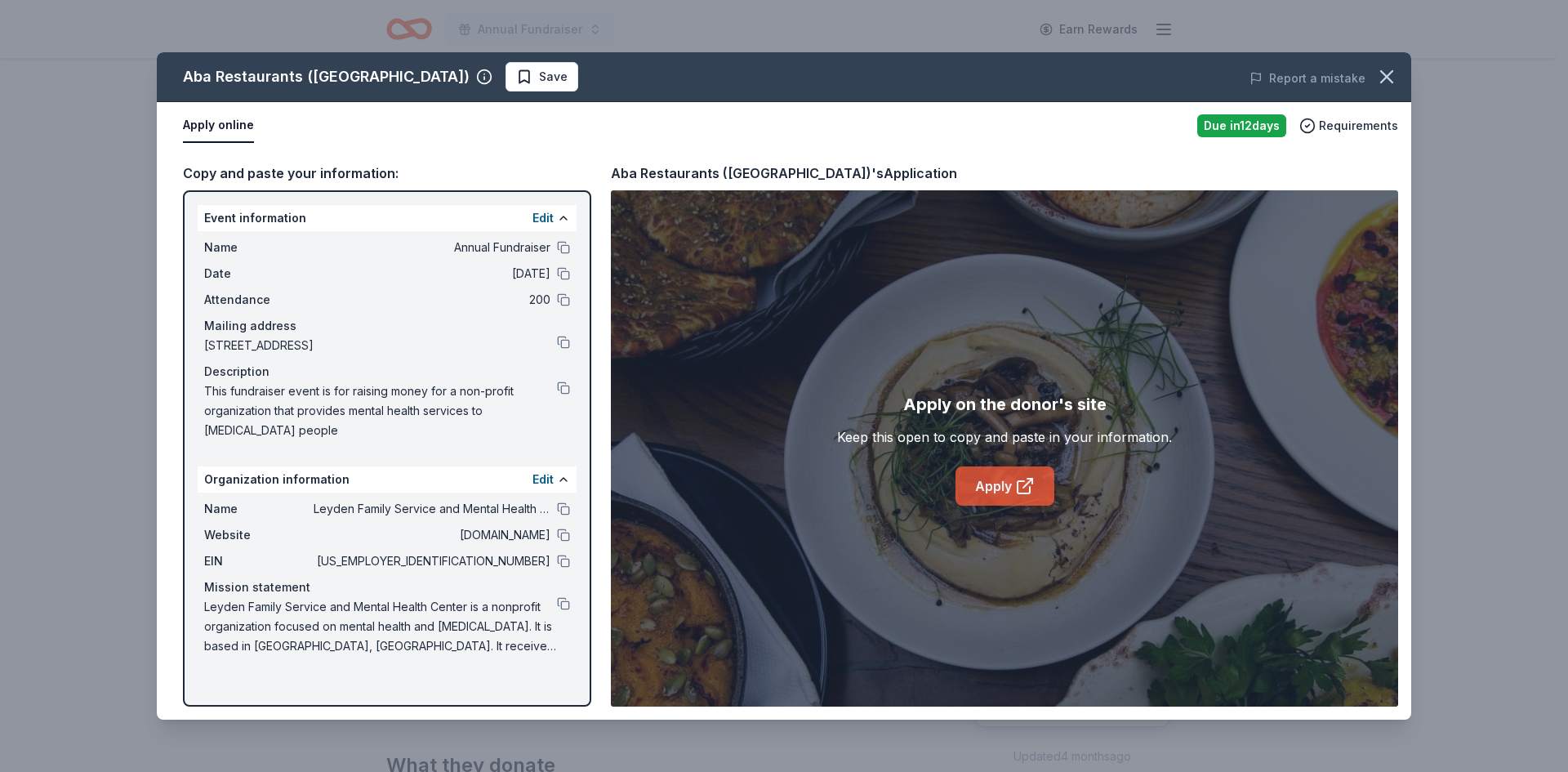
click at [1014, 494] on link "Apply" at bounding box center [1004, 486] width 99 height 39
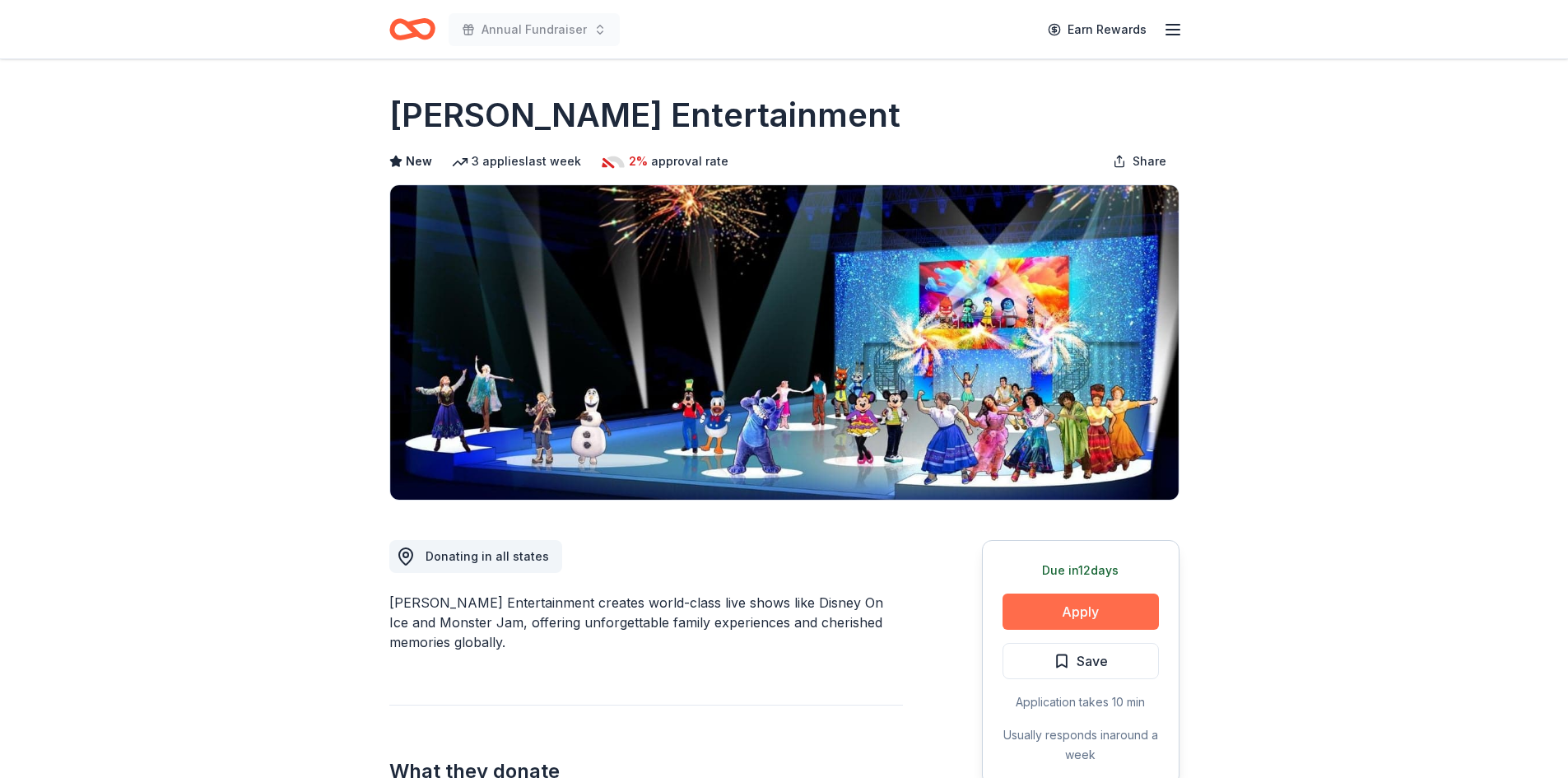
click at [1086, 608] on button "Apply" at bounding box center [1081, 611] width 157 height 36
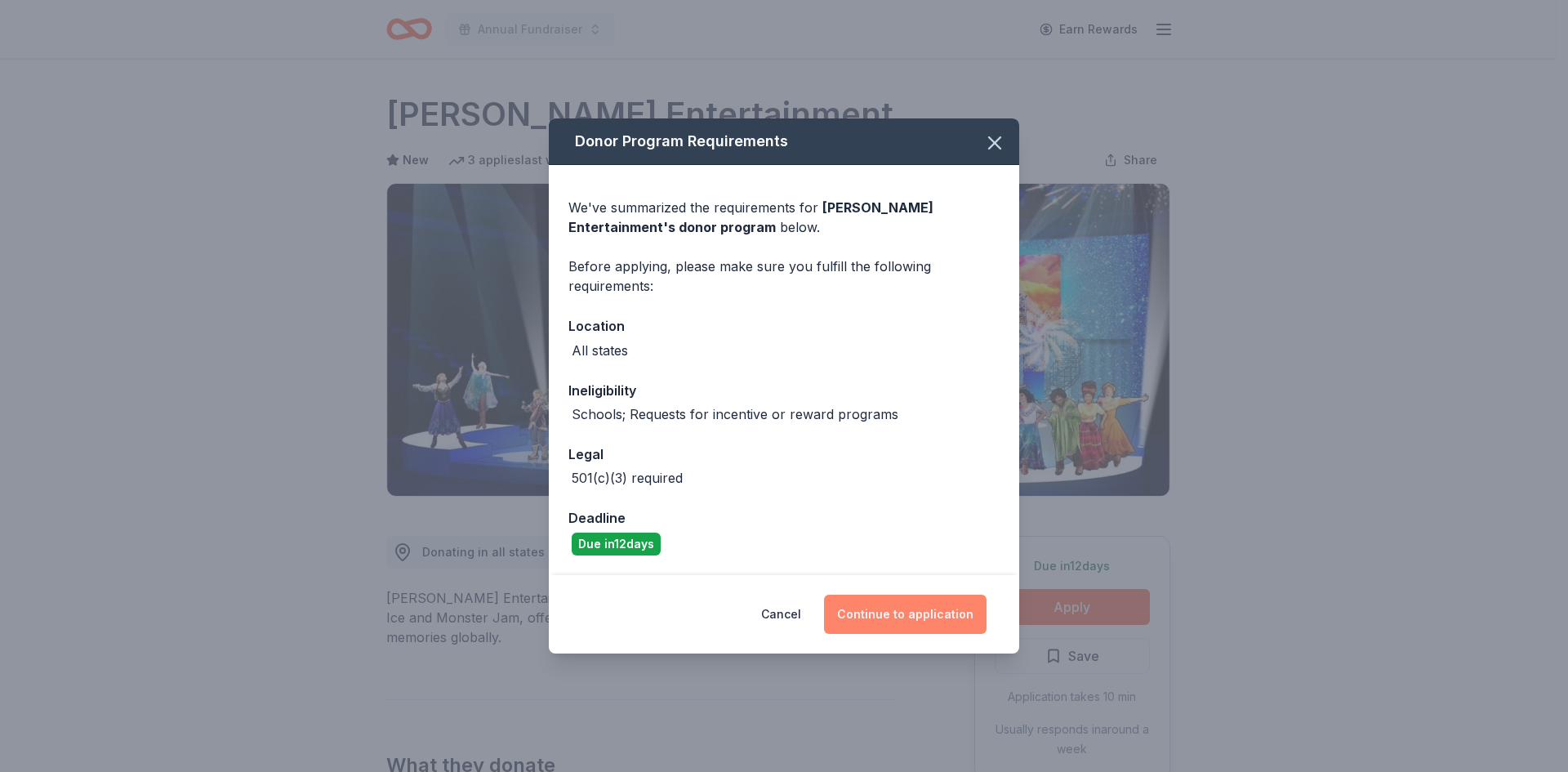
click at [942, 617] on button "Continue to application" at bounding box center [906, 614] width 163 height 39
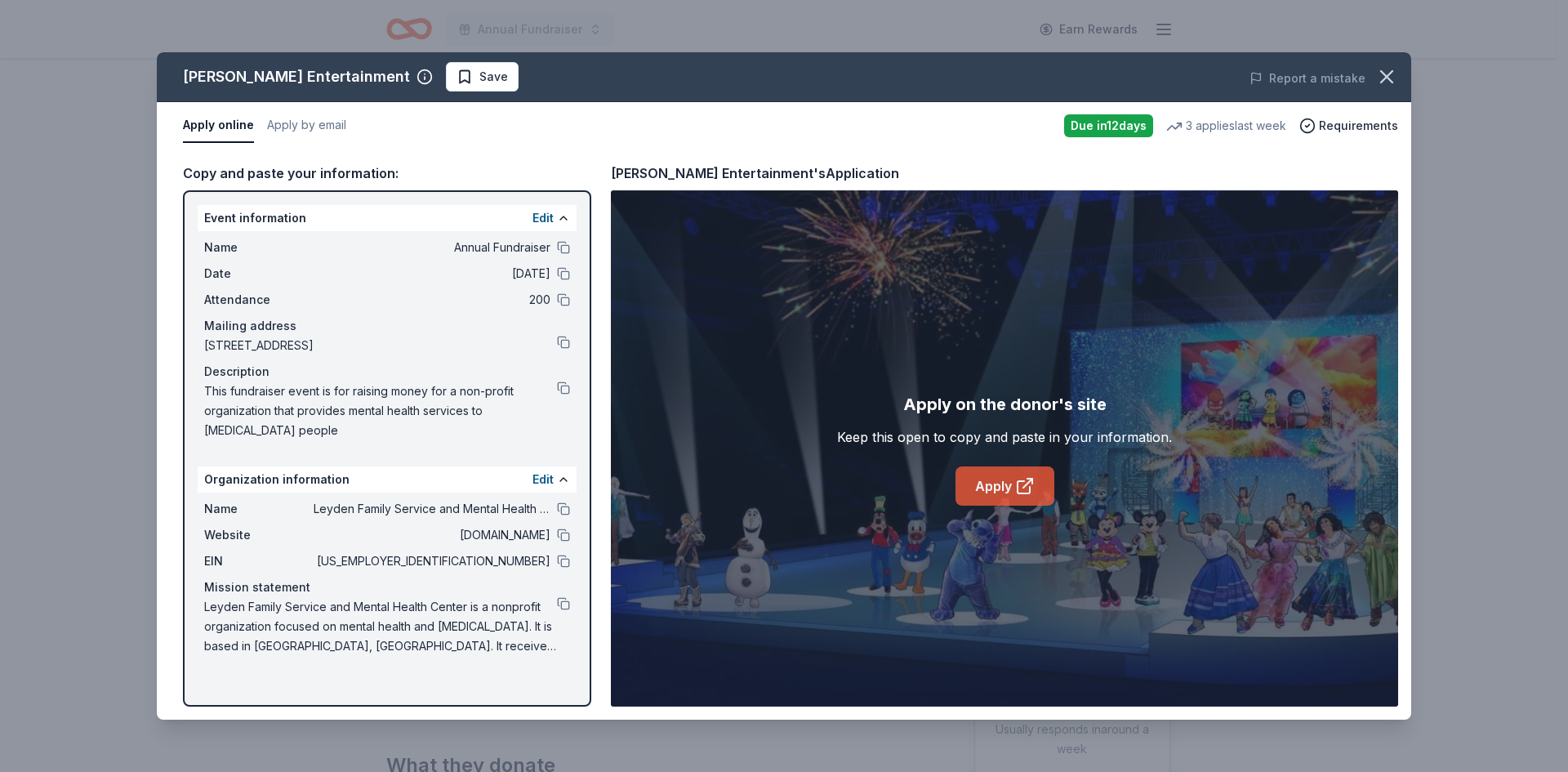
click at [1003, 494] on link "Apply" at bounding box center [1004, 486] width 99 height 39
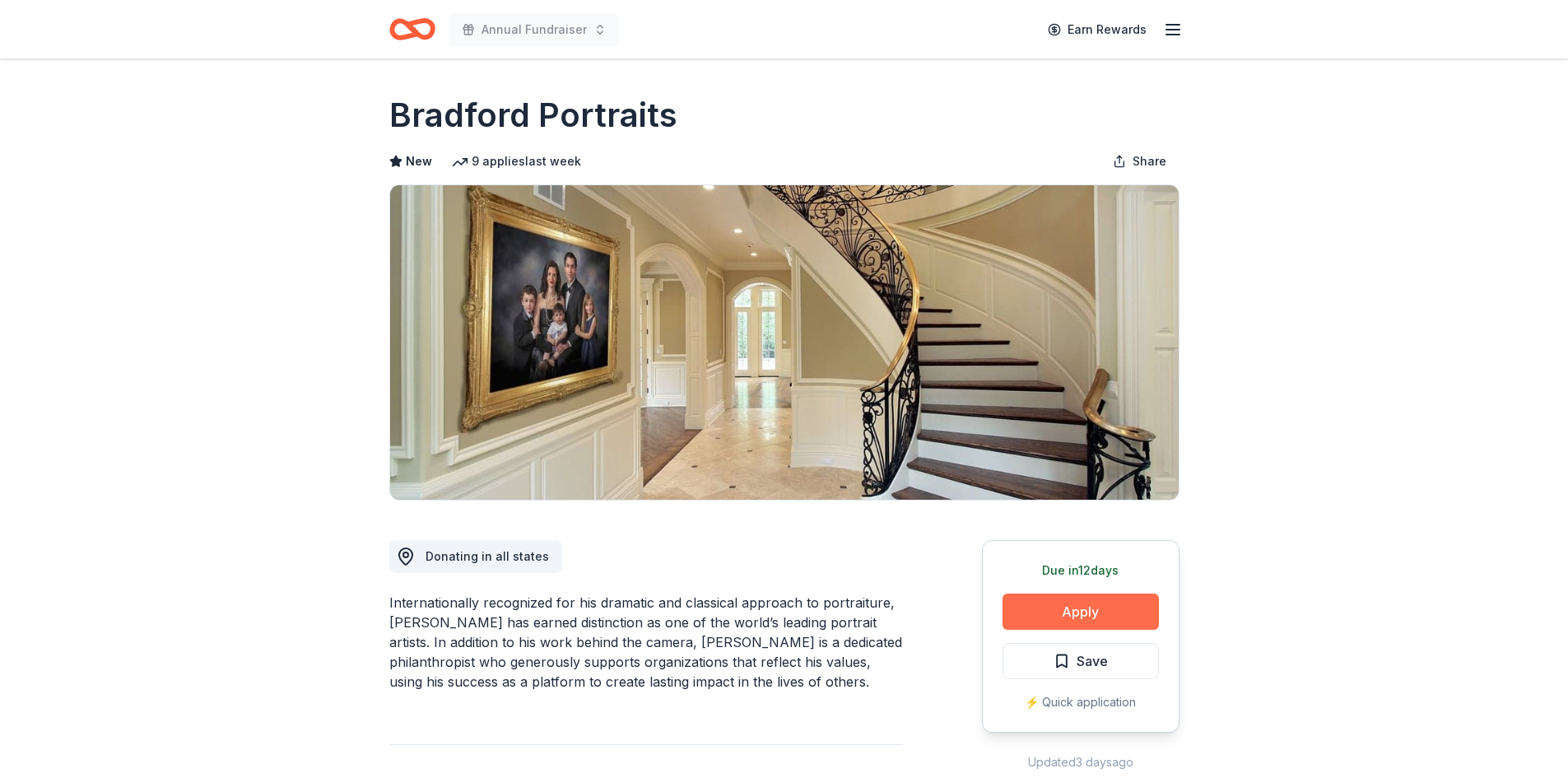
click at [1073, 600] on button "Apply" at bounding box center [1081, 611] width 157 height 36
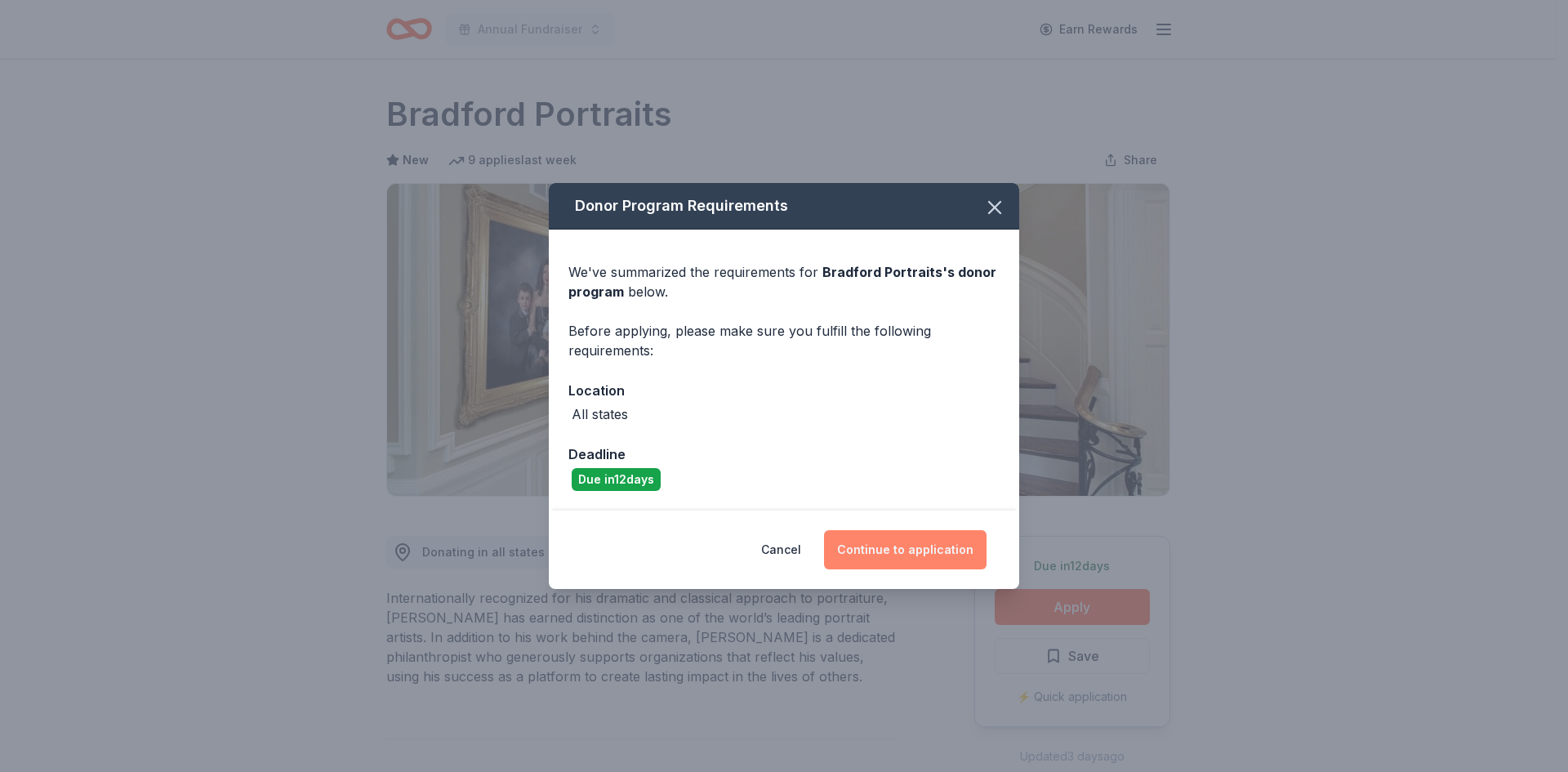
click at [929, 545] on button "Continue to application" at bounding box center [906, 549] width 163 height 39
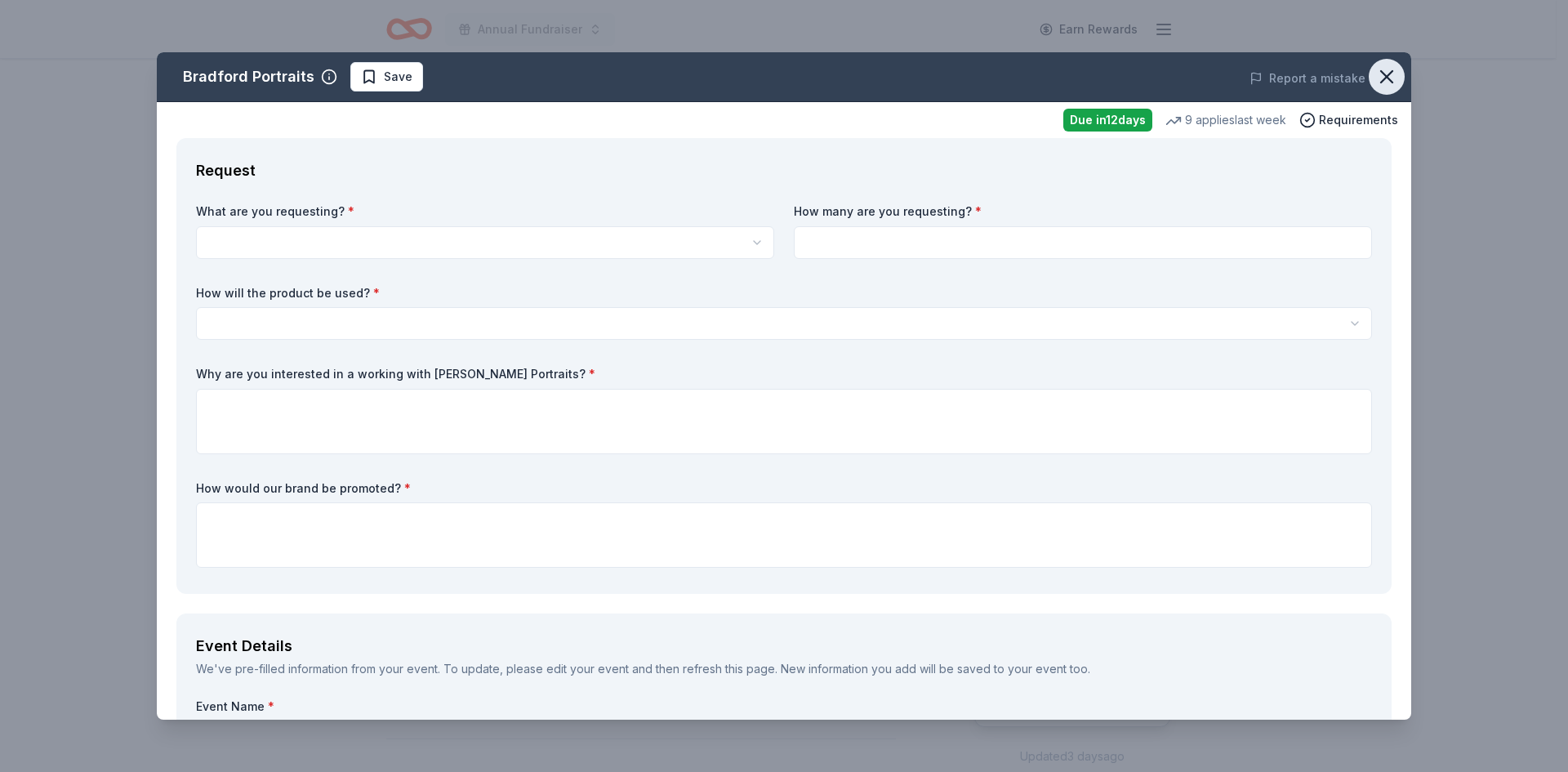
click at [1375, 74] on icon "button" at bounding box center [1386, 77] width 23 height 23
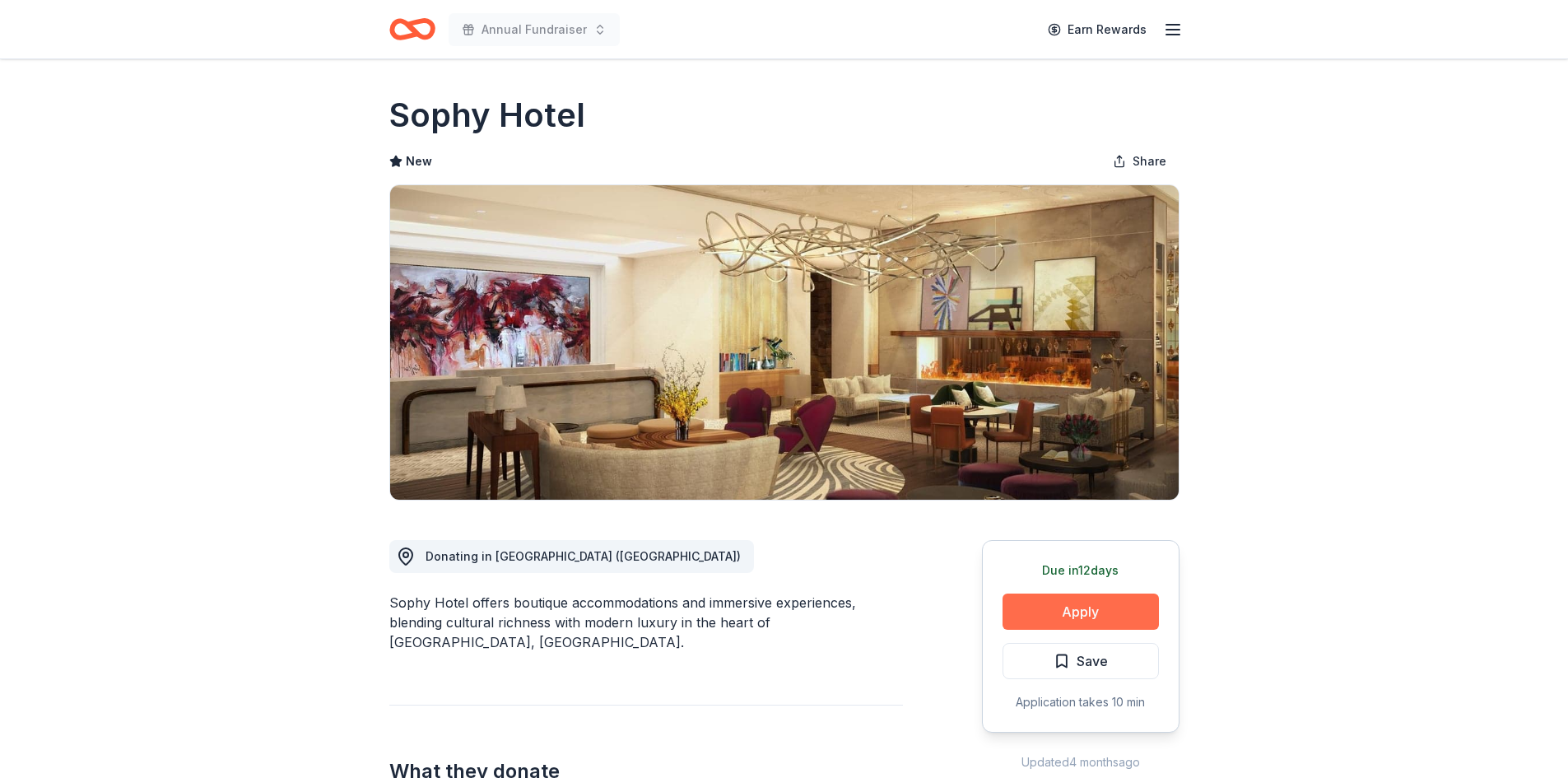
click at [1113, 614] on button "Apply" at bounding box center [1081, 611] width 157 height 36
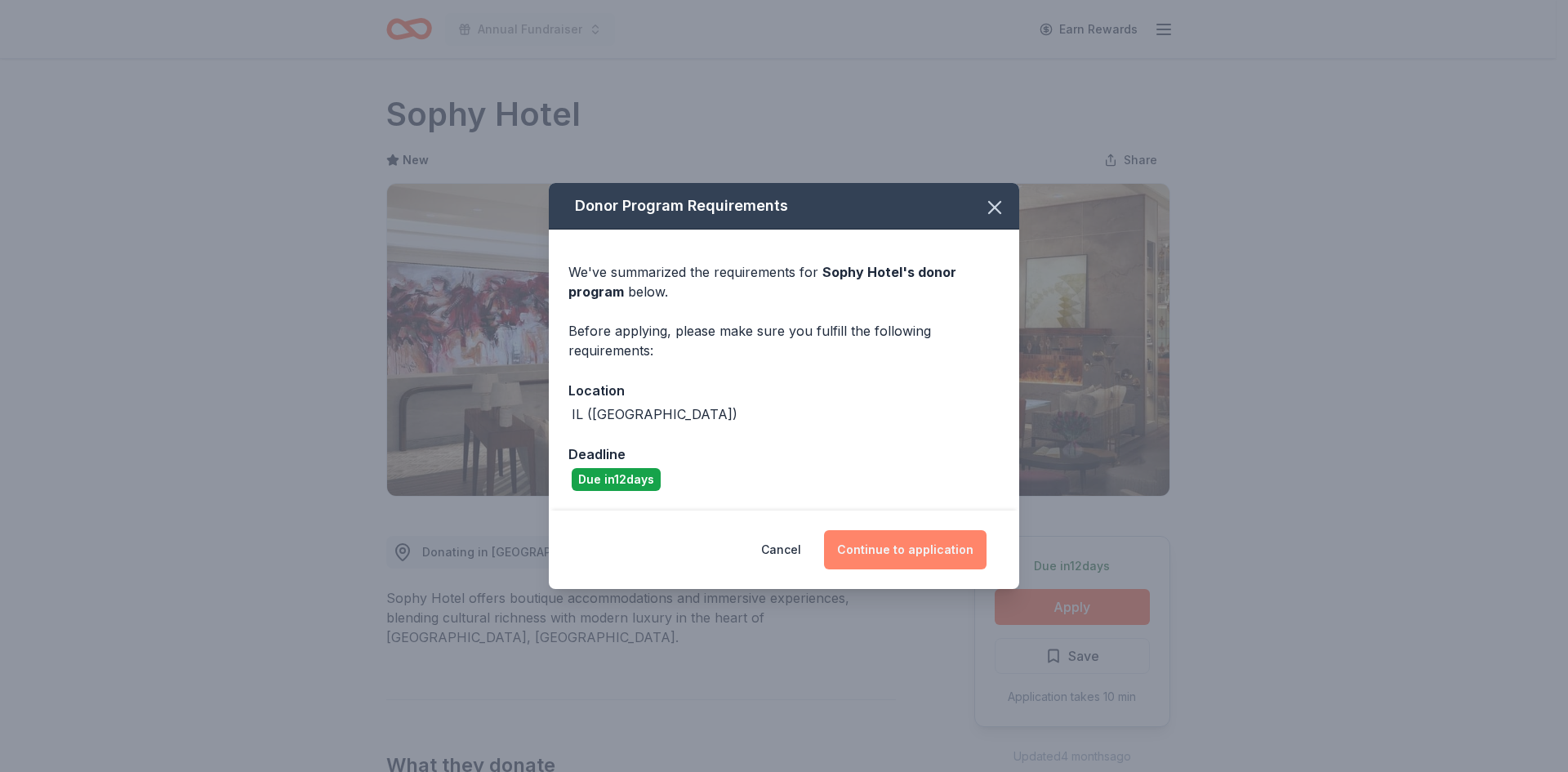
click at [915, 558] on button "Continue to application" at bounding box center [906, 549] width 163 height 39
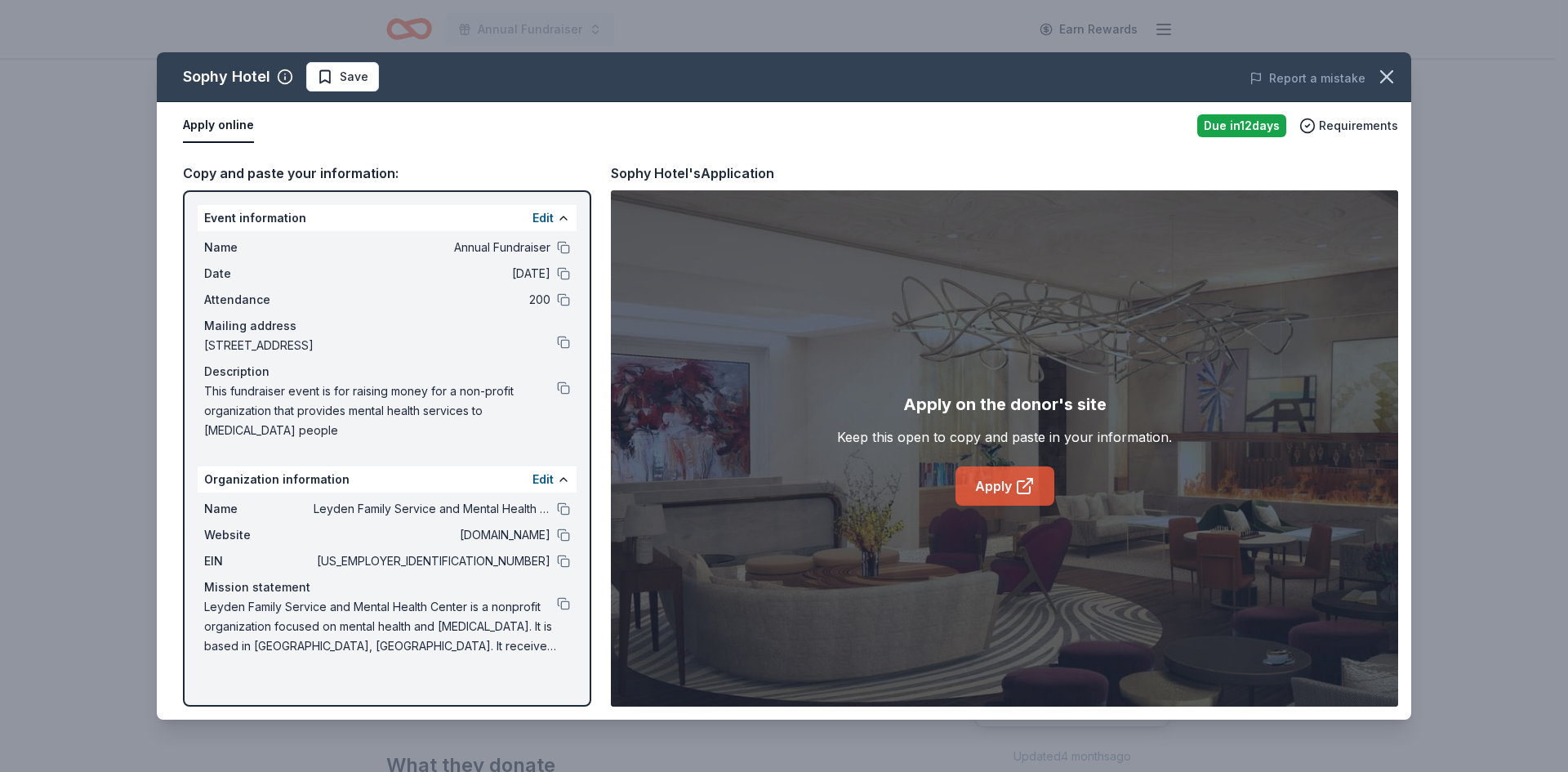
click at [990, 483] on link "Apply" at bounding box center [1004, 486] width 99 height 39
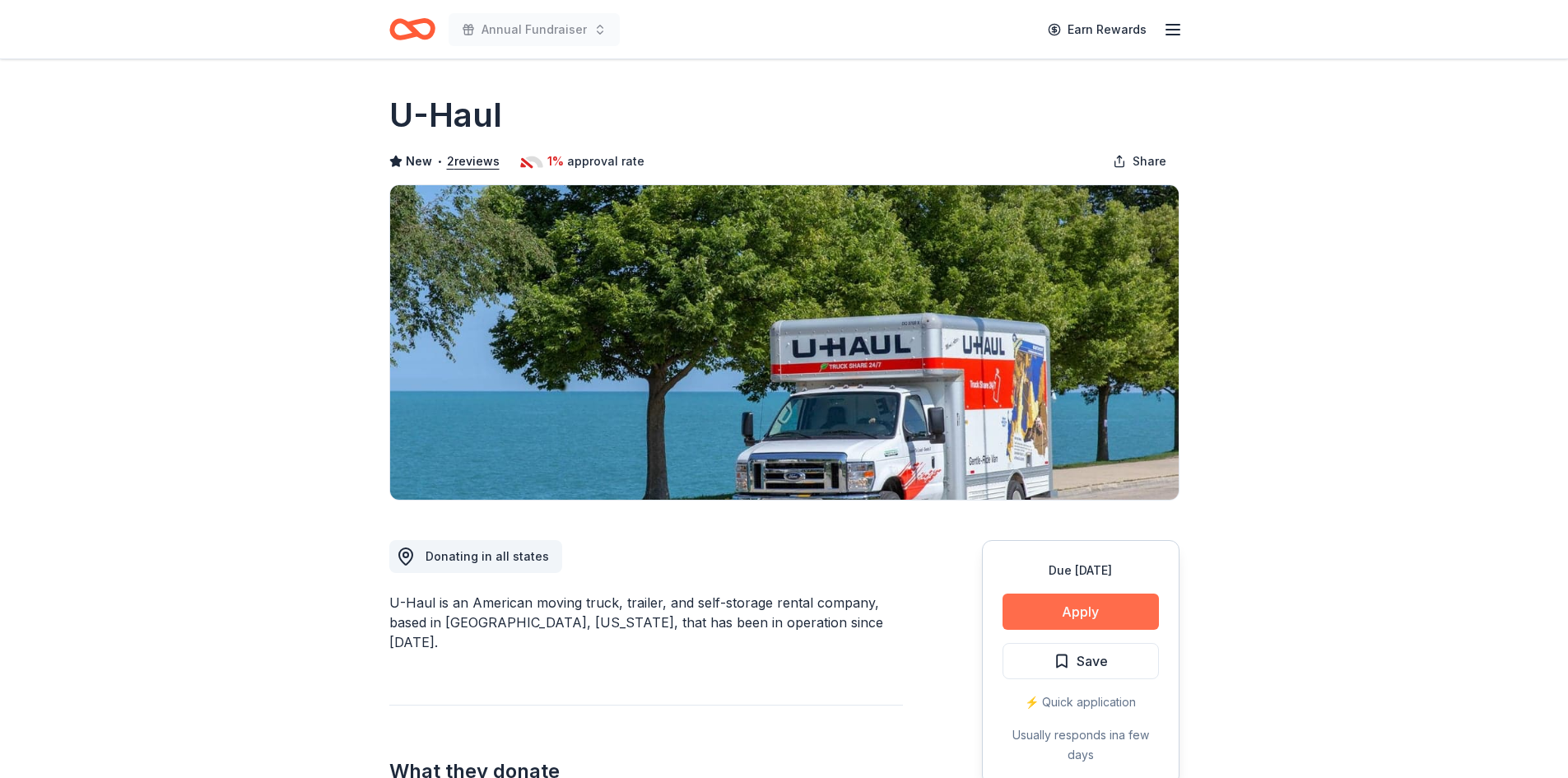
click at [1080, 612] on button "Apply" at bounding box center [1081, 611] width 157 height 36
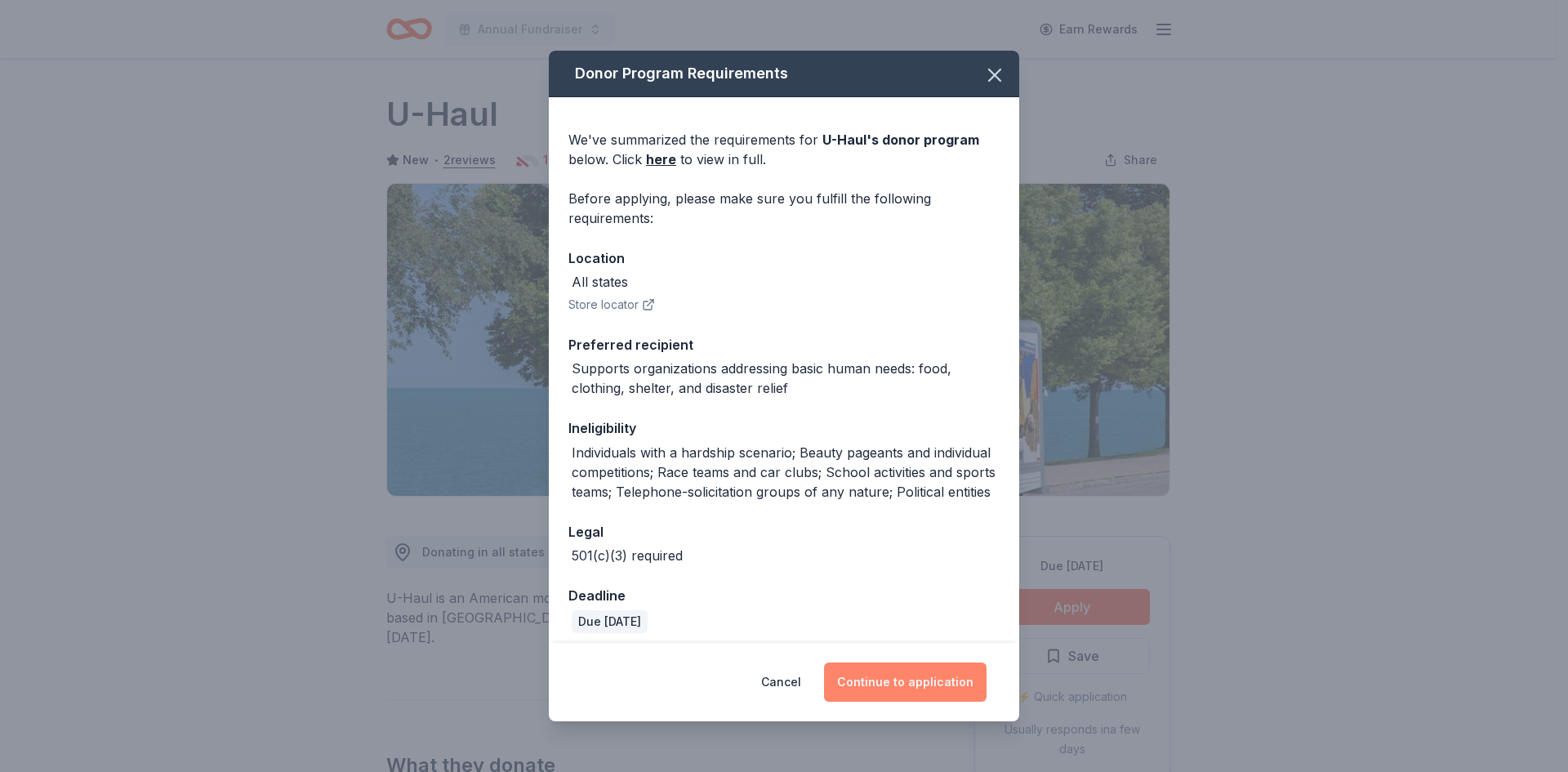
click at [930, 682] on button "Continue to application" at bounding box center [906, 682] width 163 height 39
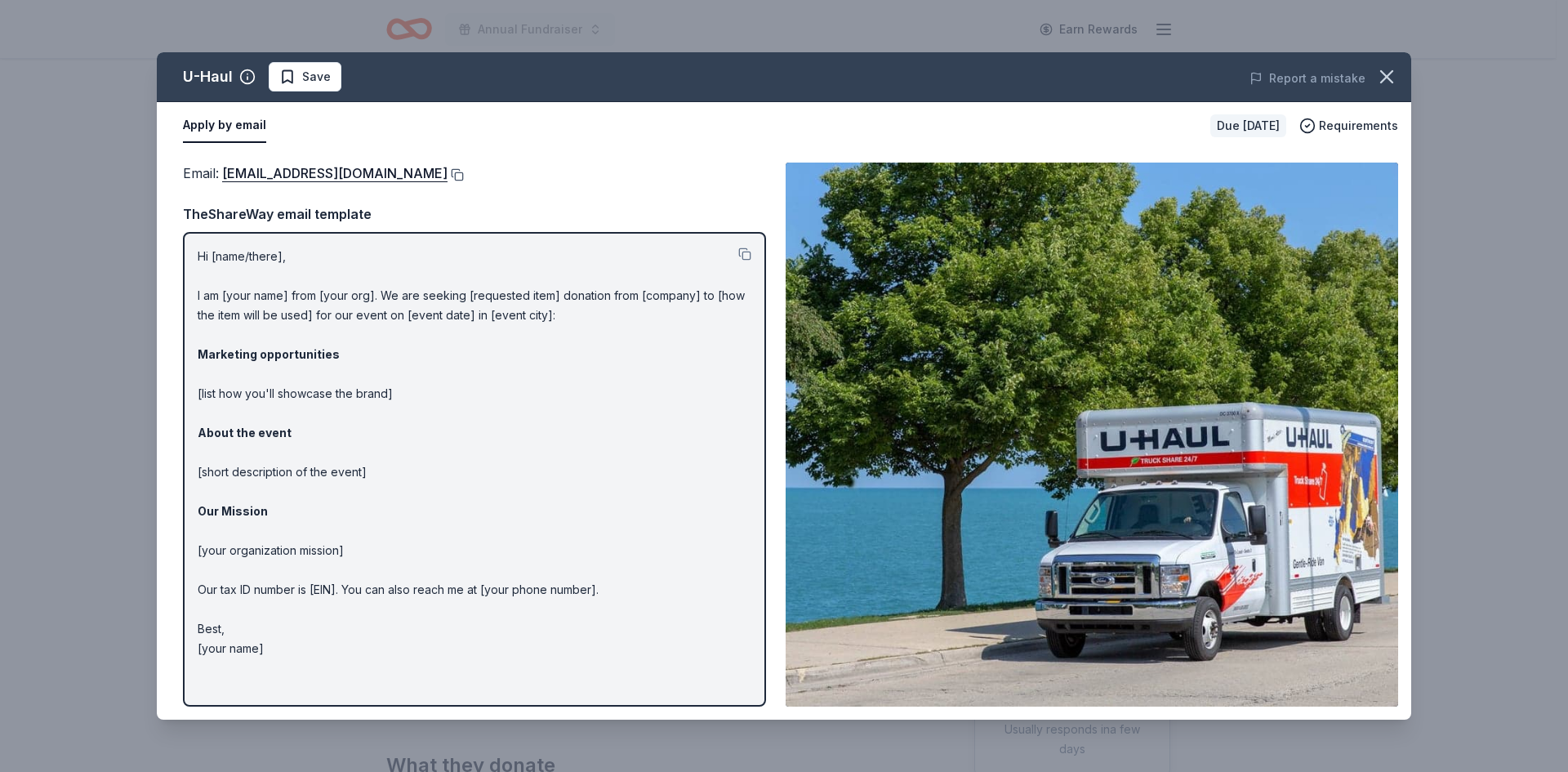
click at [447, 173] on button at bounding box center [456, 175] width 17 height 13
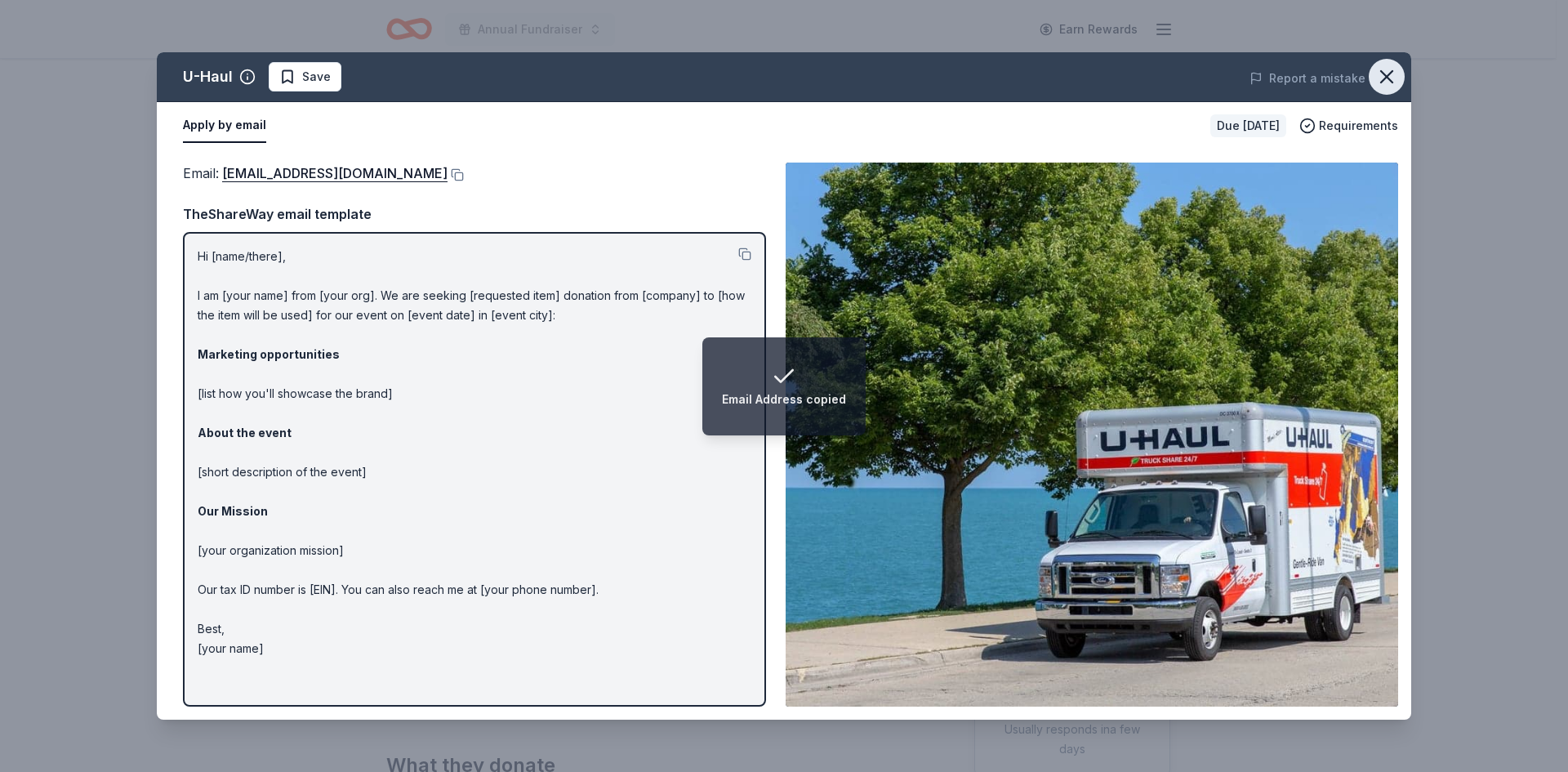
click at [1390, 76] on icon "button" at bounding box center [1386, 77] width 23 height 23
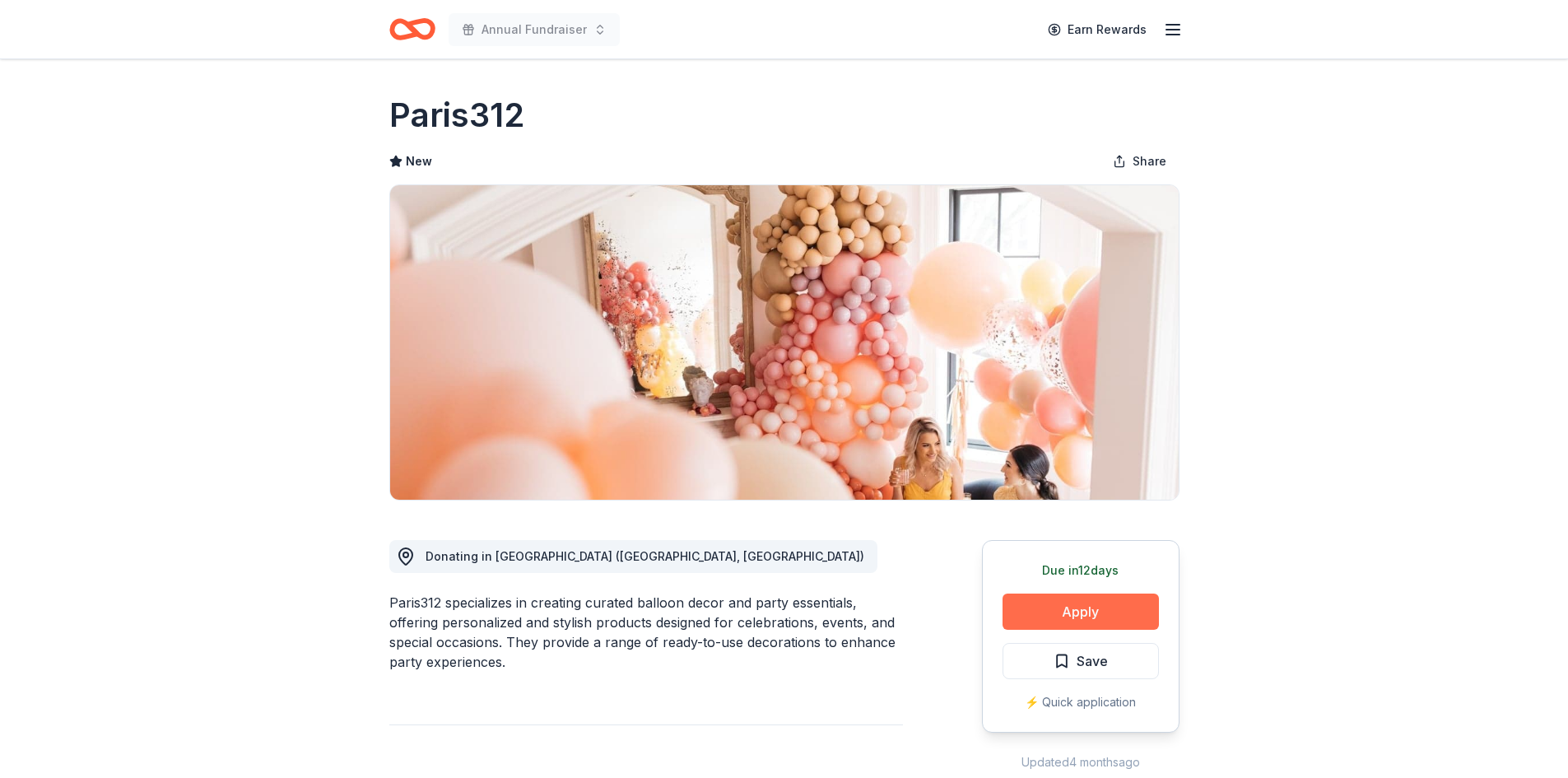
click at [1105, 610] on button "Apply" at bounding box center [1081, 611] width 157 height 36
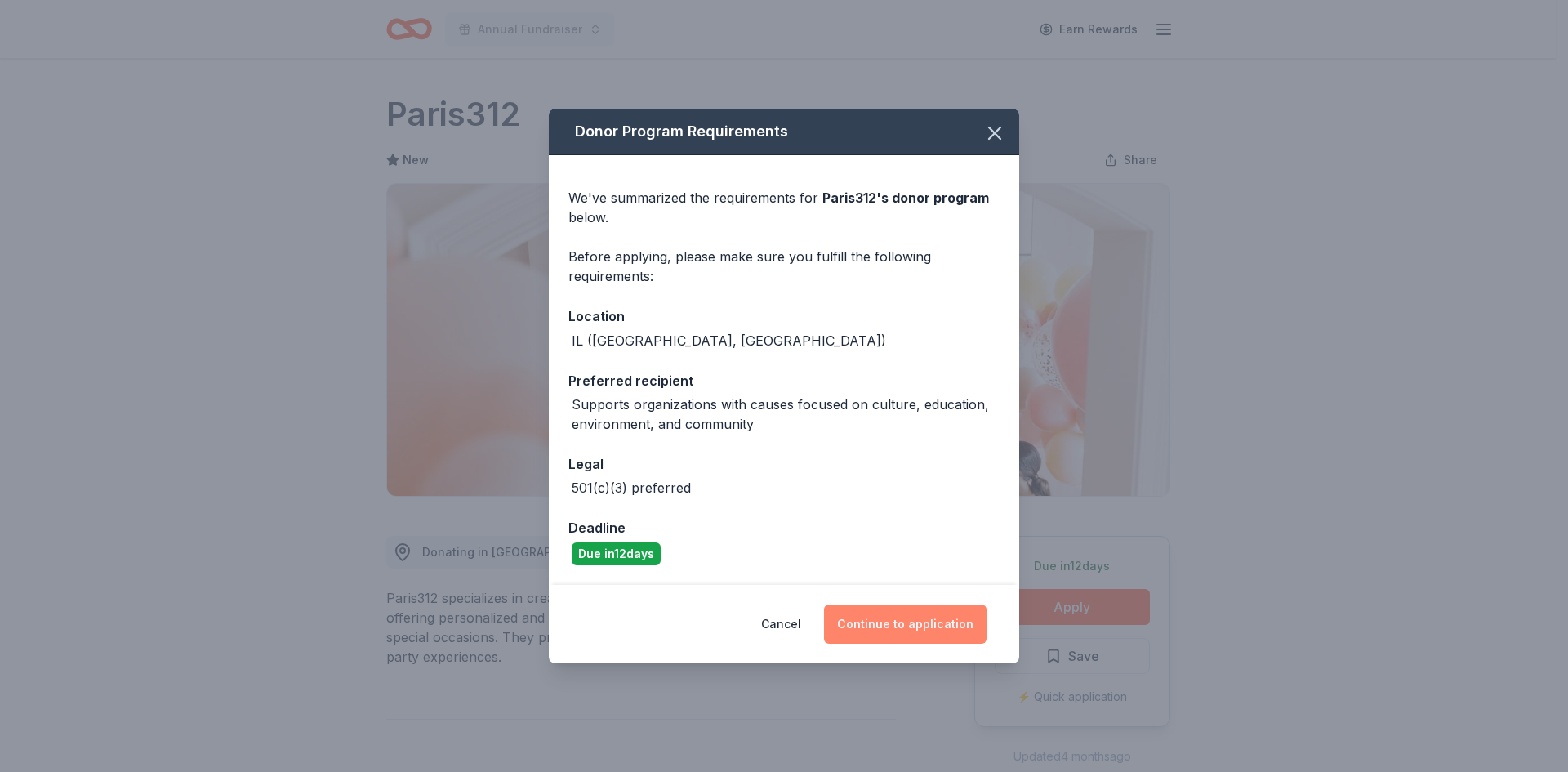
click at [935, 621] on button "Continue to application" at bounding box center [906, 624] width 163 height 39
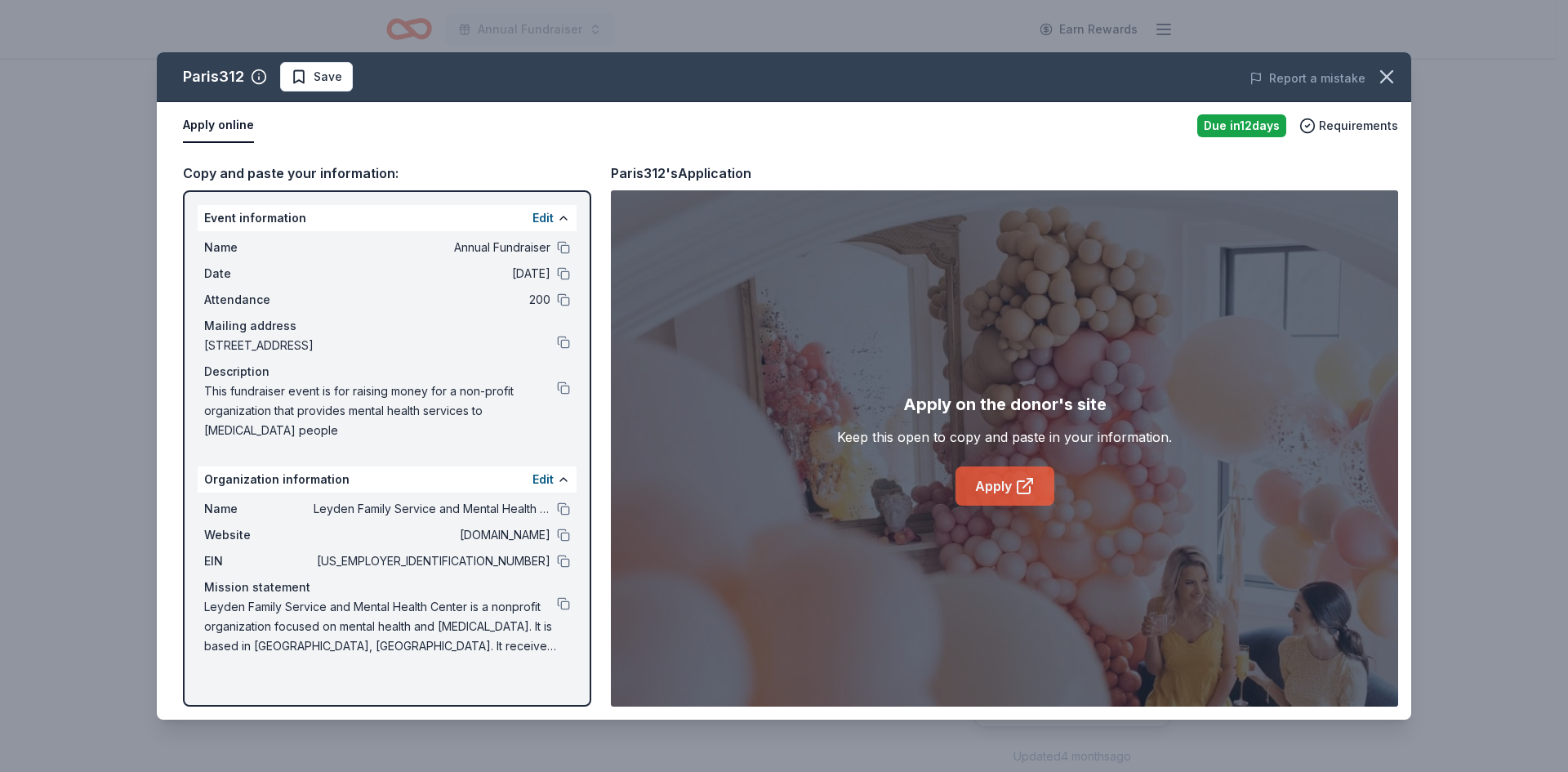
click at [1015, 477] on icon at bounding box center [1024, 485] width 19 height 19
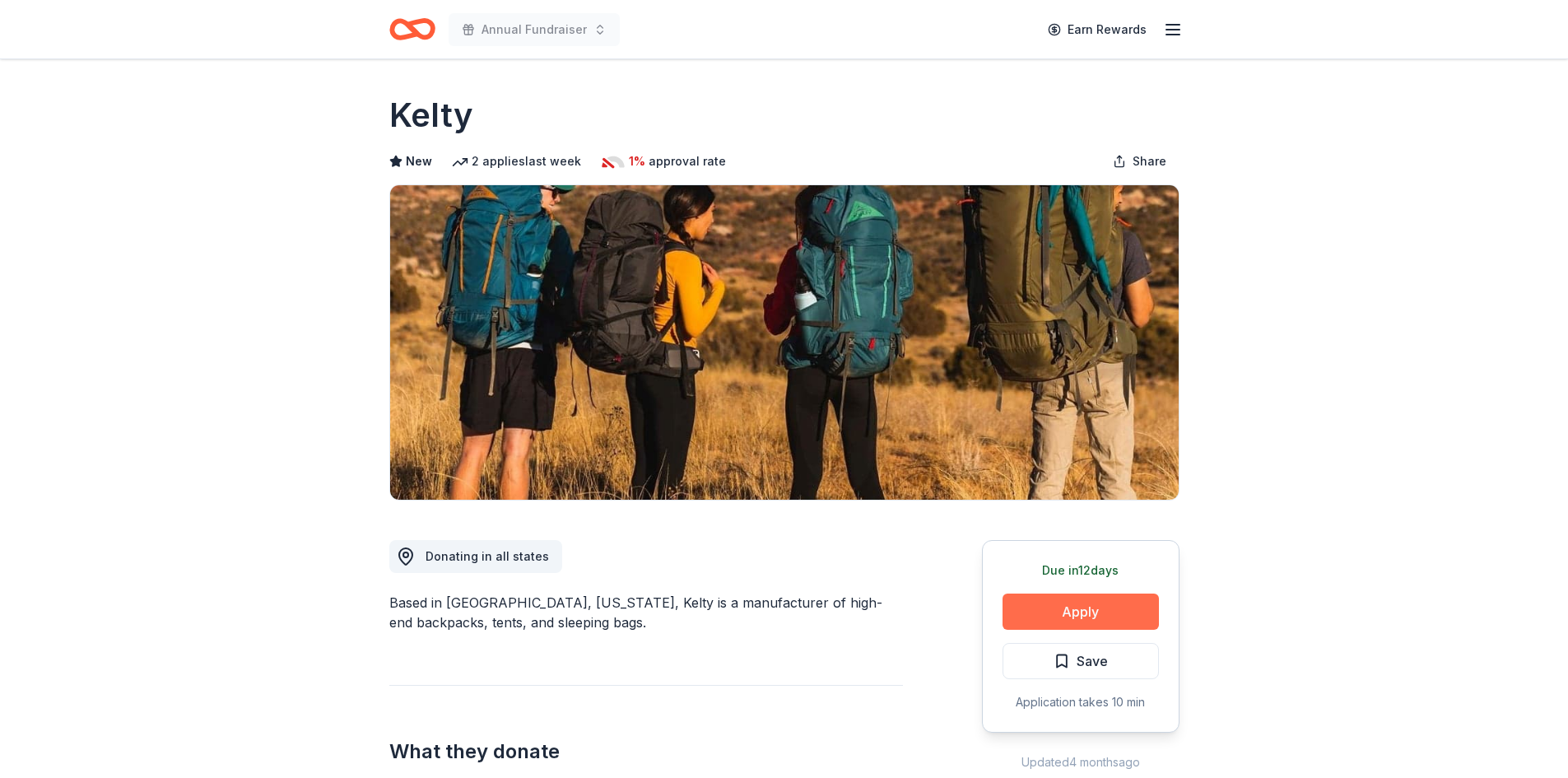
click at [1079, 602] on button "Apply" at bounding box center [1081, 611] width 157 height 36
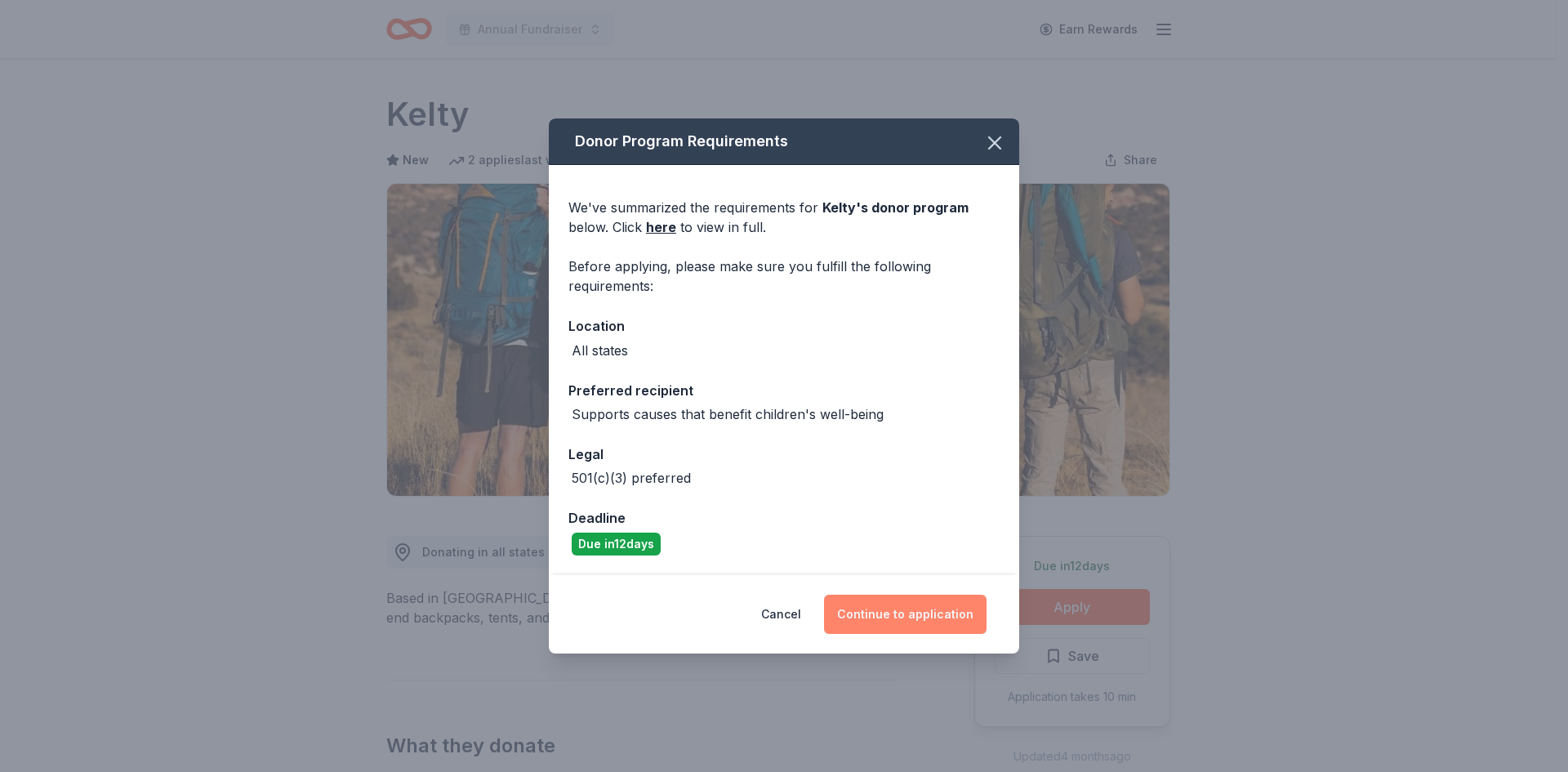
click at [942, 620] on button "Continue to application" at bounding box center [906, 614] width 163 height 39
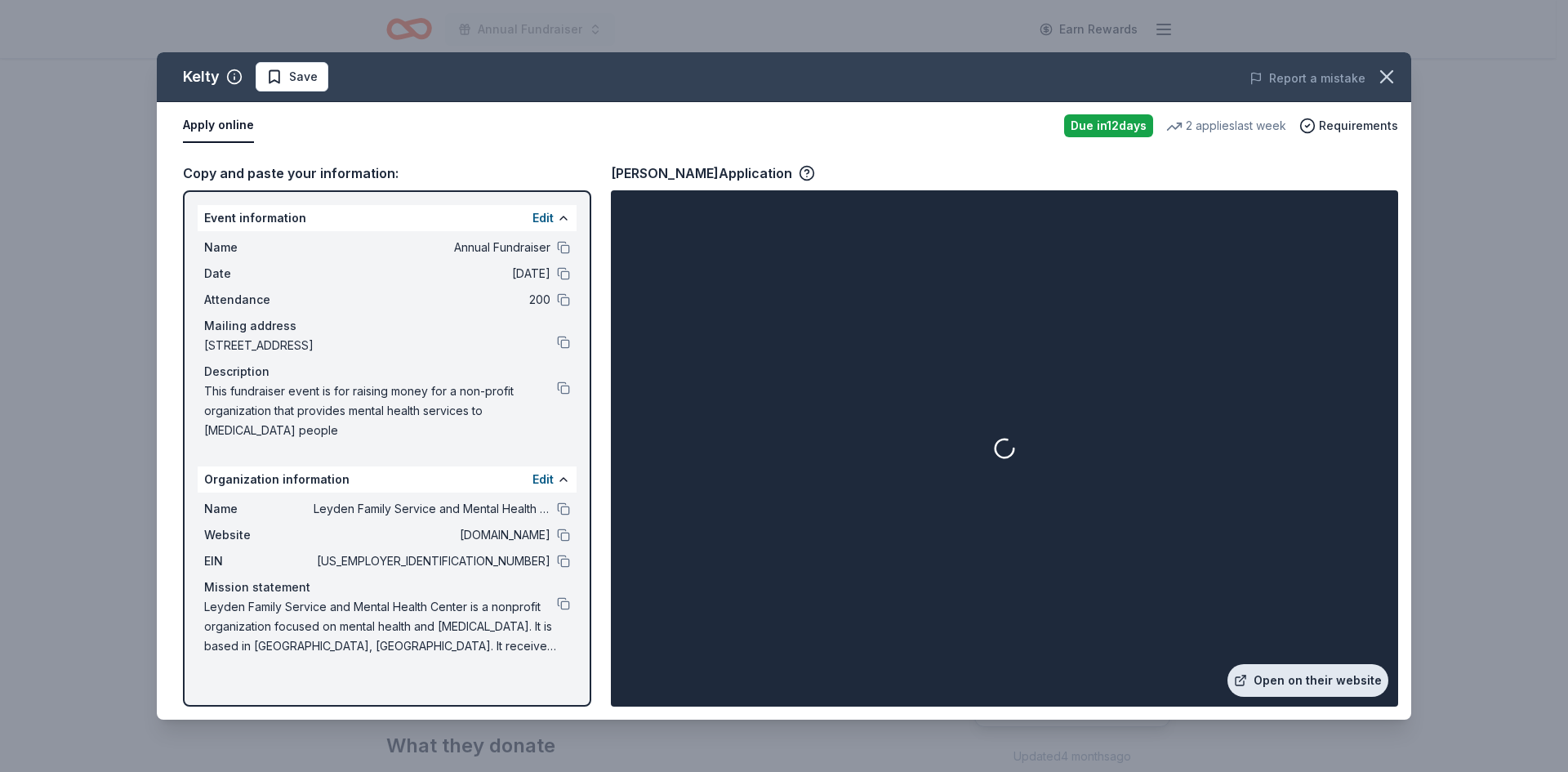
click at [1281, 674] on link "Open on their website" at bounding box center [1307, 680] width 161 height 32
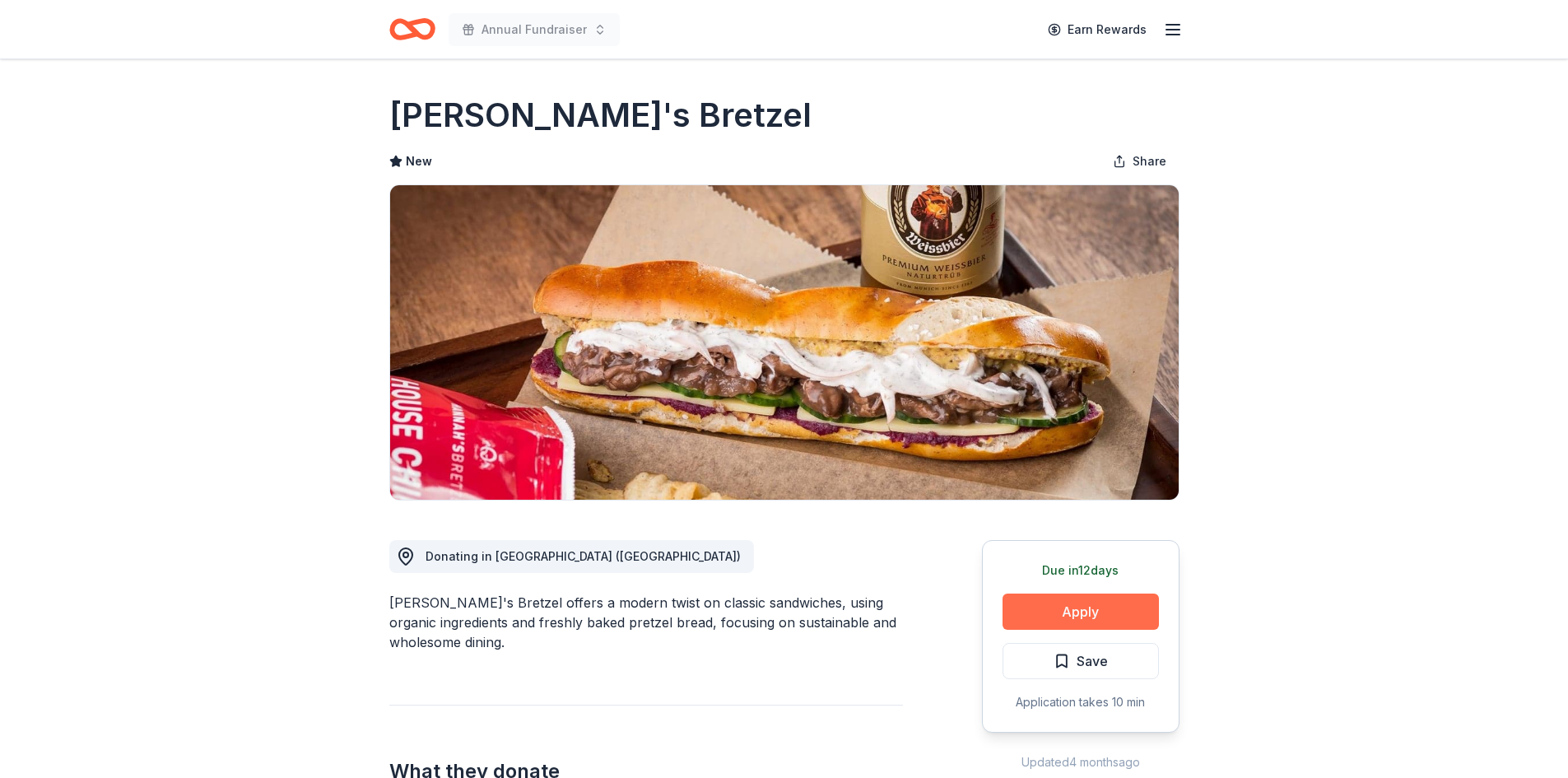
click at [1073, 619] on button "Apply" at bounding box center [1081, 611] width 157 height 36
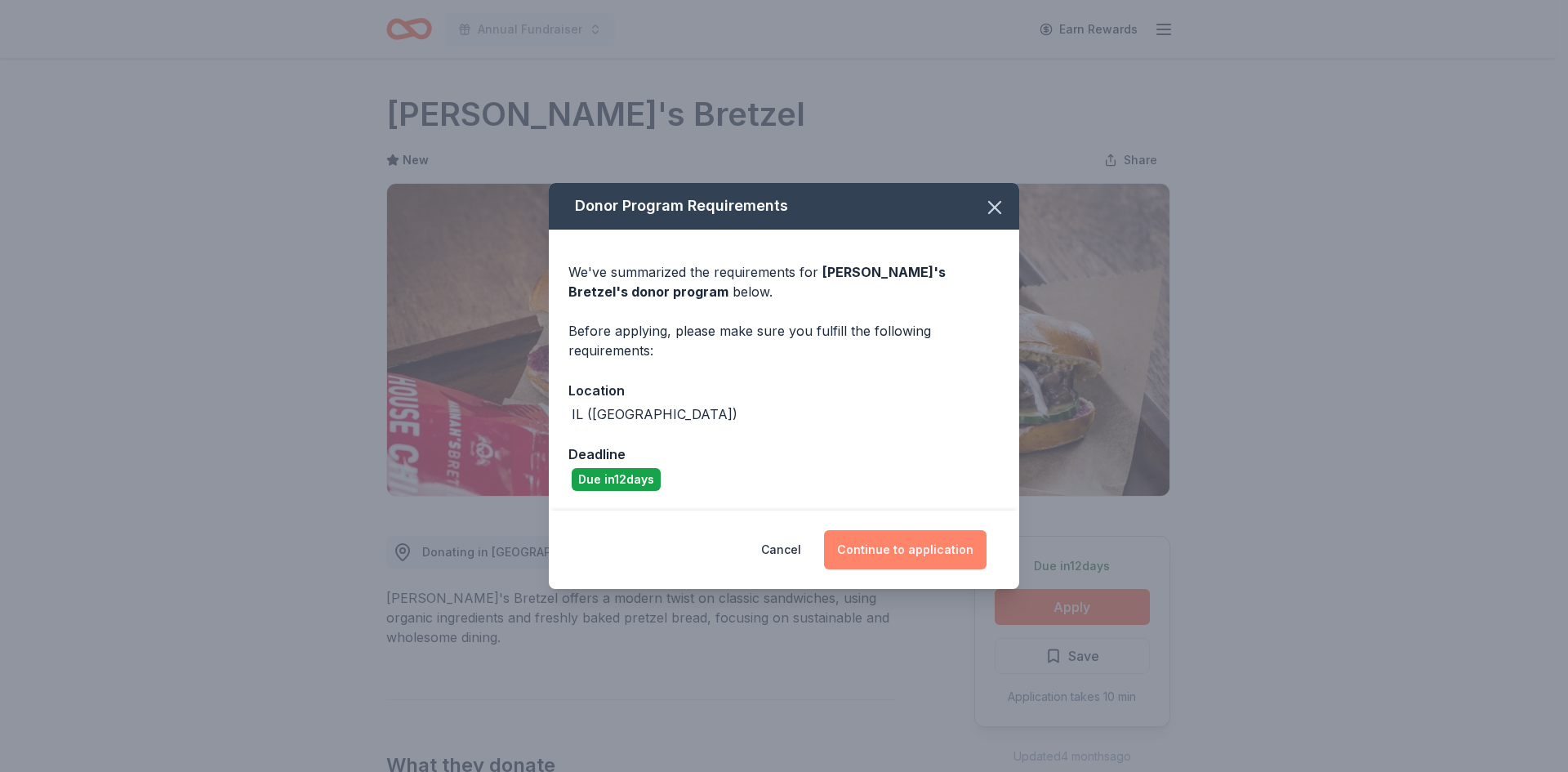
click at [908, 558] on button "Continue to application" at bounding box center [906, 549] width 163 height 39
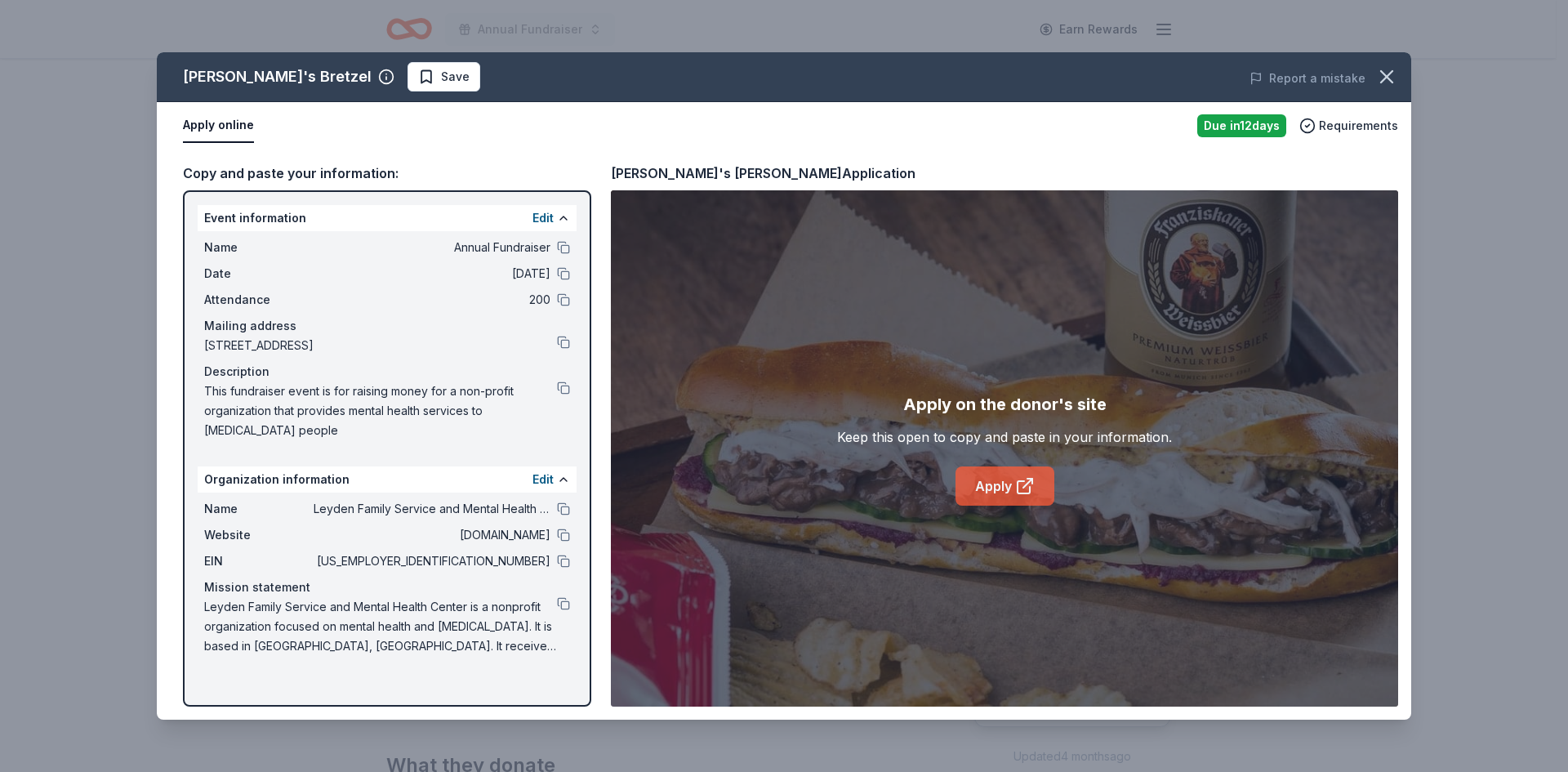
click at [1031, 487] on icon at bounding box center [1024, 485] width 19 height 19
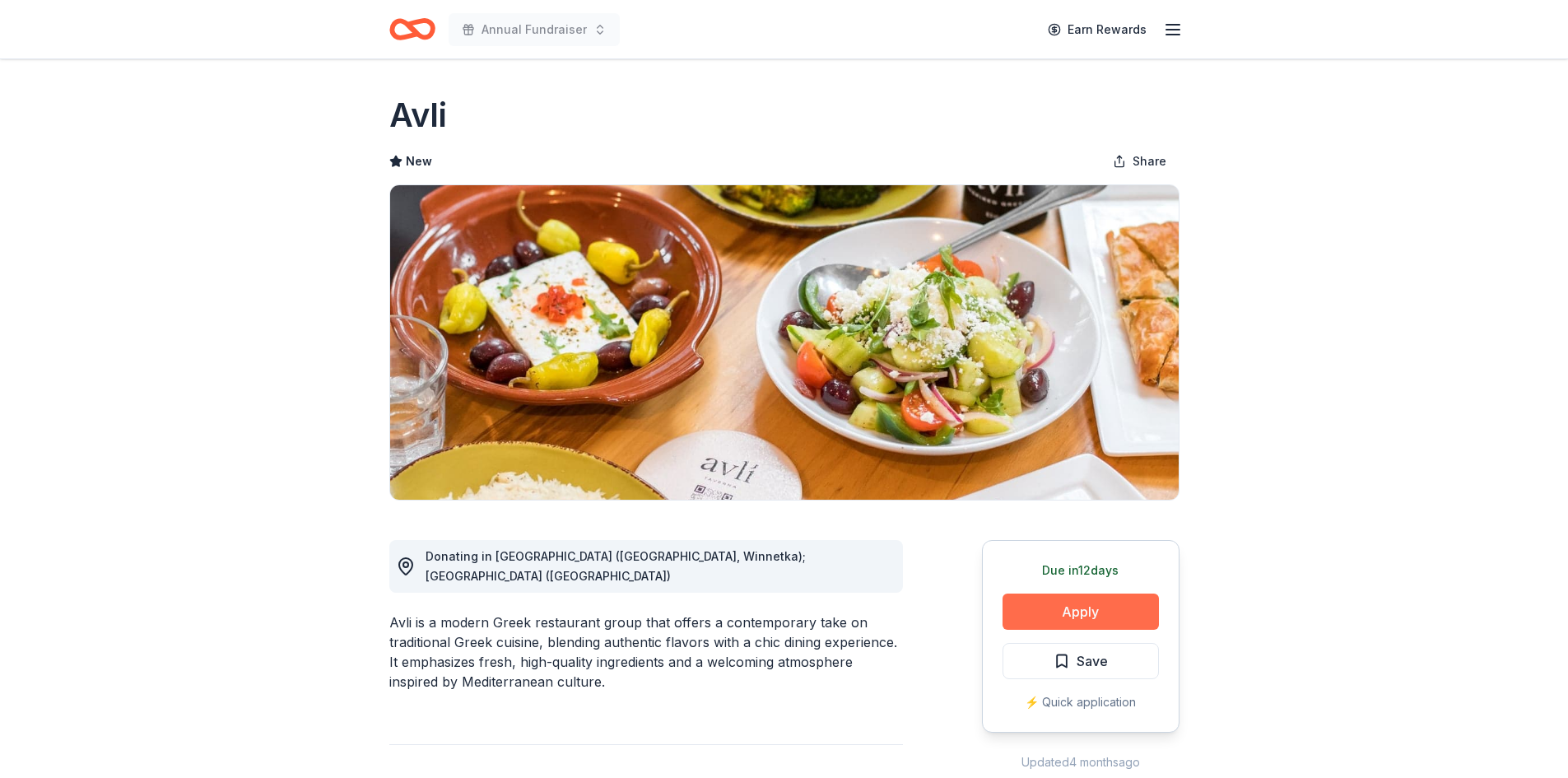
click at [1116, 612] on button "Apply" at bounding box center [1081, 611] width 157 height 36
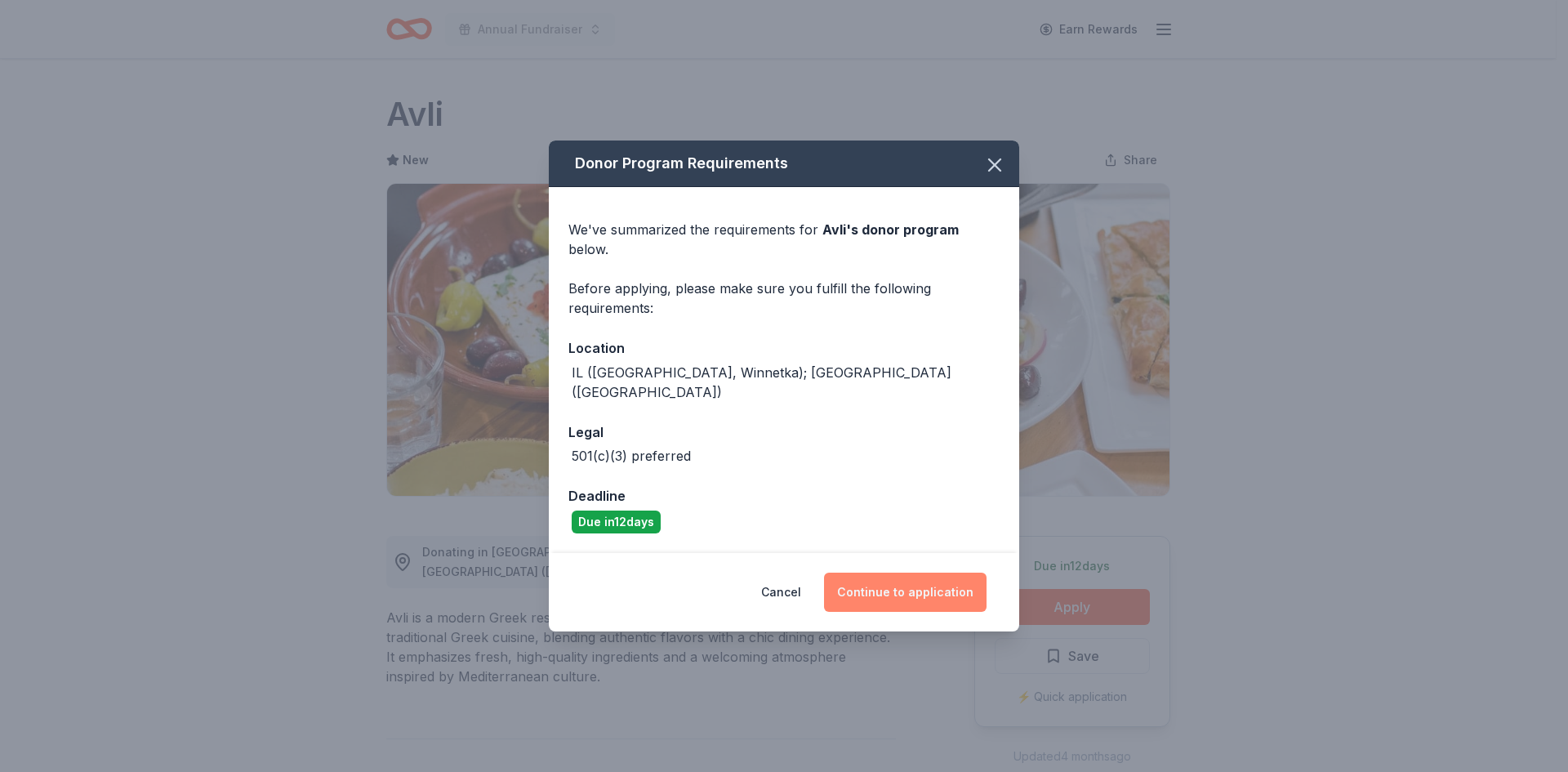
click at [884, 579] on button "Continue to application" at bounding box center [906, 592] width 163 height 39
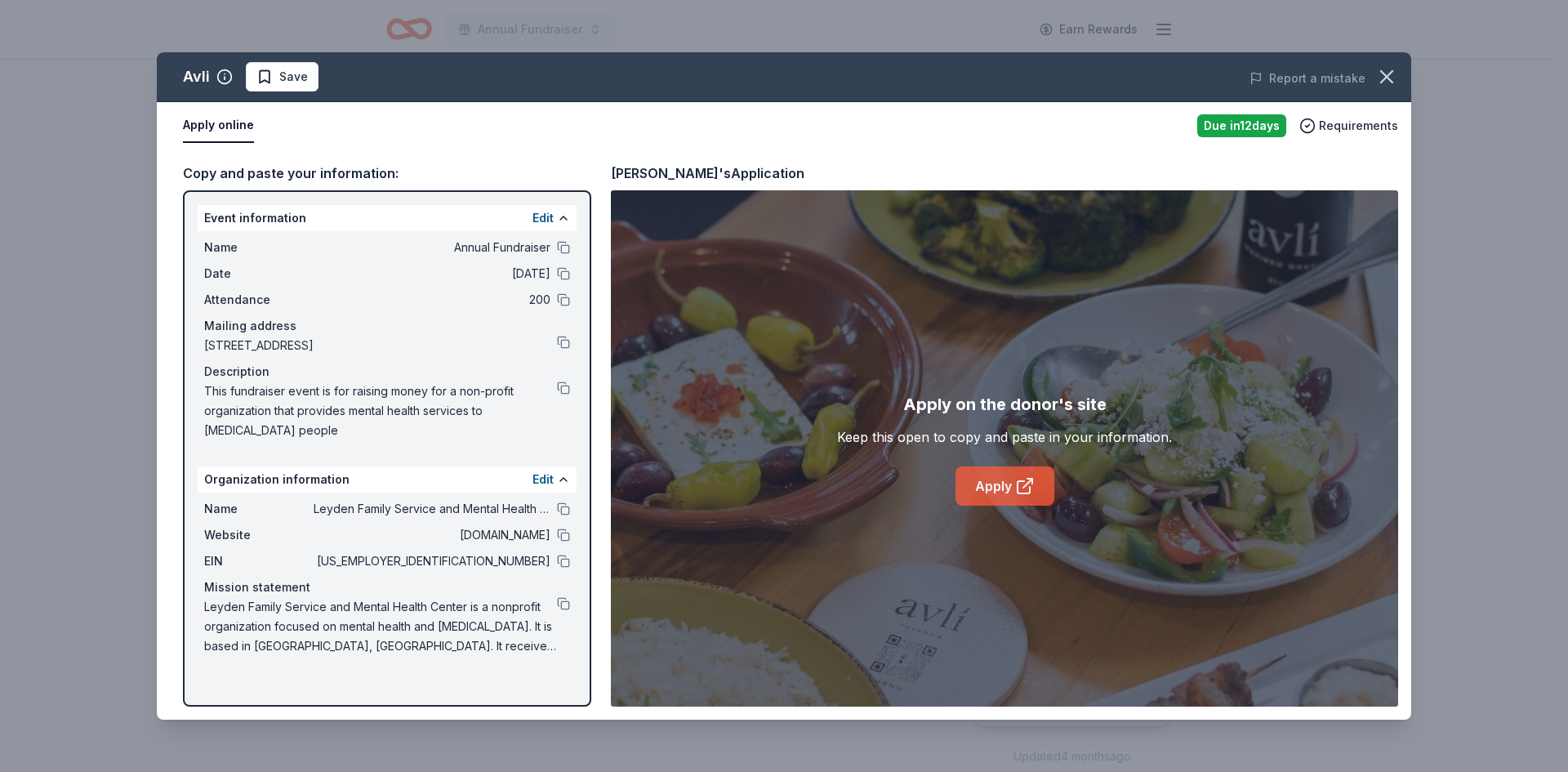
click at [1024, 485] on icon at bounding box center [1024, 485] width 19 height 19
